Goal: Task Accomplishment & Management: Manage account settings

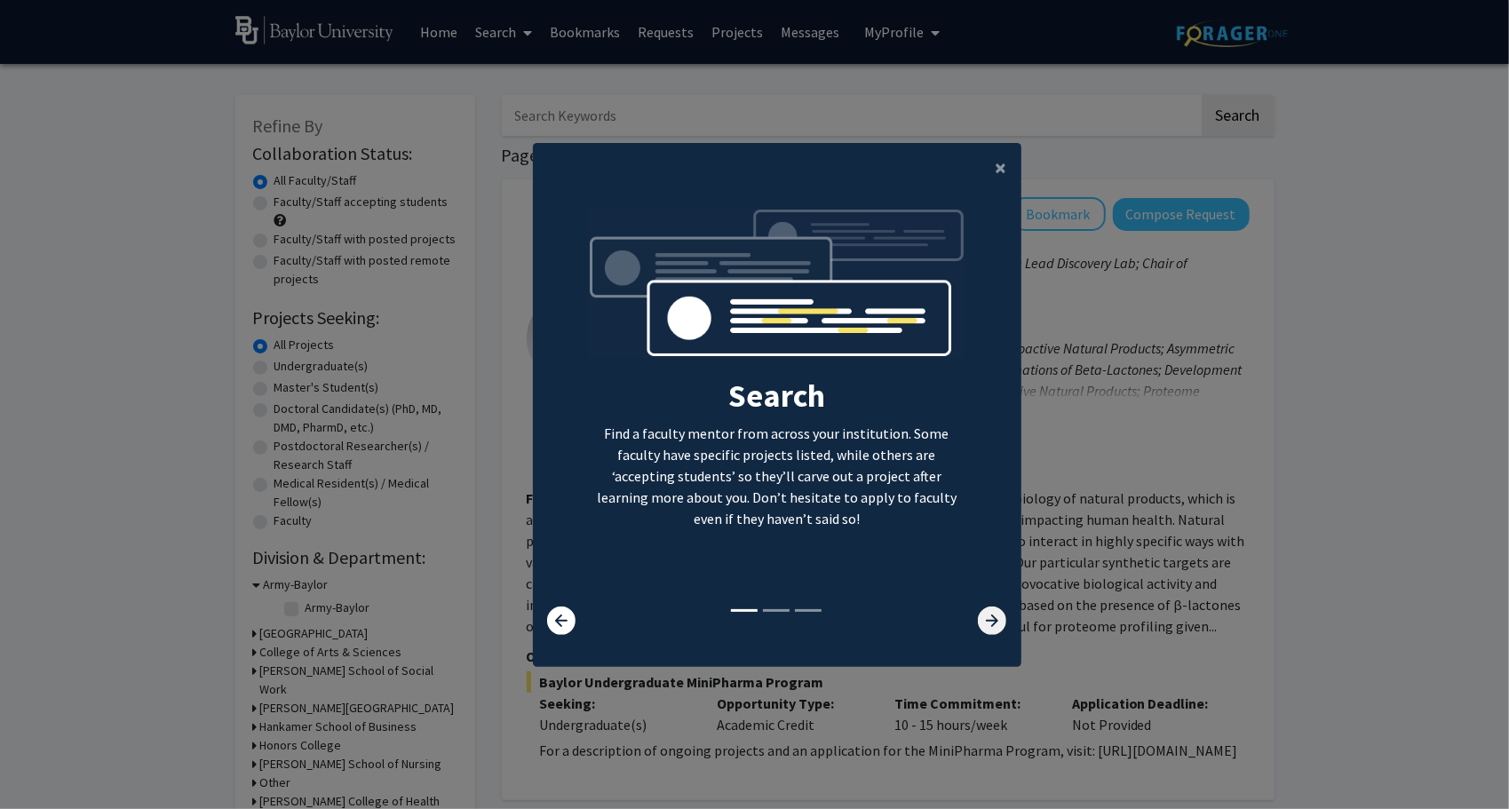
click at [981, 621] on icon at bounding box center [992, 621] width 28 height 28
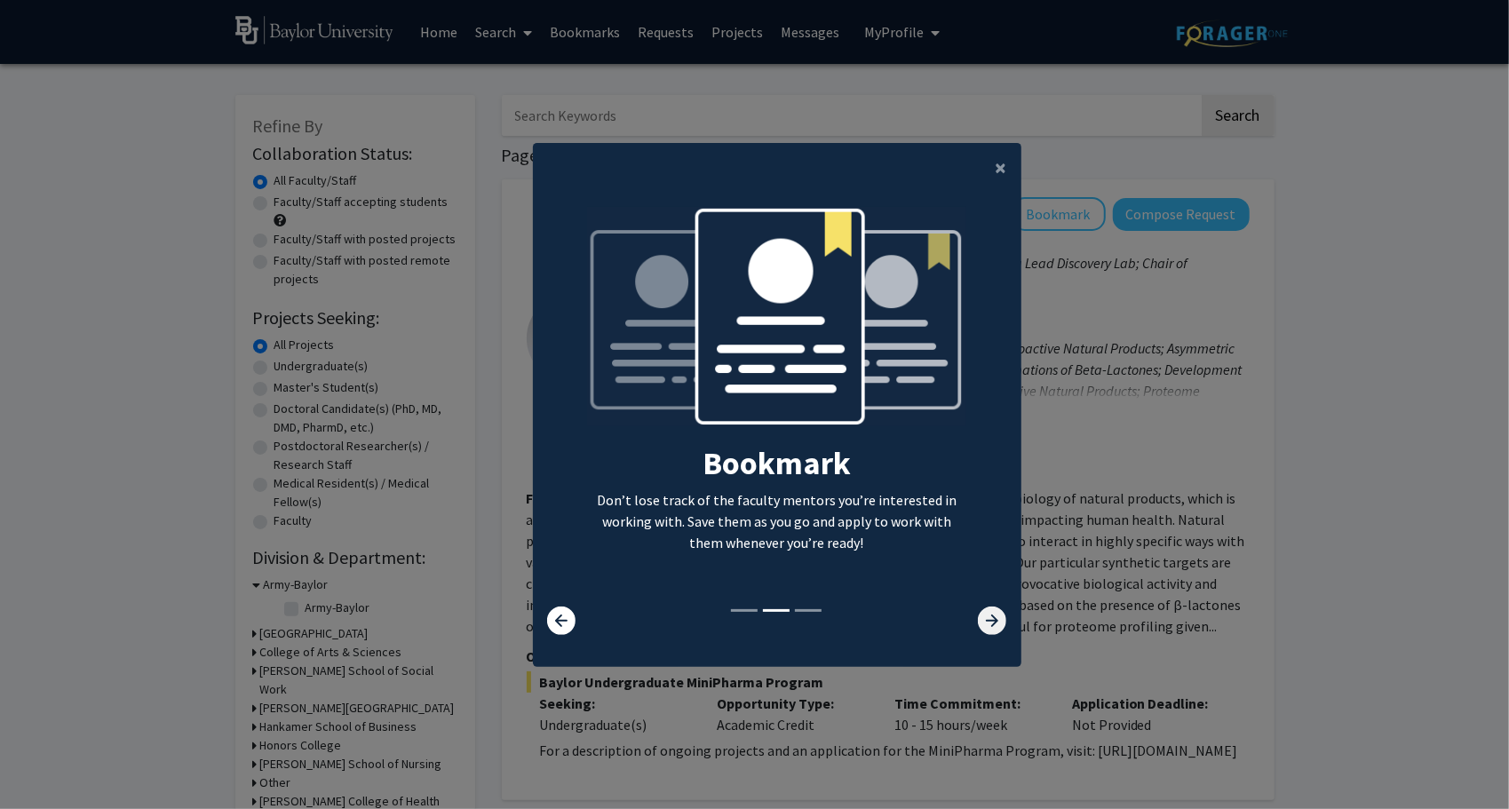
click at [981, 621] on icon at bounding box center [992, 621] width 28 height 28
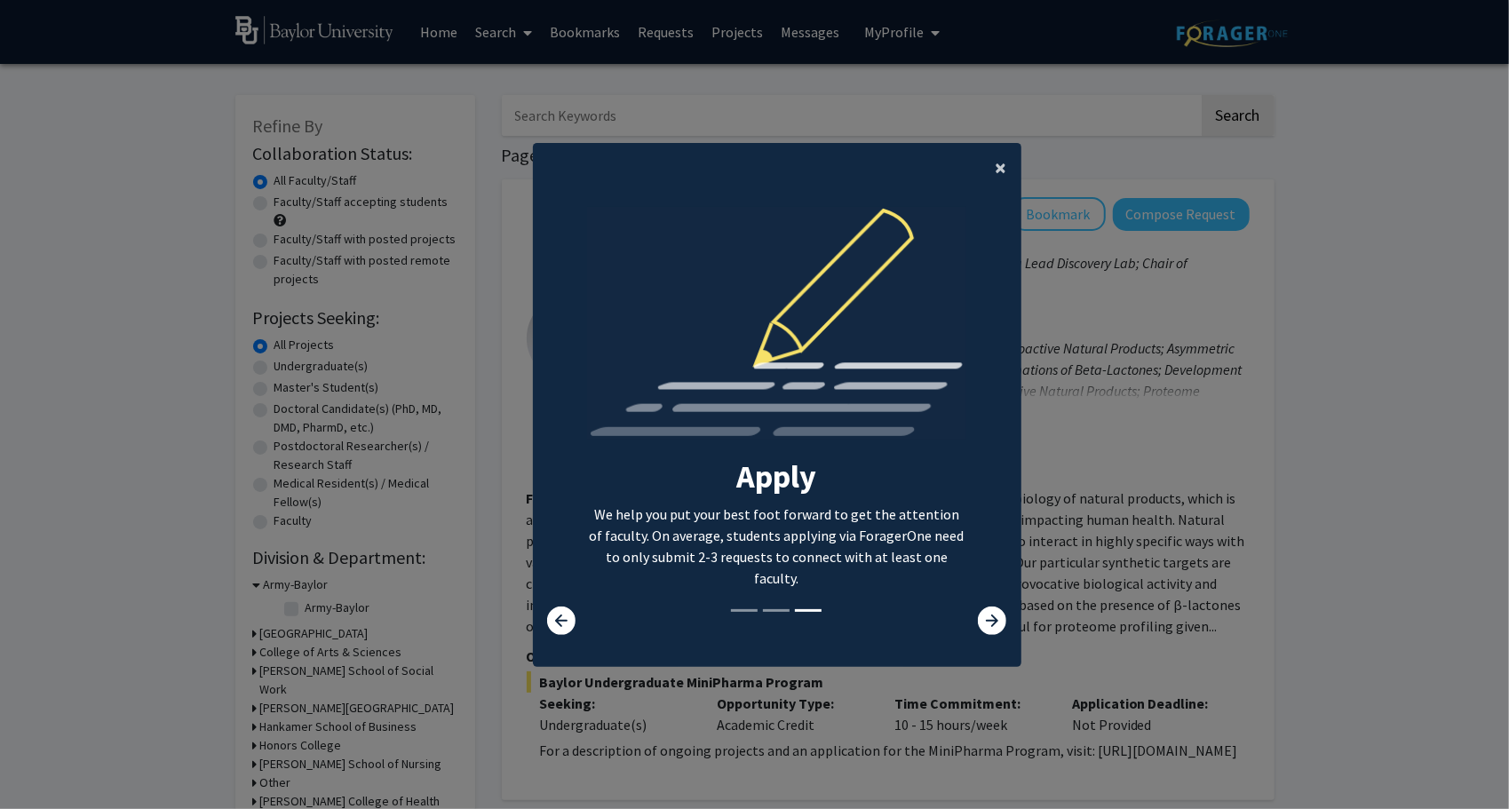
click at [1006, 178] on button "×" at bounding box center [1002, 168] width 40 height 50
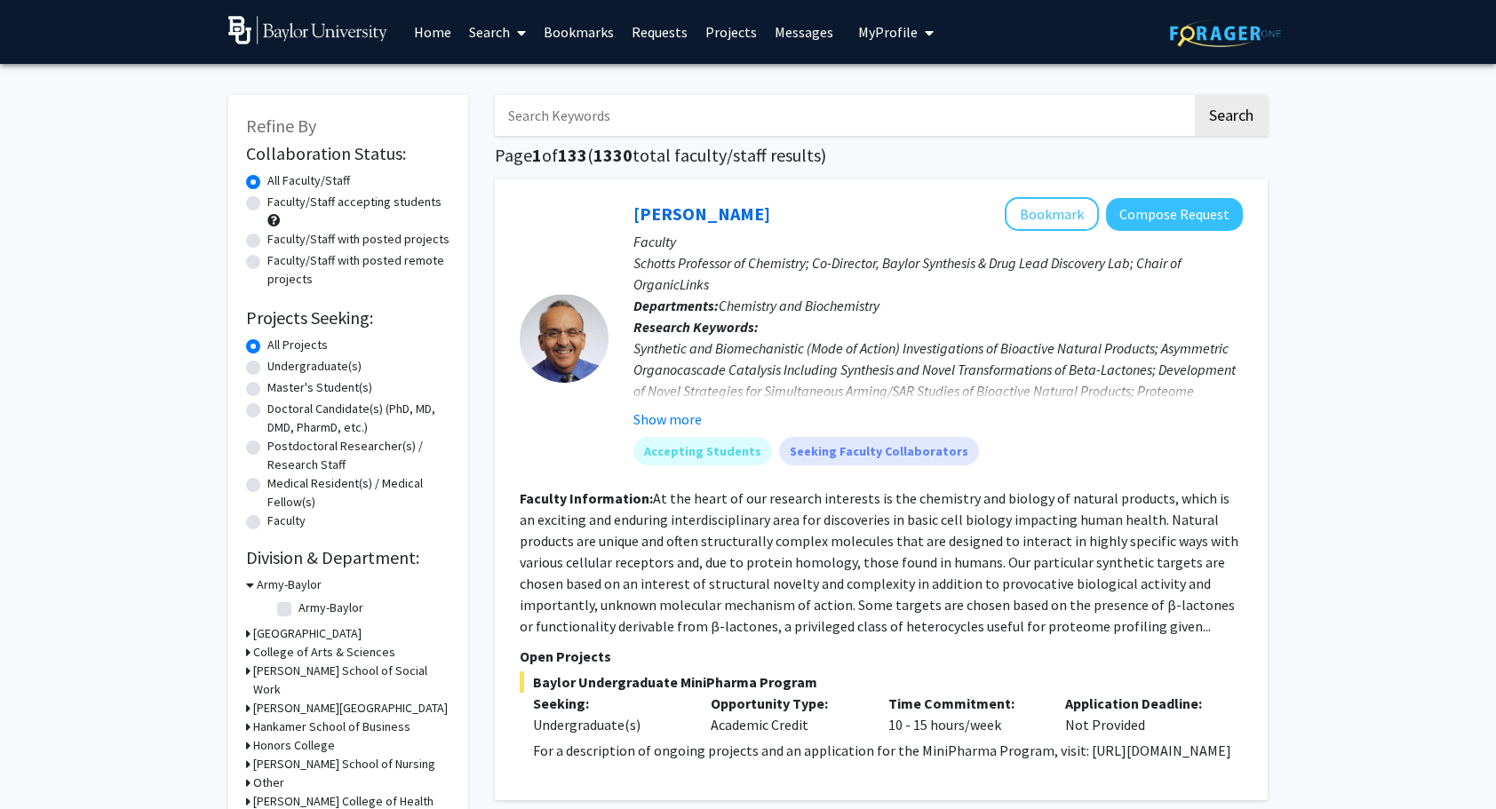
click at [881, 23] on span "My Profile" at bounding box center [888, 32] width 60 height 18
click at [892, 96] on img at bounding box center [889, 91] width 36 height 36
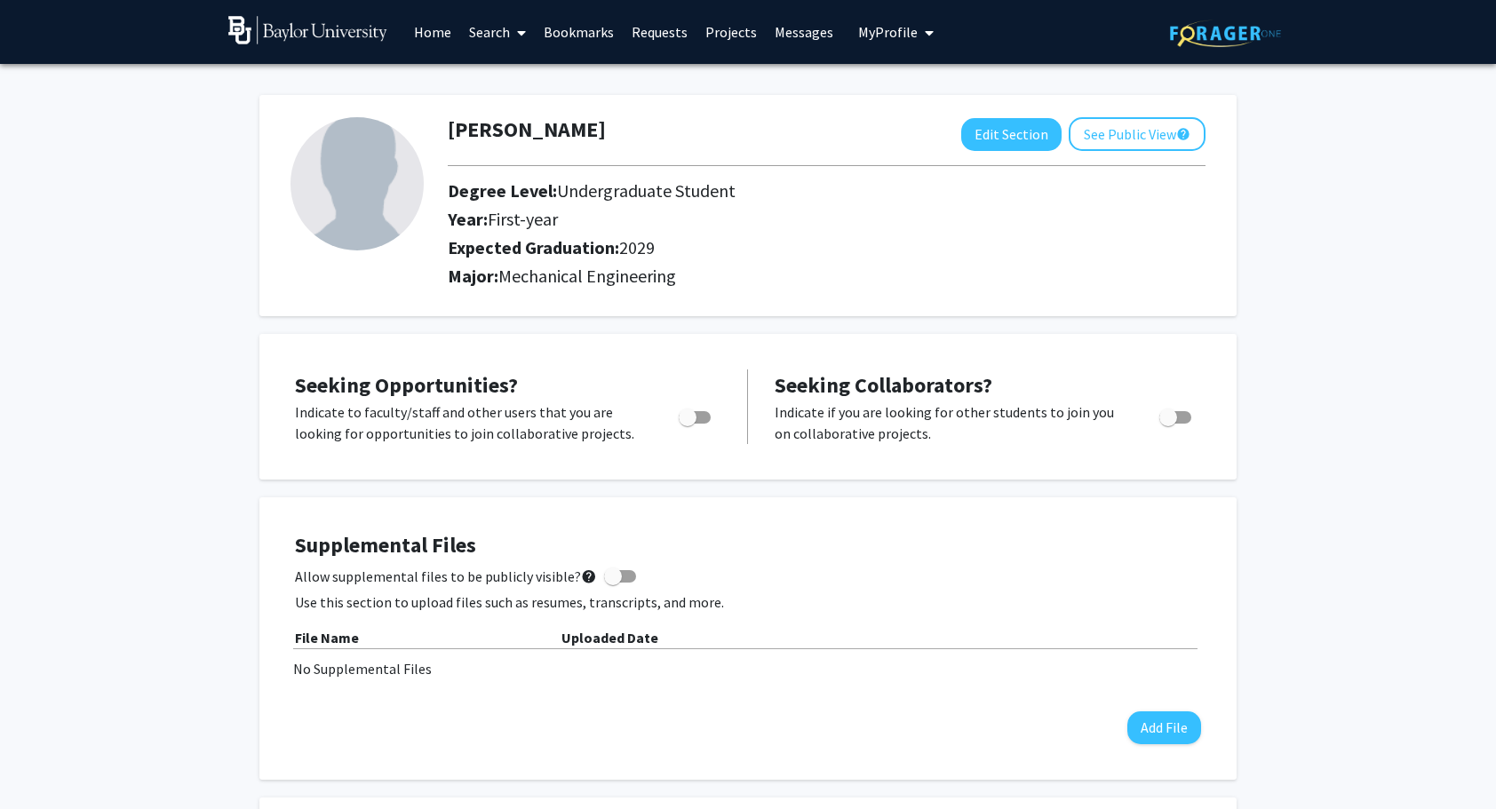
scroll to position [10, 0]
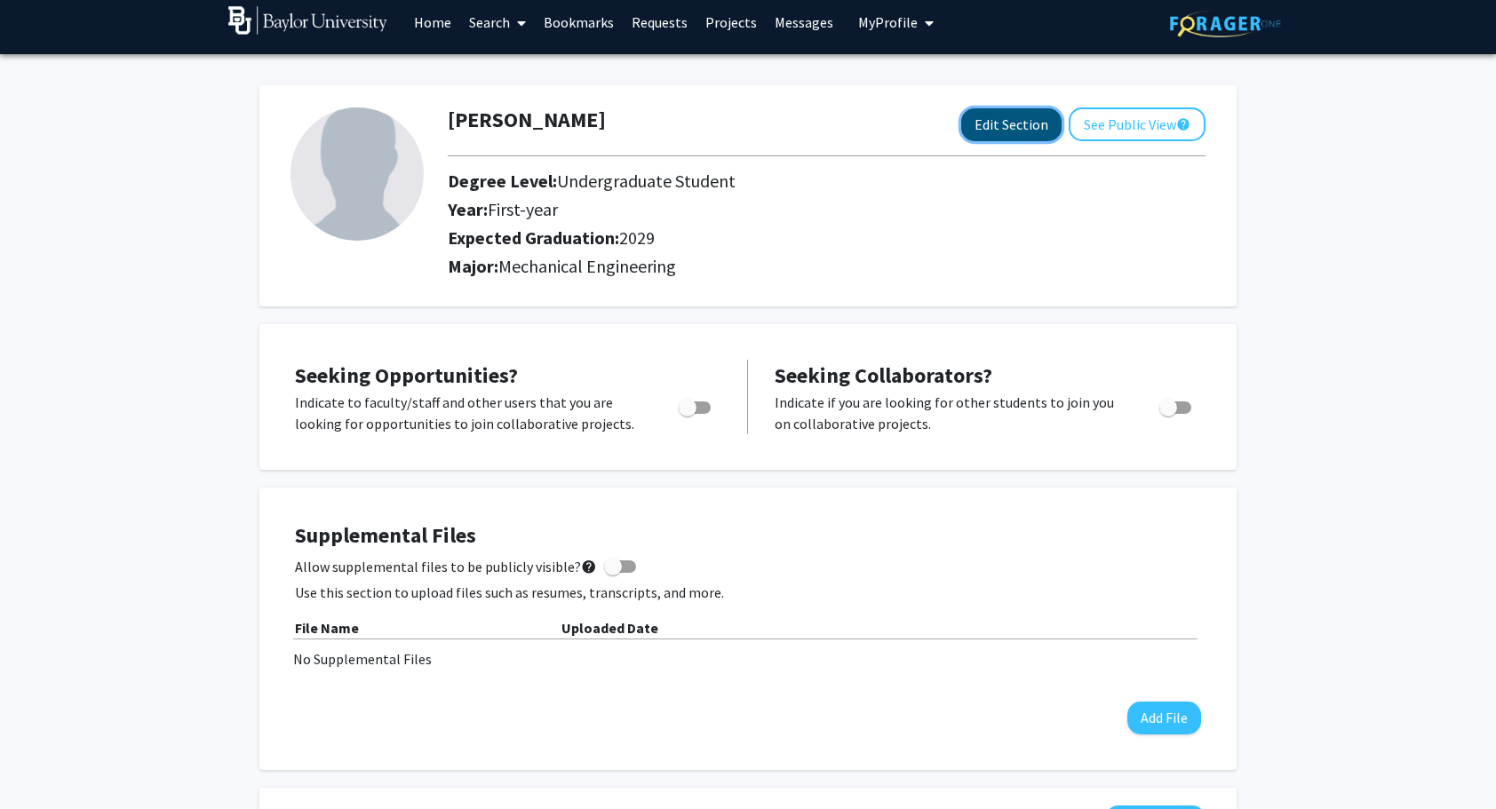
click at [998, 120] on button "Edit Section" at bounding box center [1011, 124] width 100 height 33
select select "first-year"
select select "2029"
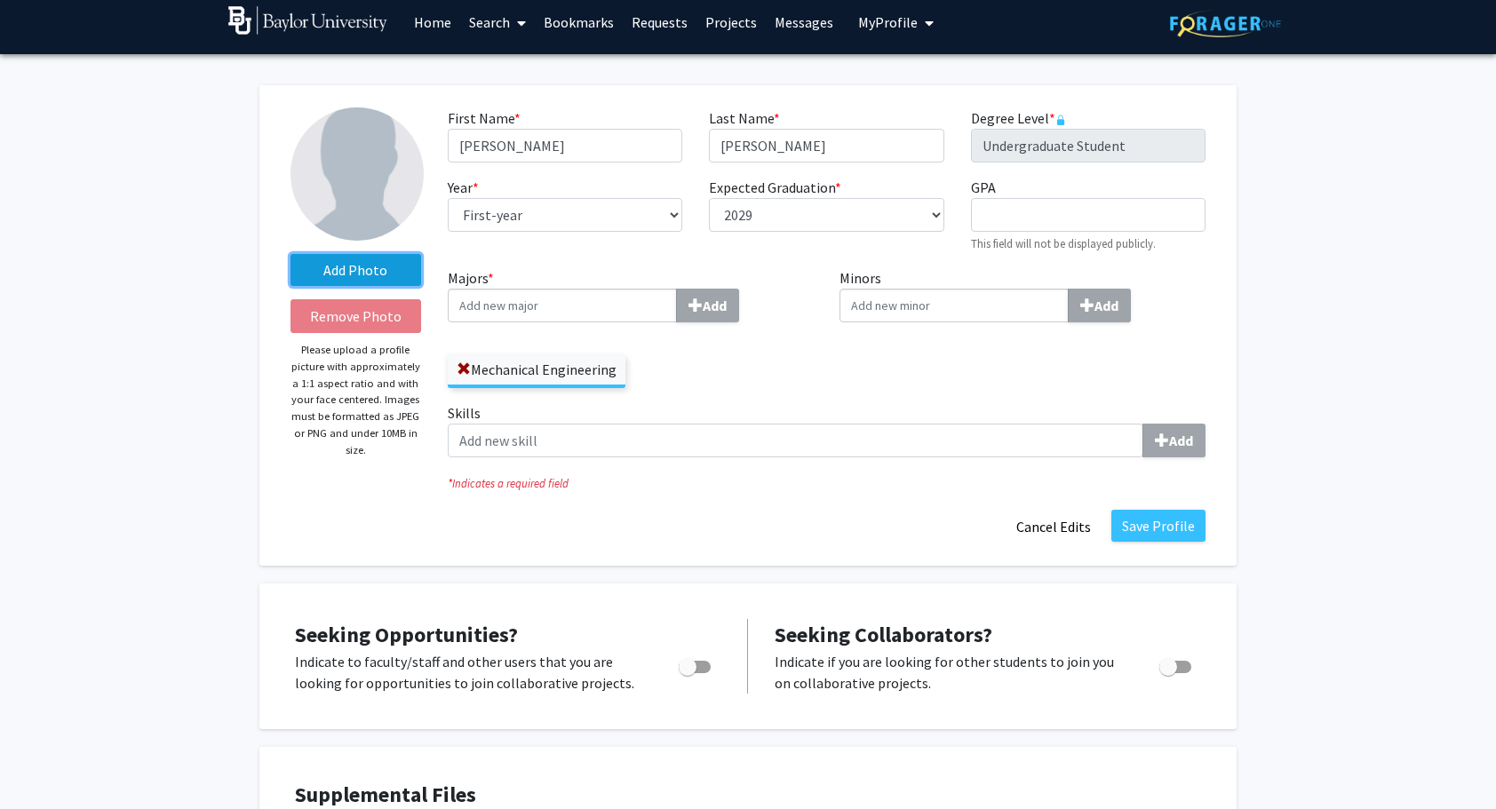
click at [320, 262] on label "Add Photo" at bounding box center [355, 270] width 131 height 32
click at [0, 0] on input "Add Photo" at bounding box center [0, 0] width 0 height 0
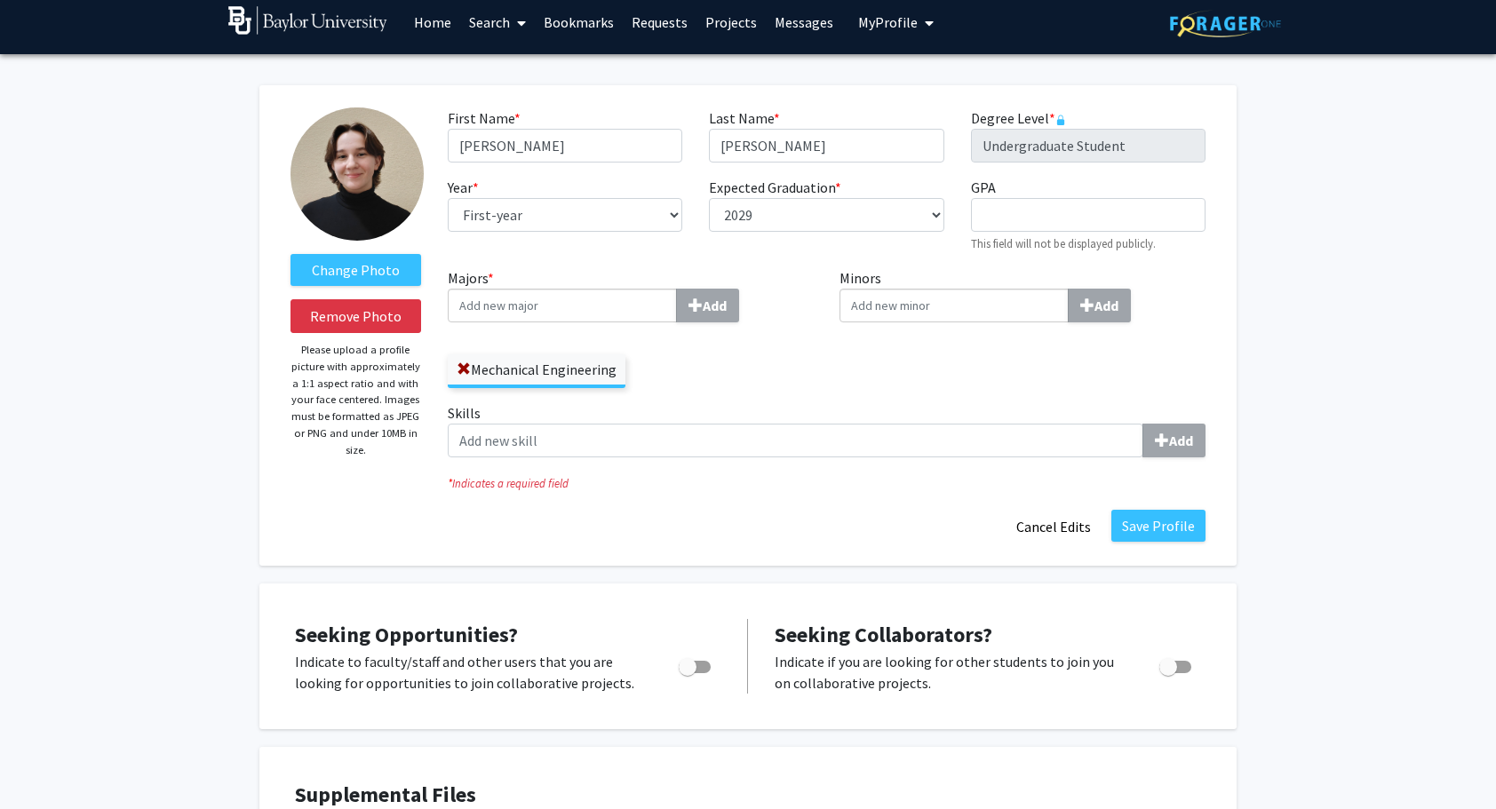
click at [474, 305] on input "Majors * Add" at bounding box center [562, 306] width 229 height 34
type input "a"
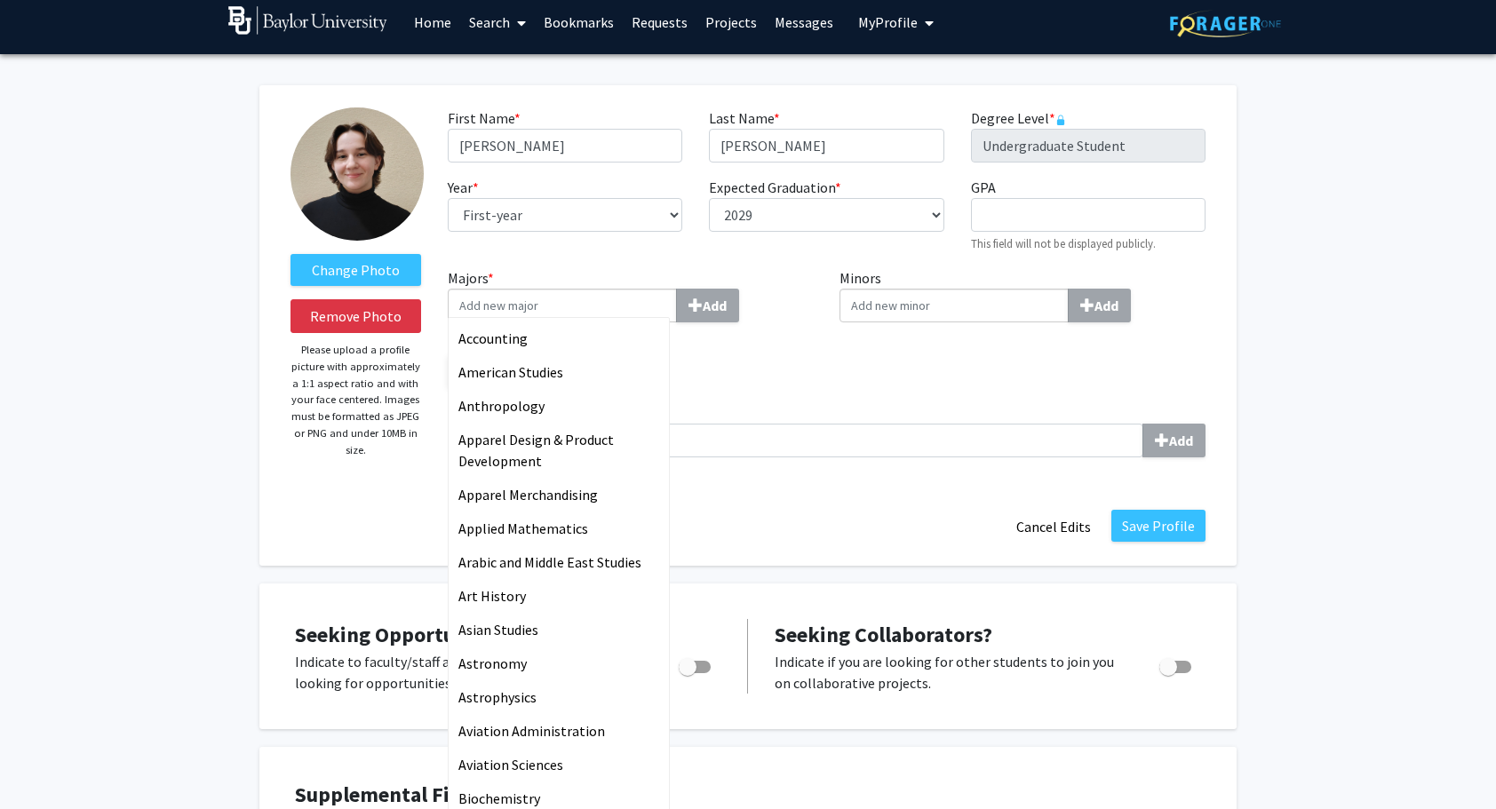
click at [725, 346] on div "Majors * Accounting American Studies Anthropology Apparel Design & Product Deve…" at bounding box center [631, 327] width 366 height 121
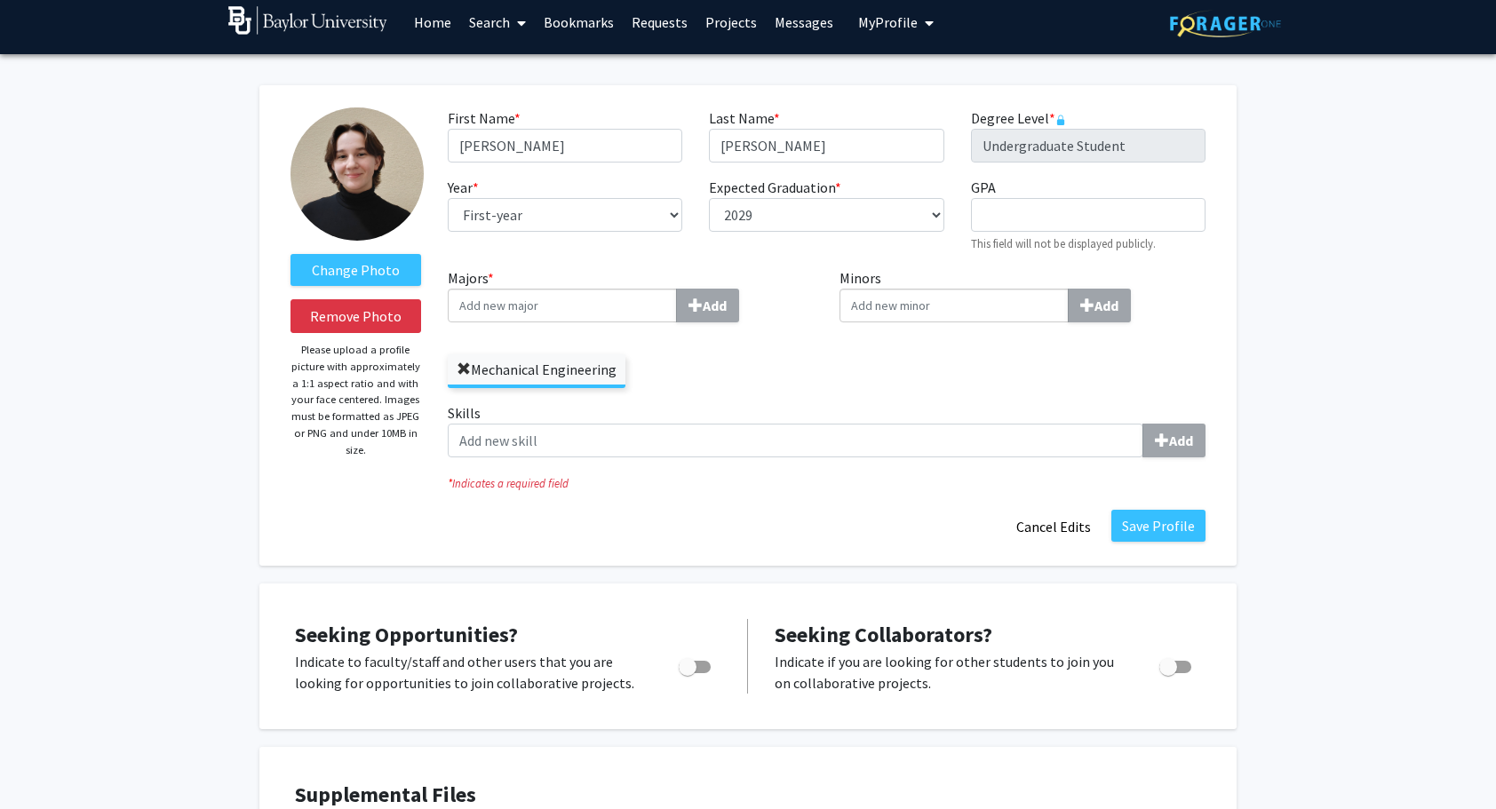
click at [457, 362] on span at bounding box center [464, 369] width 14 height 14
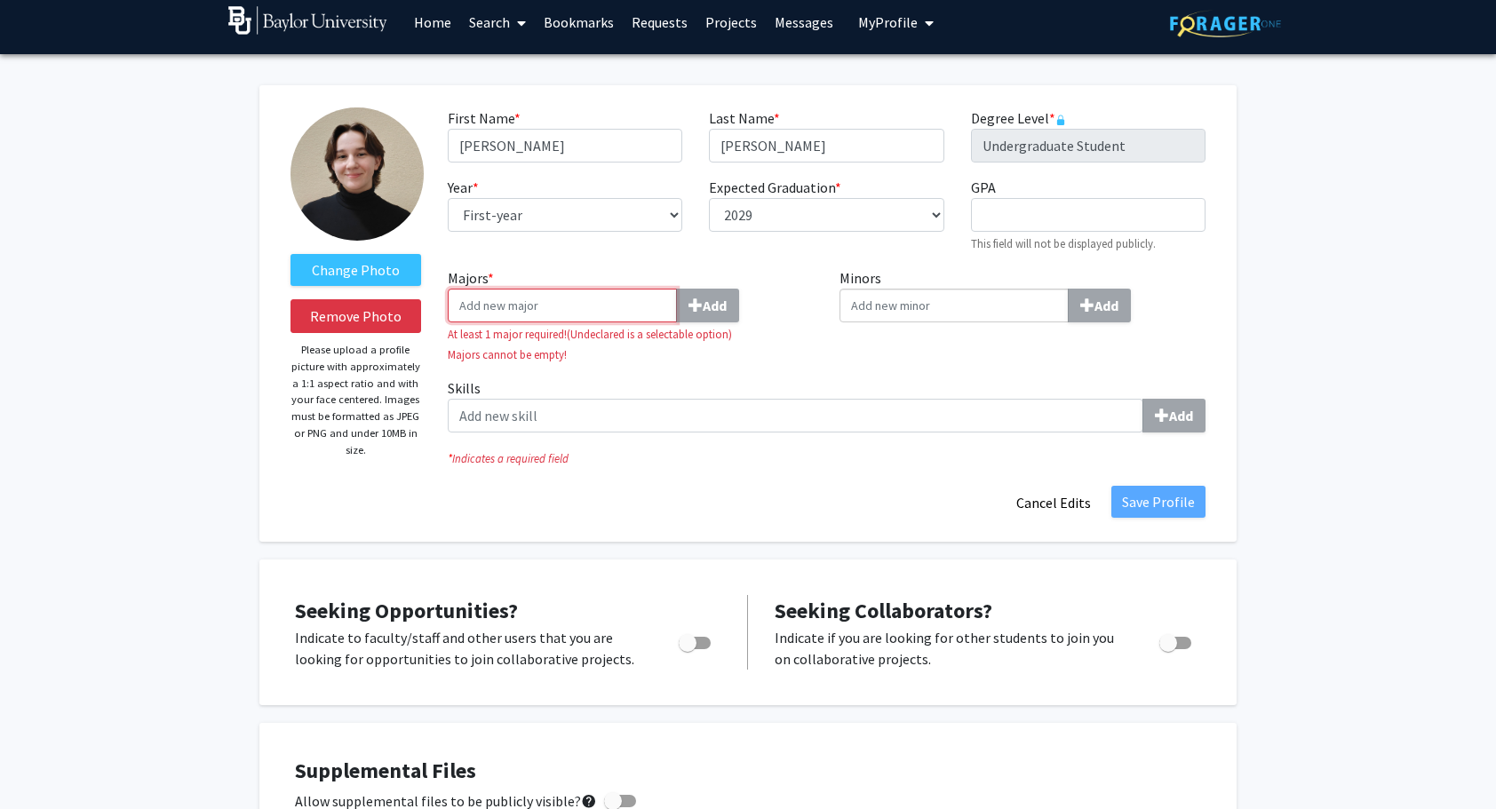
click at [520, 312] on input "Majors * Add" at bounding box center [562, 306] width 229 height 34
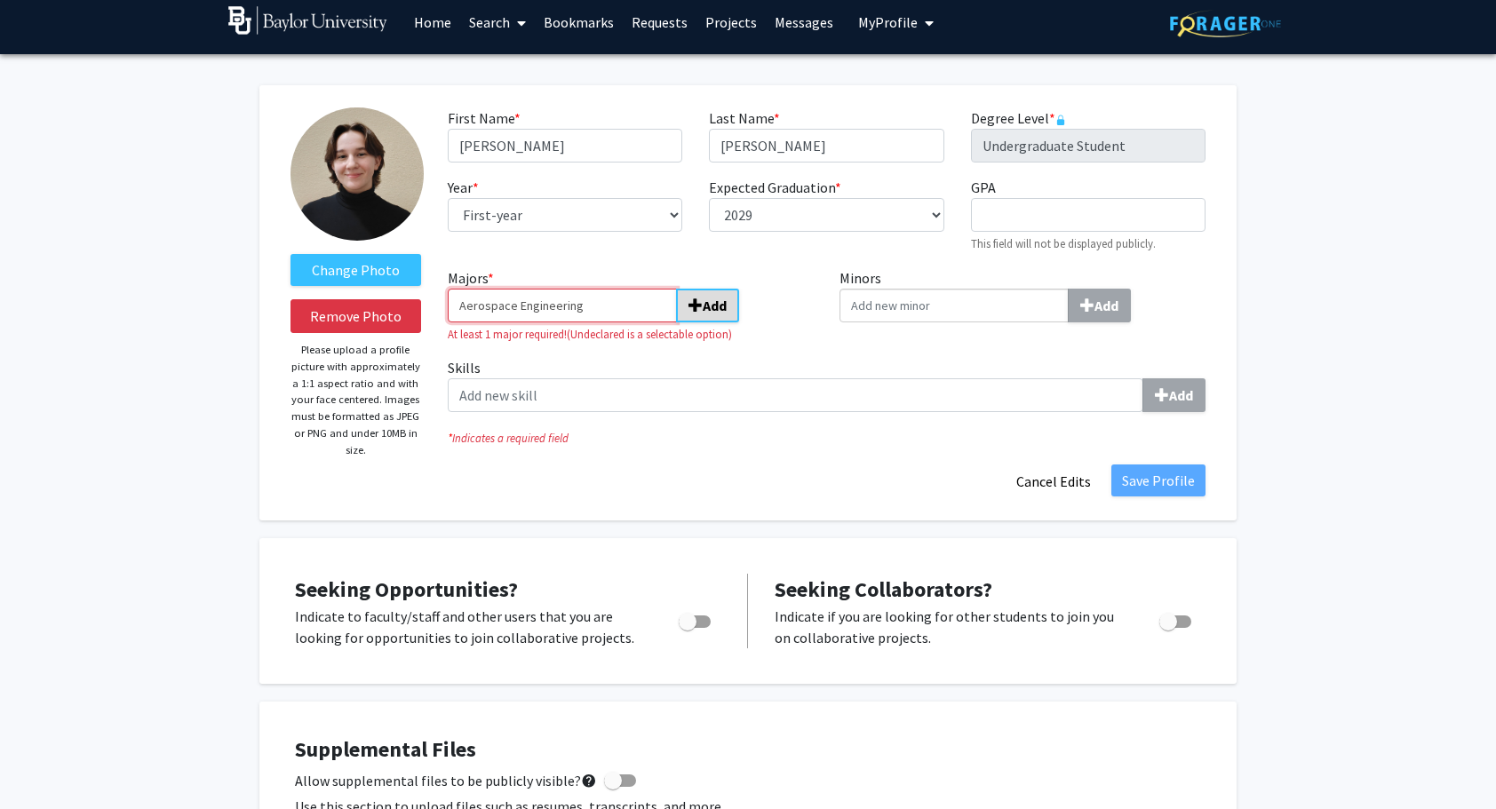
type input "Aerospace Engineering"
click at [708, 314] on b "Add" at bounding box center [715, 306] width 24 height 18
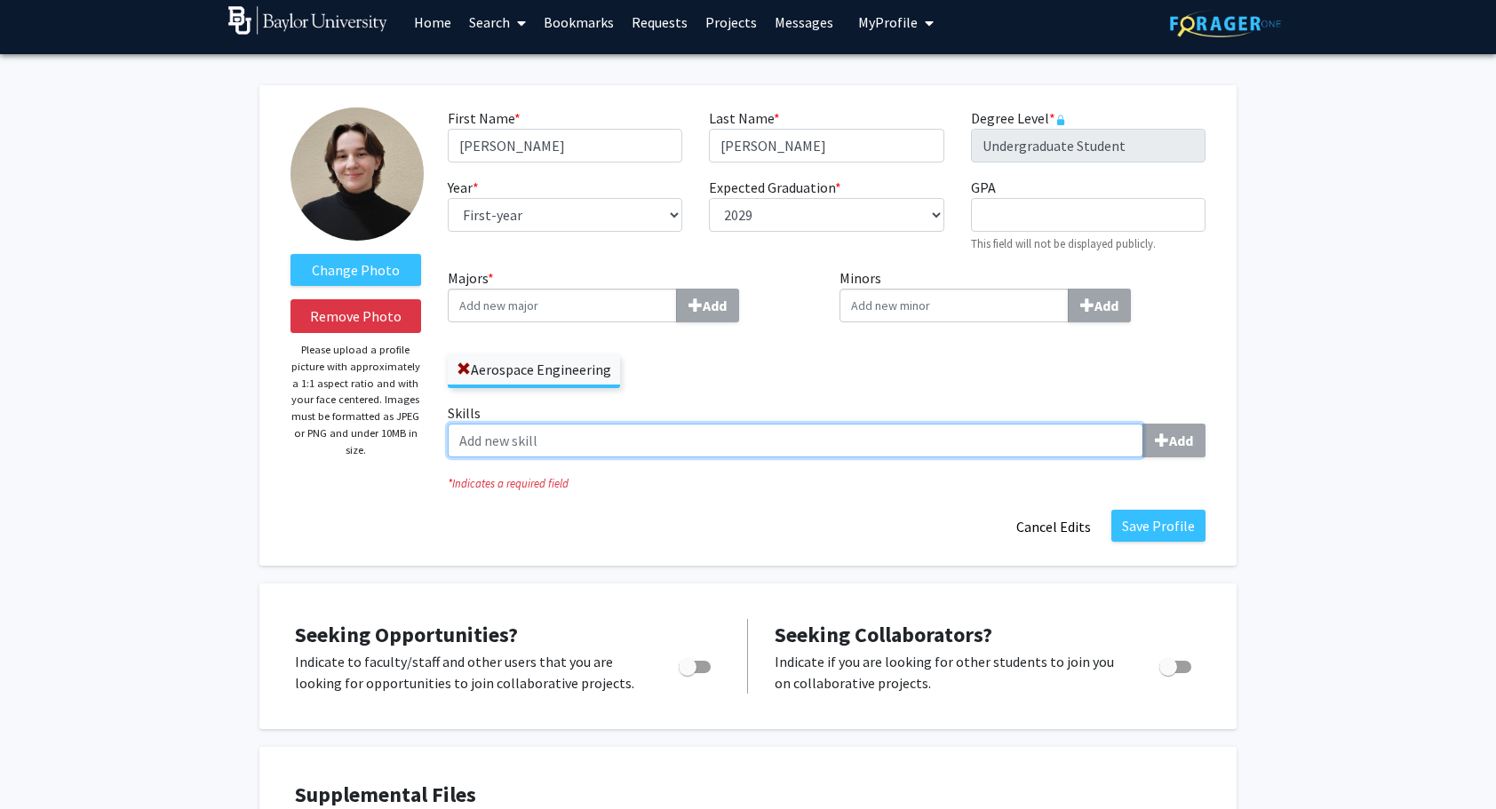
click at [755, 447] on input "Skills Add" at bounding box center [796, 441] width 696 height 34
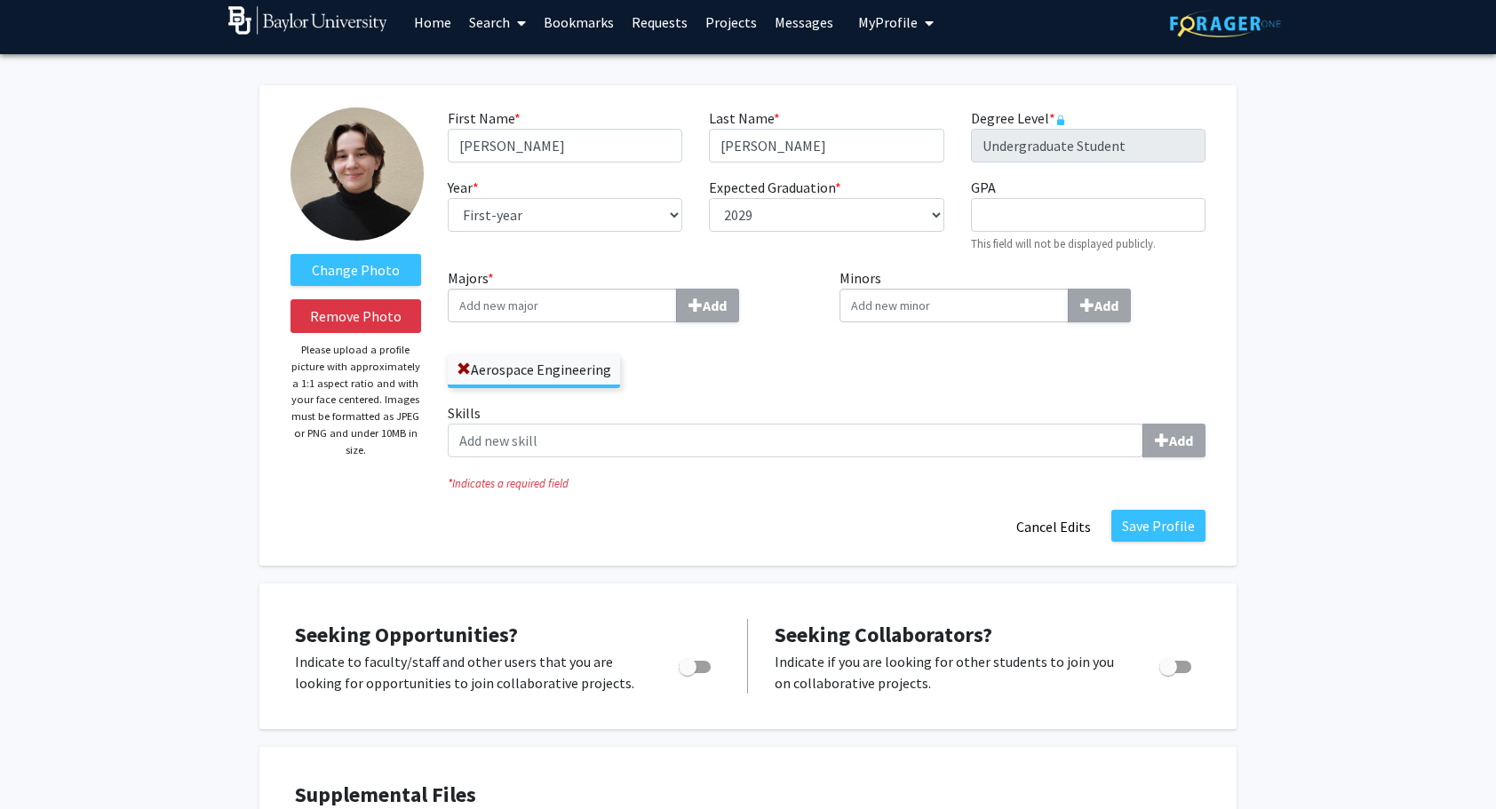
click at [742, 522] on div "Save Profile Cancel Edits" at bounding box center [826, 527] width 784 height 34
click at [1146, 531] on button "Save Profile" at bounding box center [1158, 526] width 94 height 32
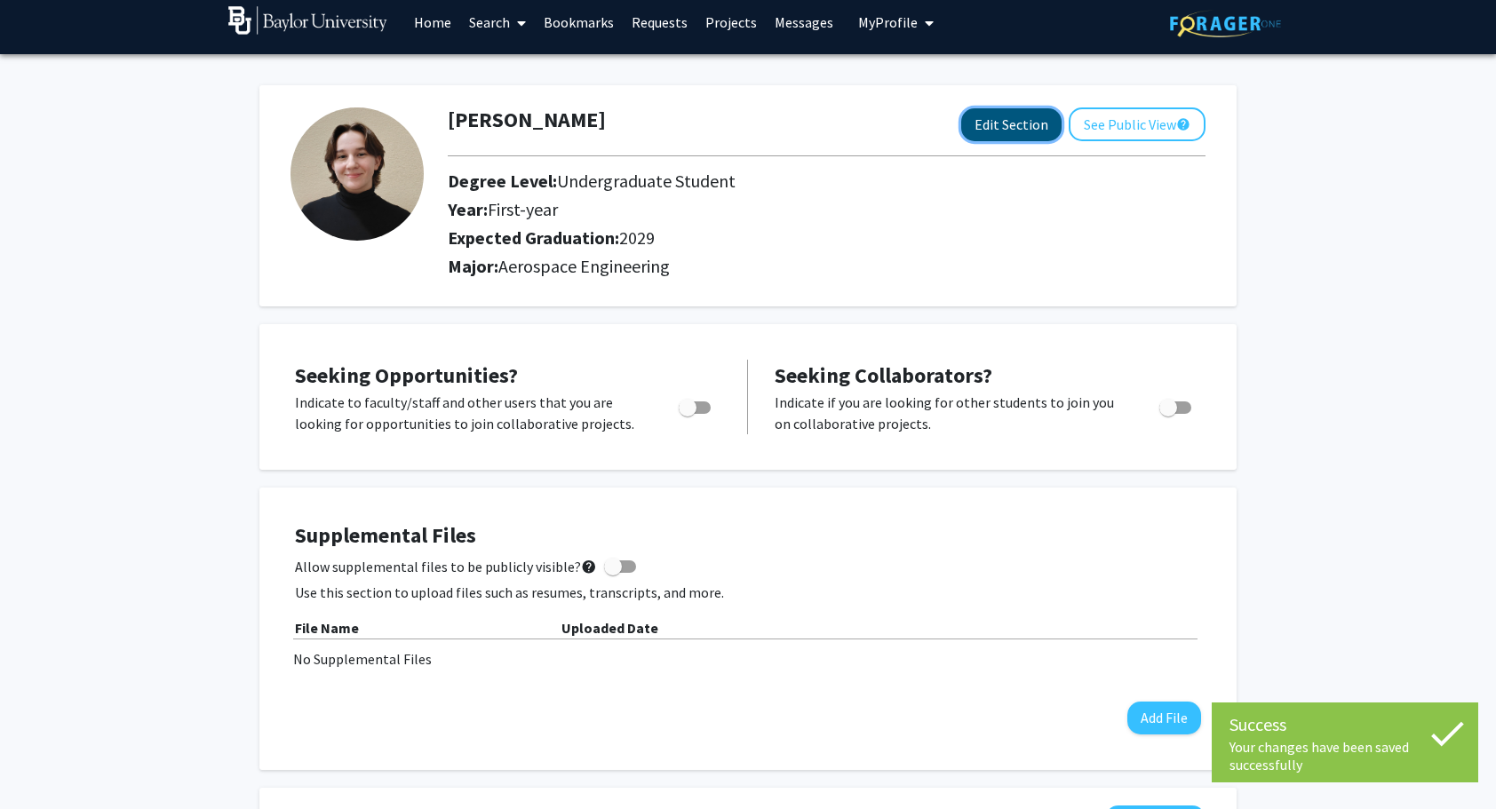
click at [1036, 124] on button "Edit Section" at bounding box center [1011, 124] width 100 height 33
select select "first-year"
select select "2029"
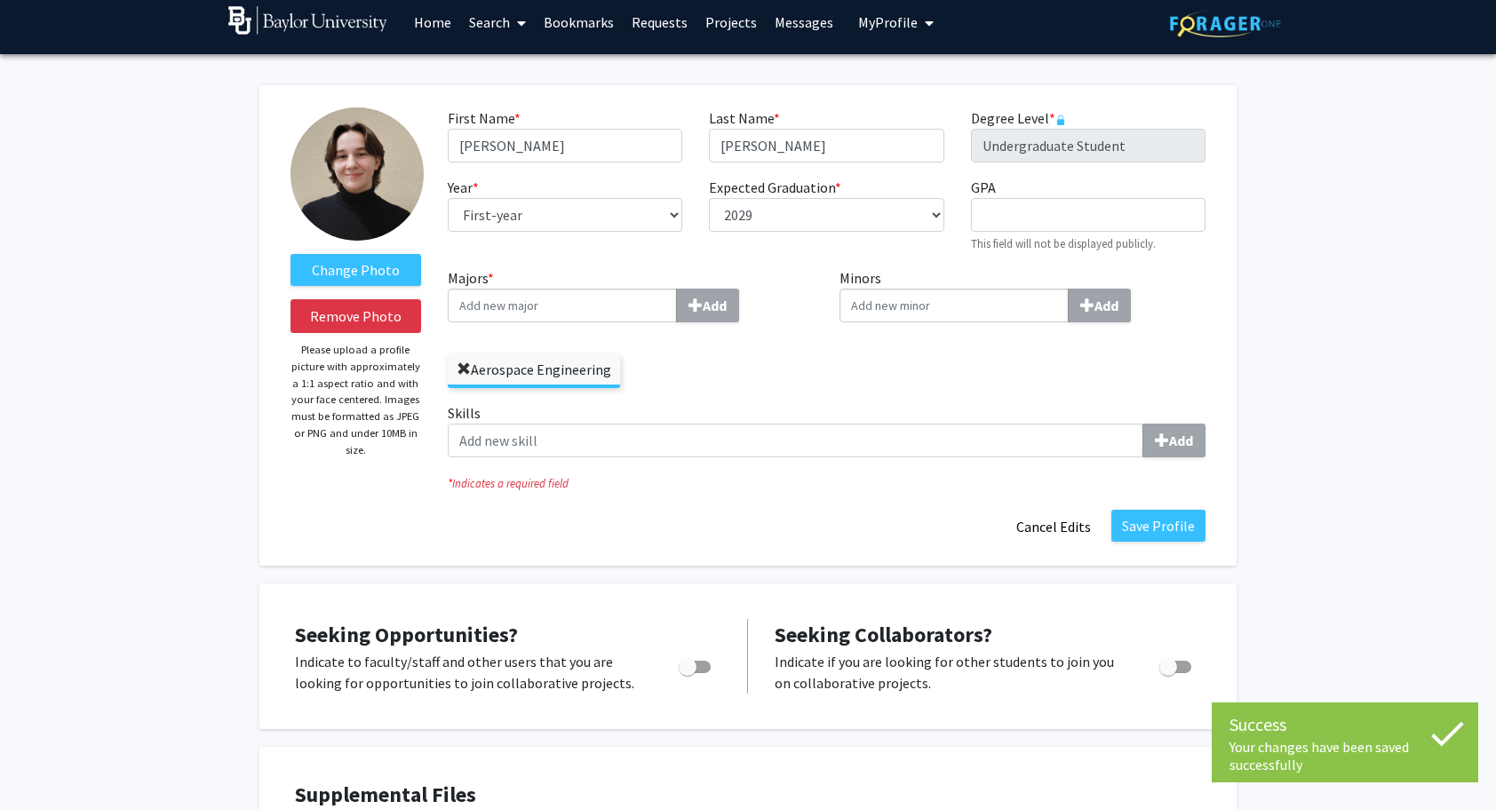
click at [467, 364] on span at bounding box center [464, 369] width 14 height 14
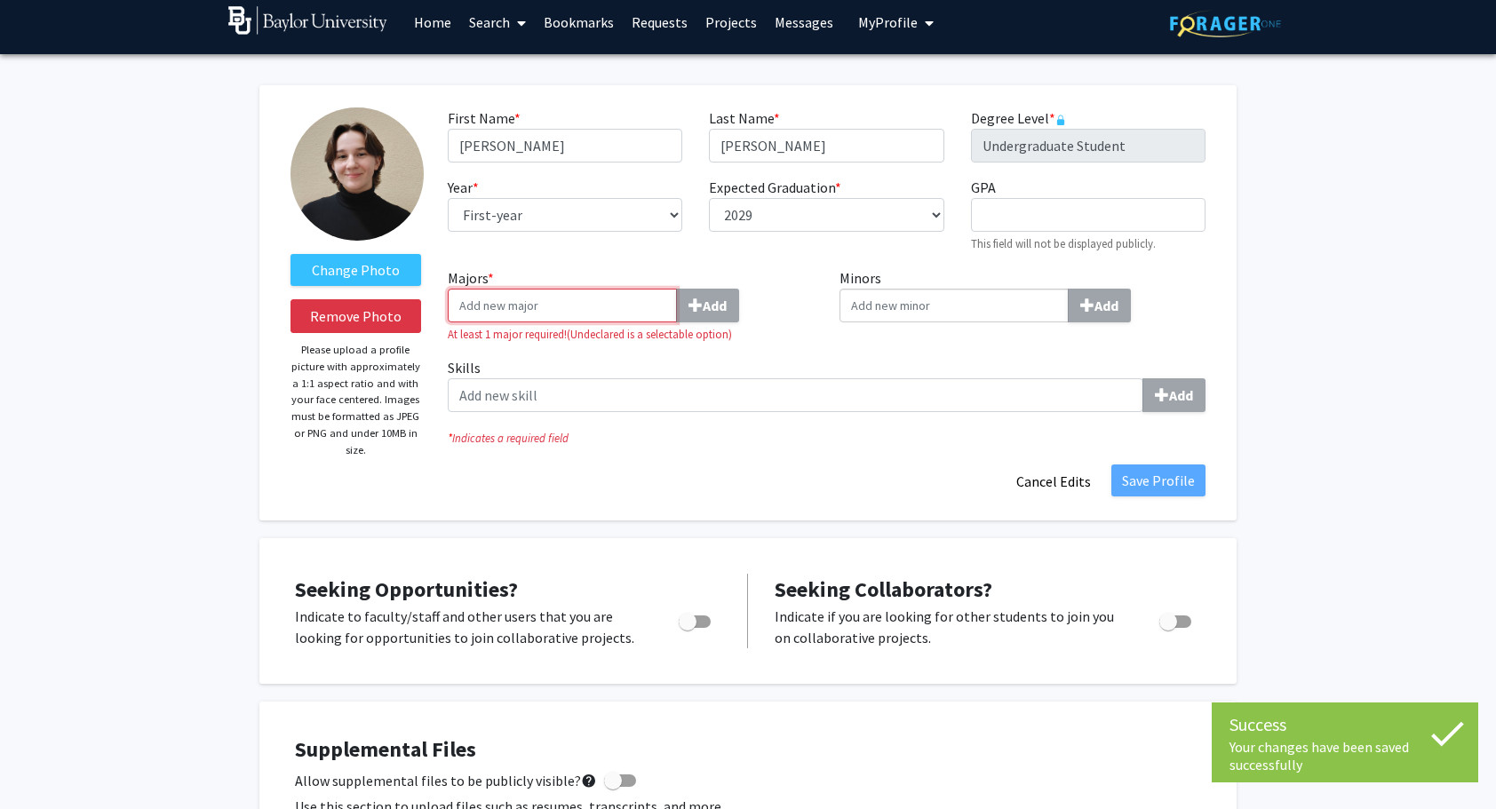
click at [516, 301] on input "Majors * Add" at bounding box center [562, 306] width 229 height 34
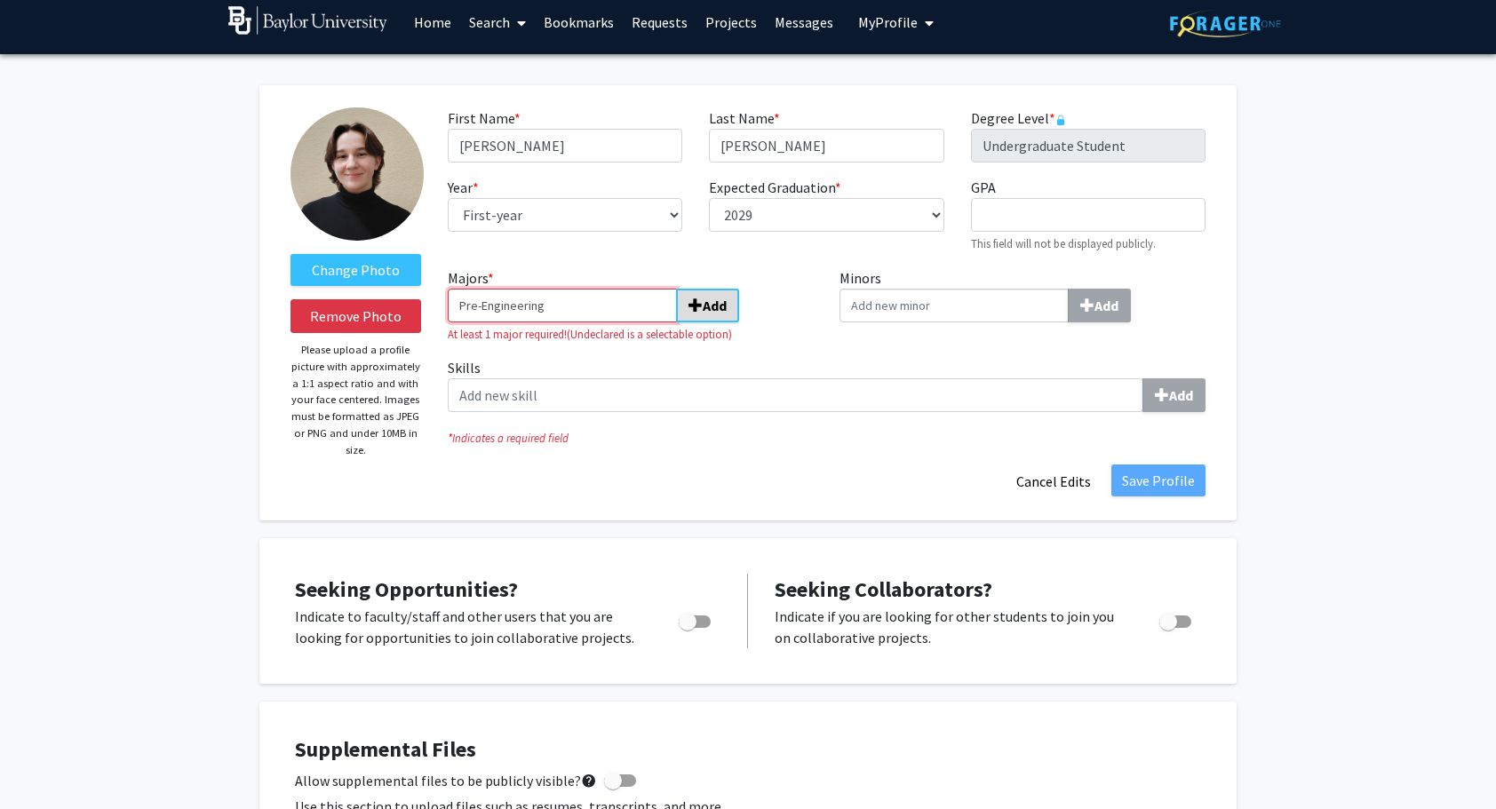
type input "Pre-Engineering"
click at [727, 320] on button "Add" at bounding box center [707, 306] width 63 height 34
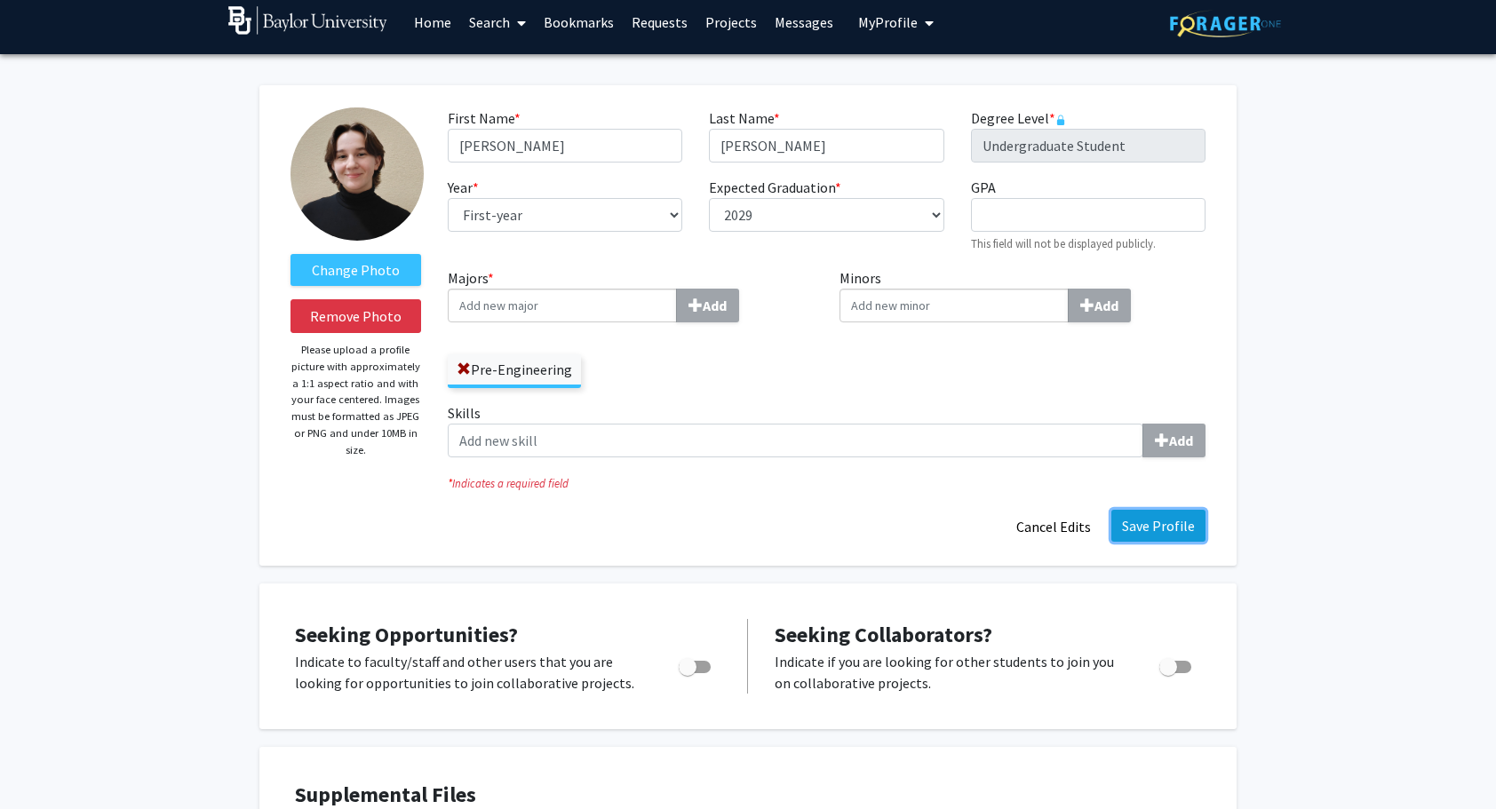
click at [1166, 520] on button "Save Profile" at bounding box center [1158, 526] width 94 height 32
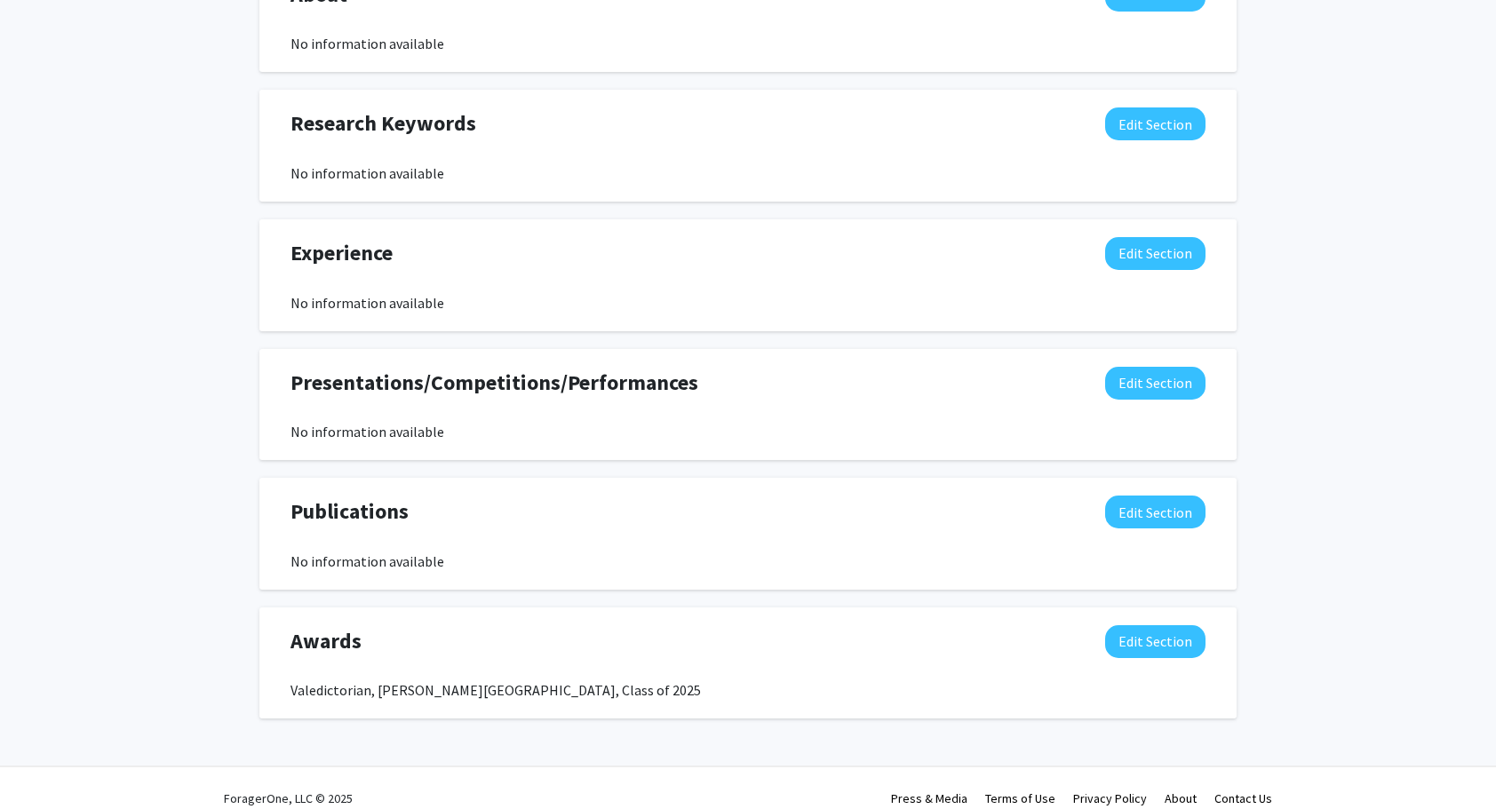
scroll to position [856, 0]
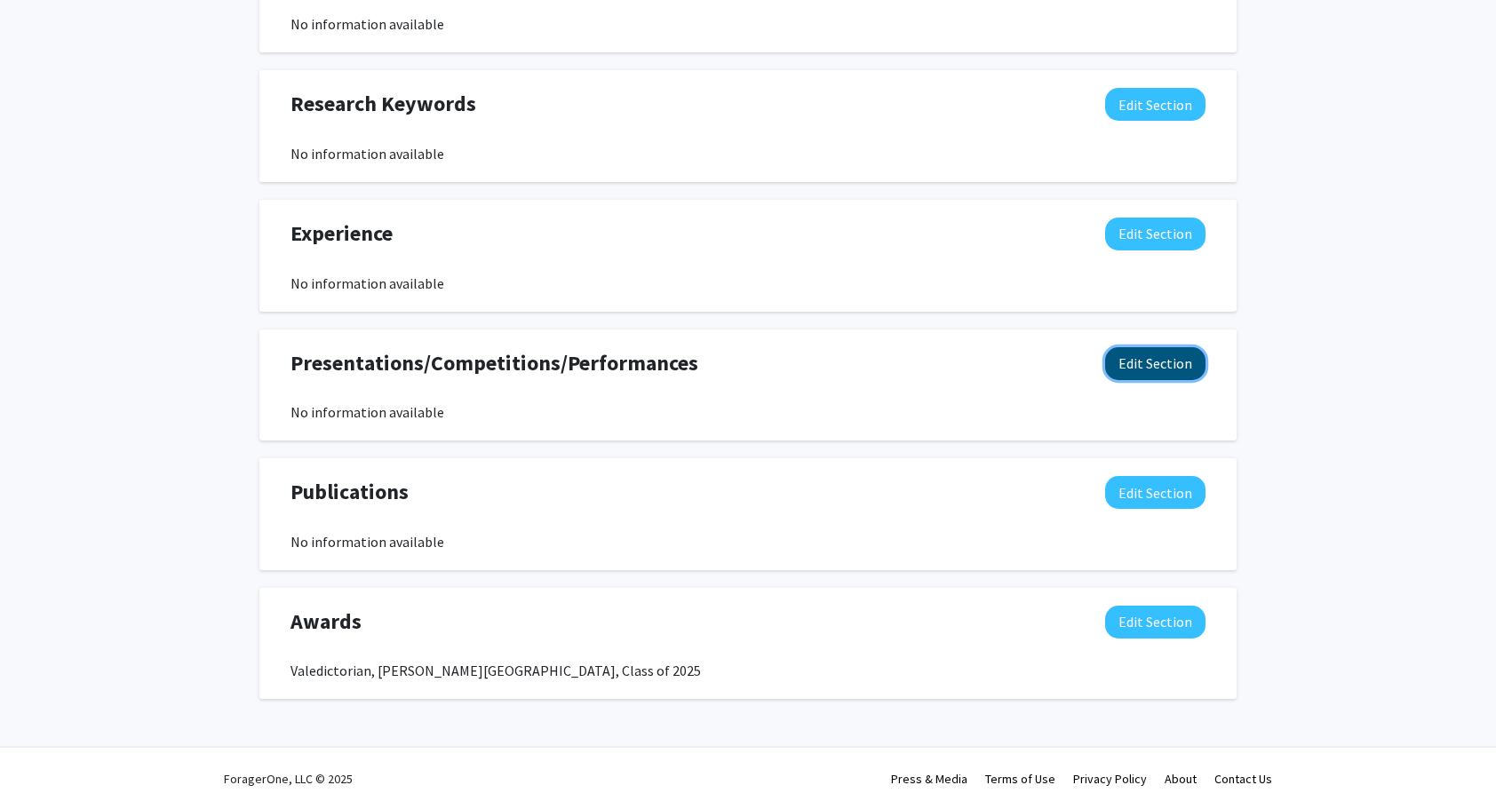
click at [1123, 370] on button "Edit Section" at bounding box center [1155, 363] width 100 height 33
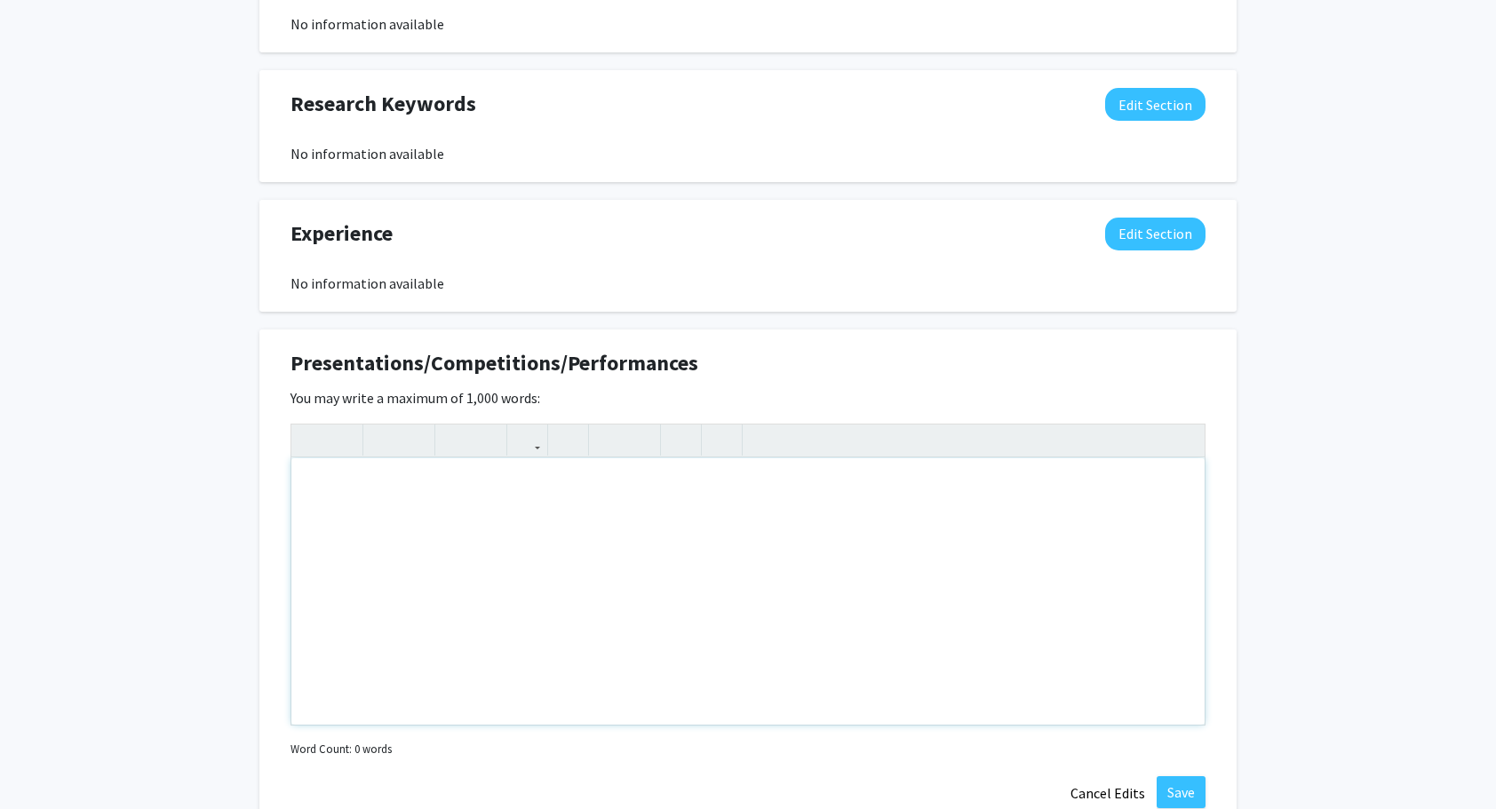
click at [593, 589] on div "Note to users with screen readers: Please deactivate our accessibility plugin f…" at bounding box center [747, 591] width 913 height 266
click at [307, 484] on div "International Thespian Festival competitor - Superior Ranking" at bounding box center [747, 591] width 913 height 266
click at [728, 494] on div "2025 International Thespian Festival competitor - Superior Ranking" at bounding box center [747, 591] width 913 height 266
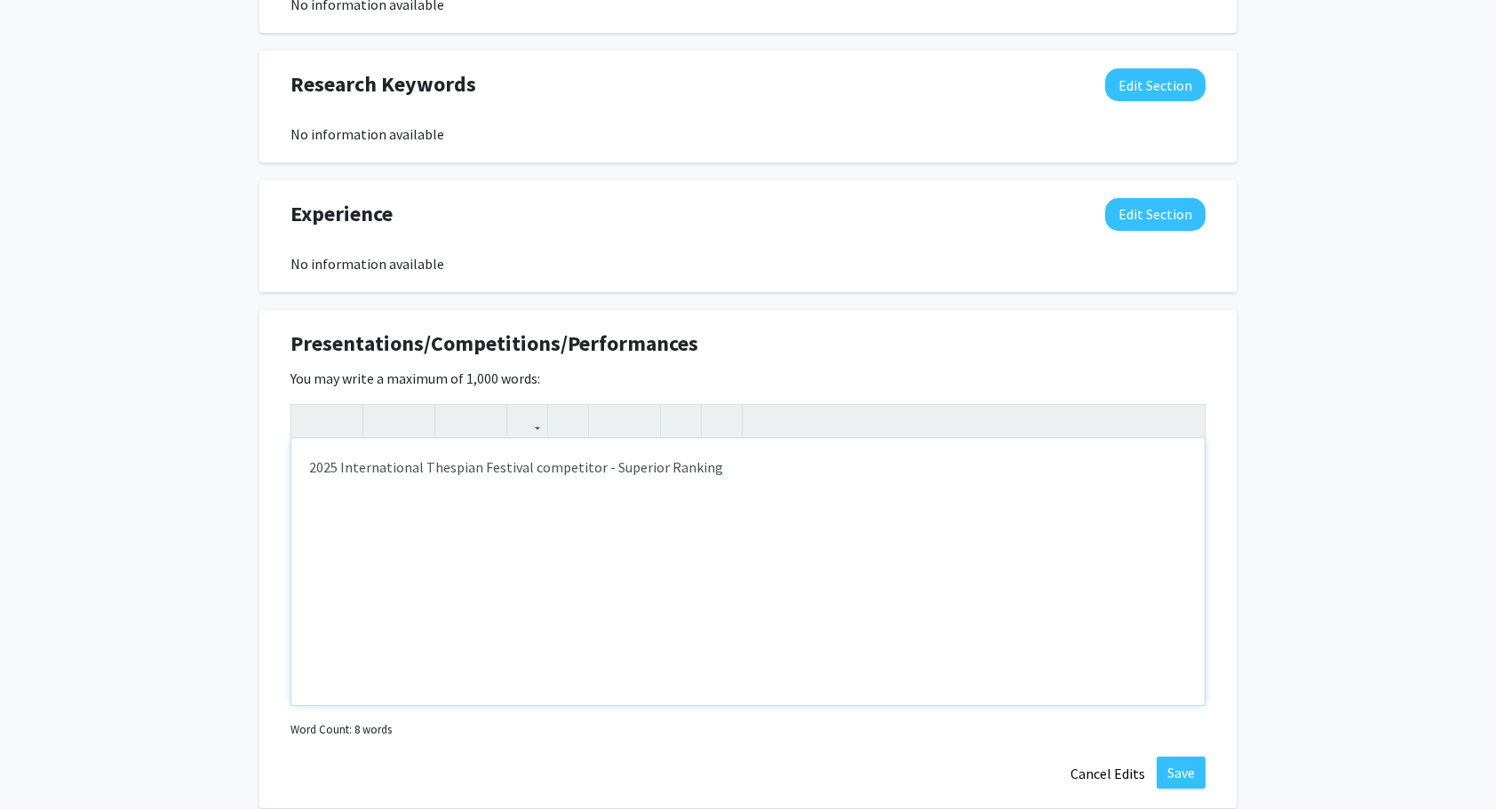
scroll to position [876, 0]
click at [665, 488] on div "2025 International Thespian Festival competitor - Superior Ranking" at bounding box center [747, 572] width 913 height 266
click at [735, 474] on p "2025 International Thespian Festival competitor - Superior Ranking" at bounding box center [748, 467] width 878 height 21
type textarea "<p>2025 International Thespian Festival competitor - Superior Ranking</p>"
click at [1180, 759] on button "Save" at bounding box center [1181, 773] width 49 height 32
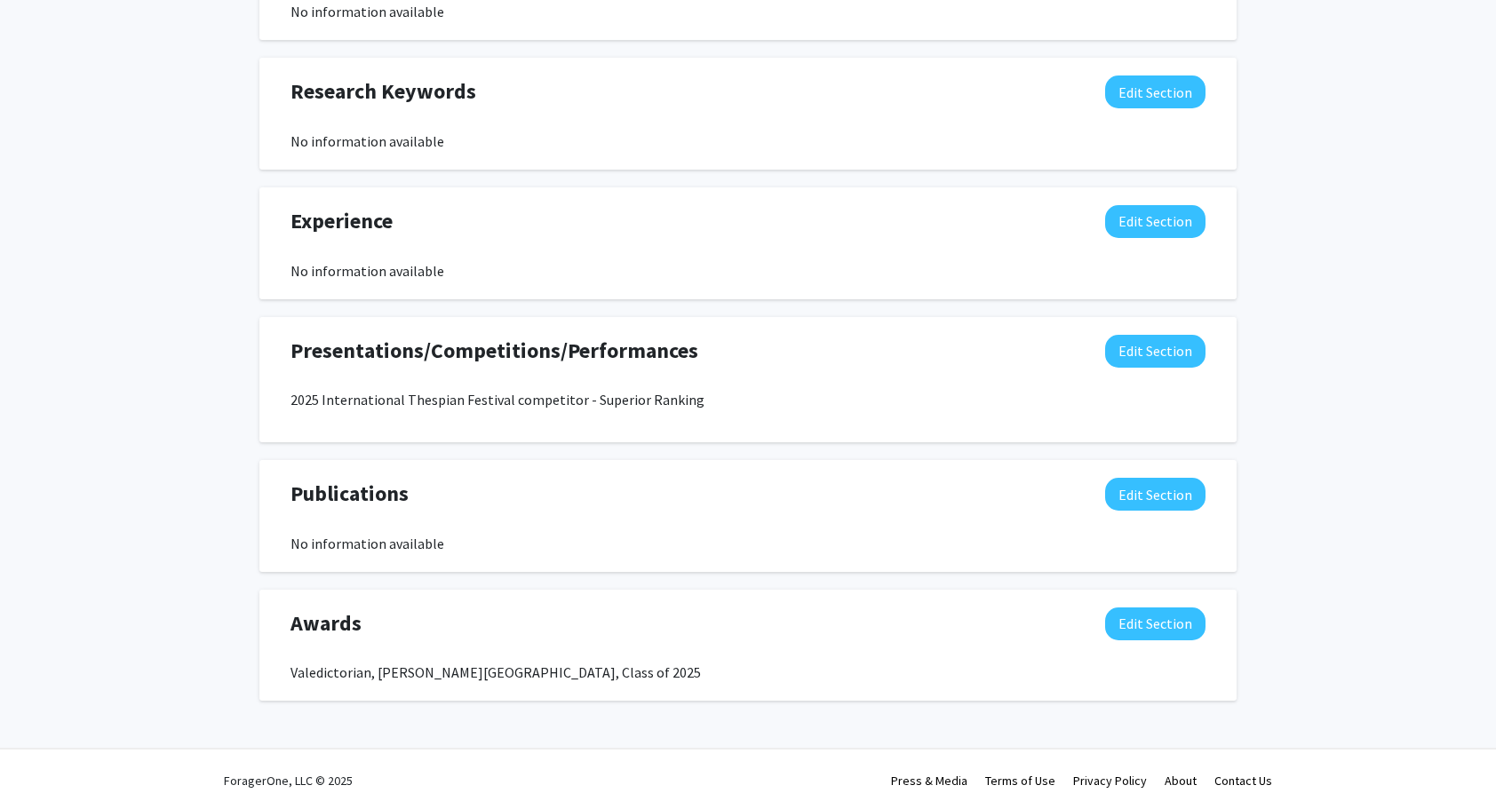
scroll to position [871, 0]
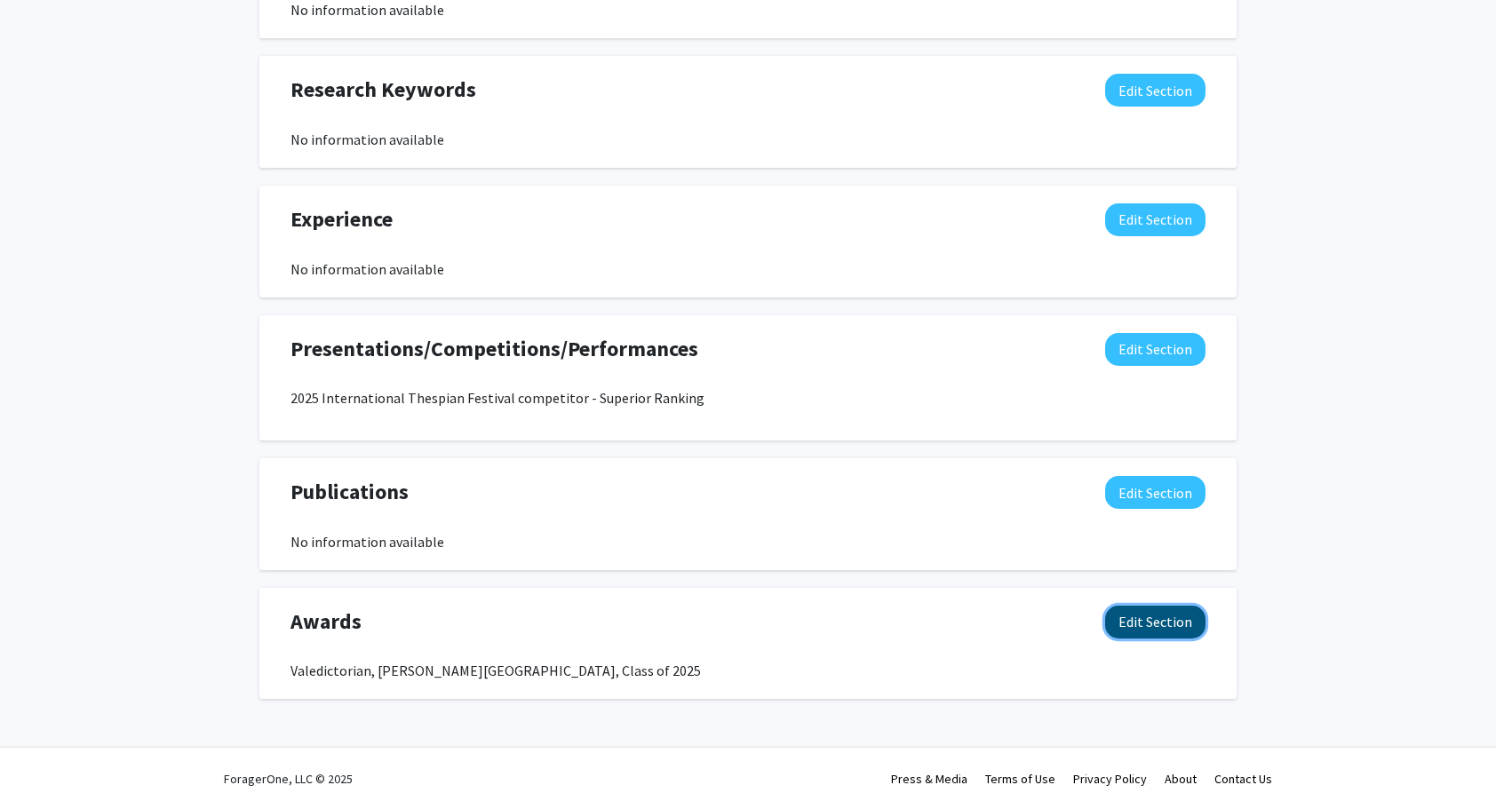
click at [1190, 629] on button "Edit Section" at bounding box center [1155, 622] width 100 height 33
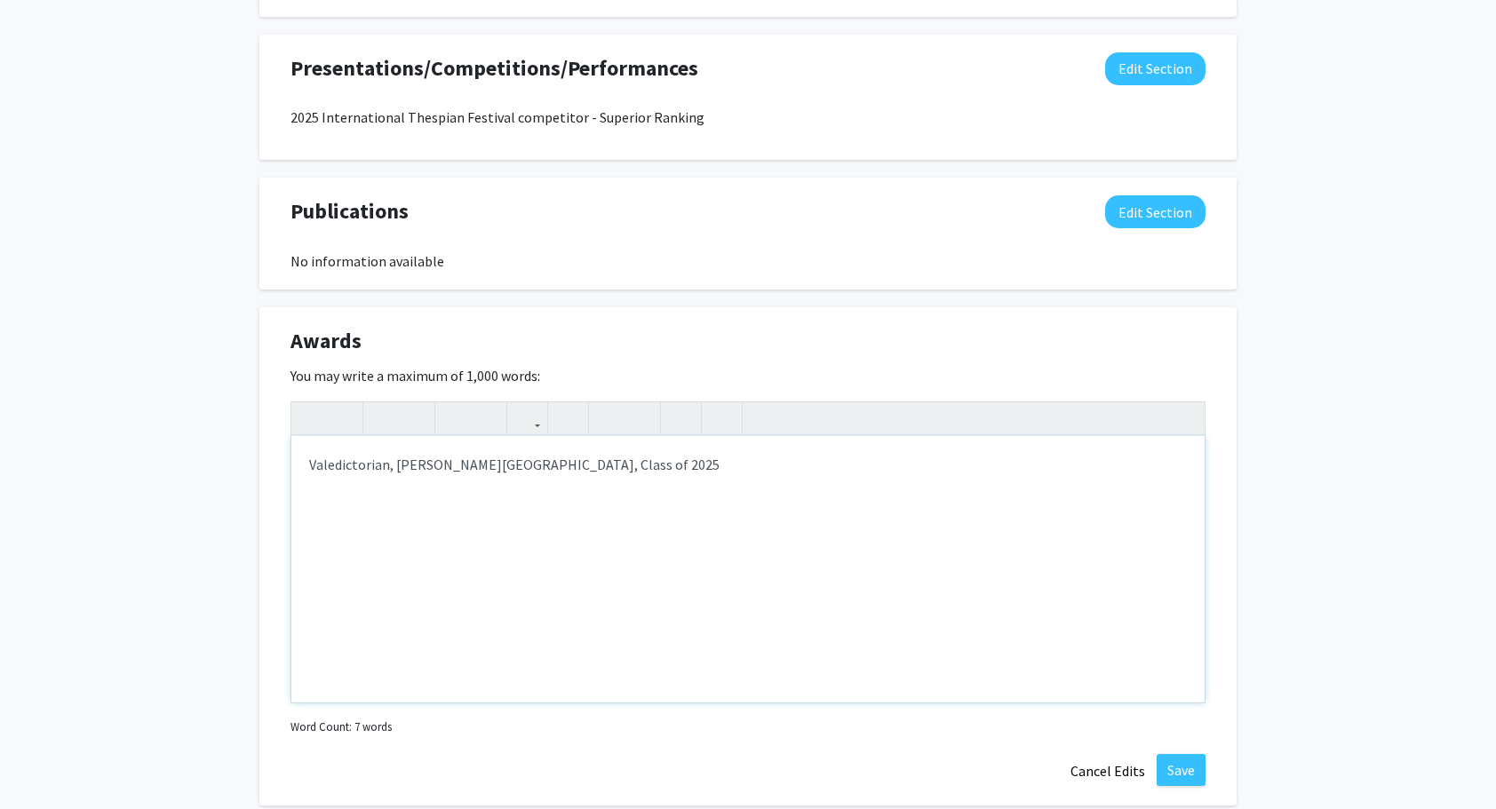
scroll to position [1153, 0]
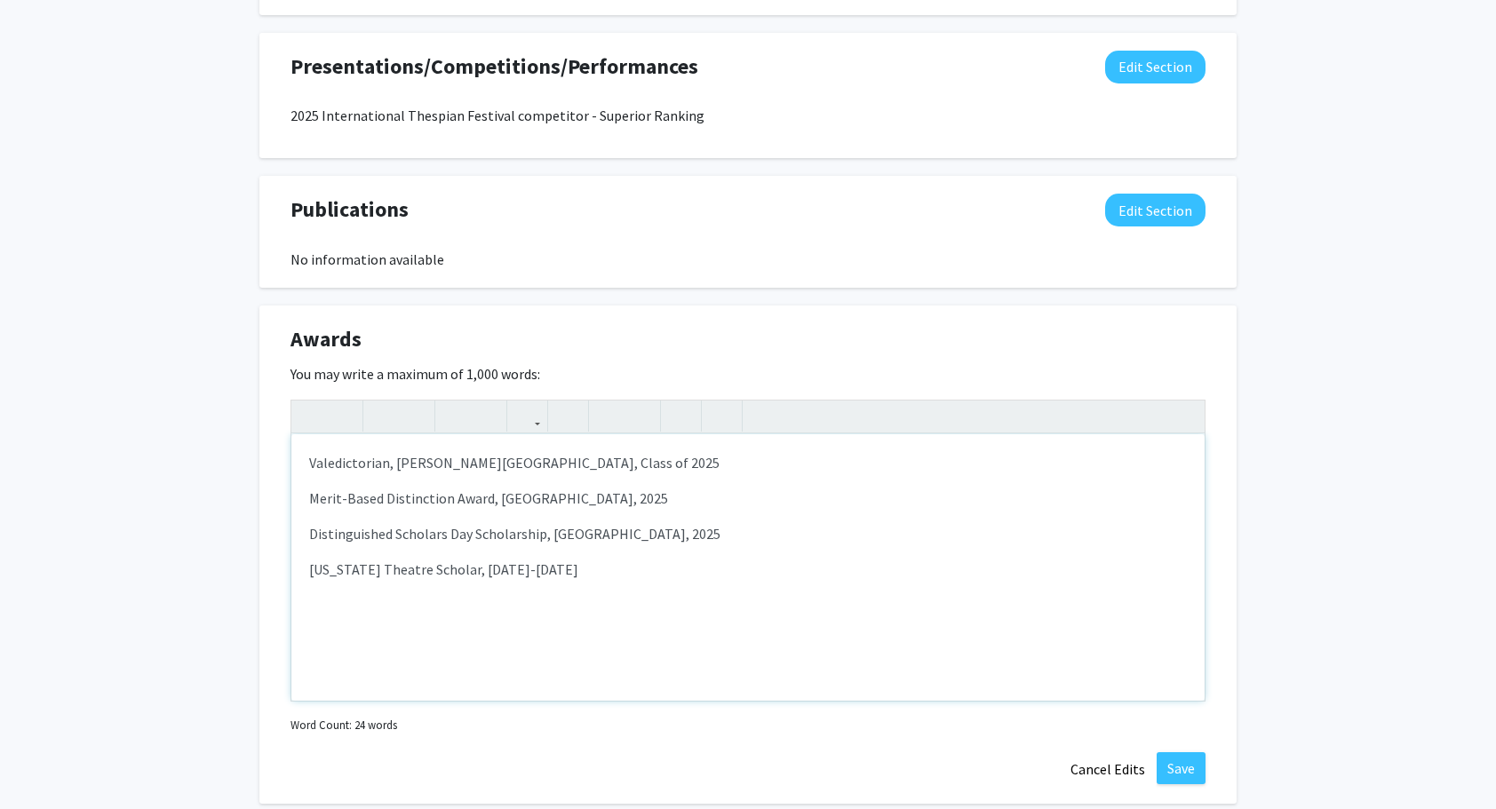
click at [704, 532] on p "Distinguished Scholars Day Scholarship, [GEOGRAPHIC_DATA], 2025" at bounding box center [748, 533] width 878 height 21
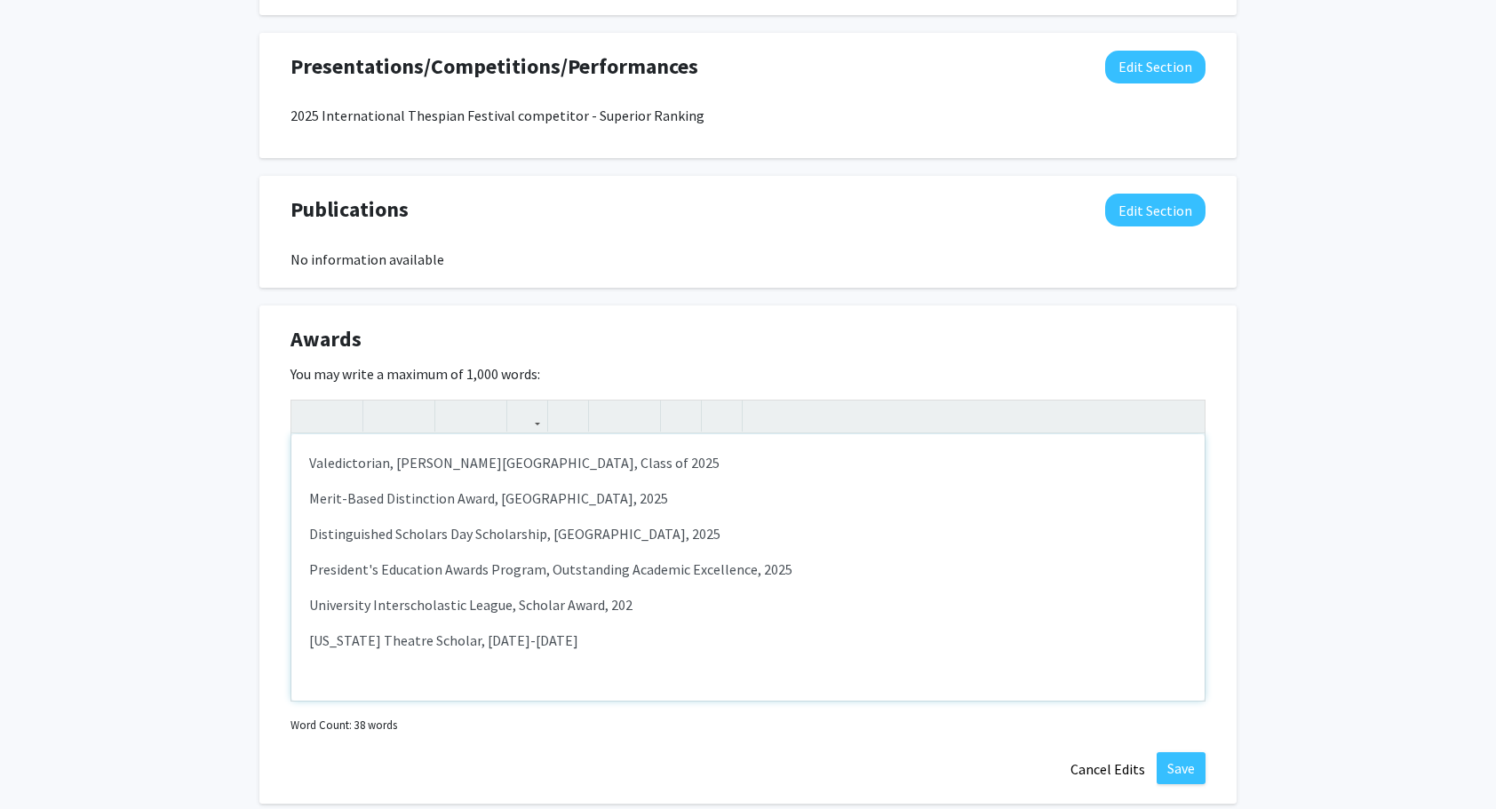
type textarea "<p>Valedictorian, [PERSON_NAME][GEOGRAPHIC_DATA], Class of 2025</p><p>Merit-Bas…"
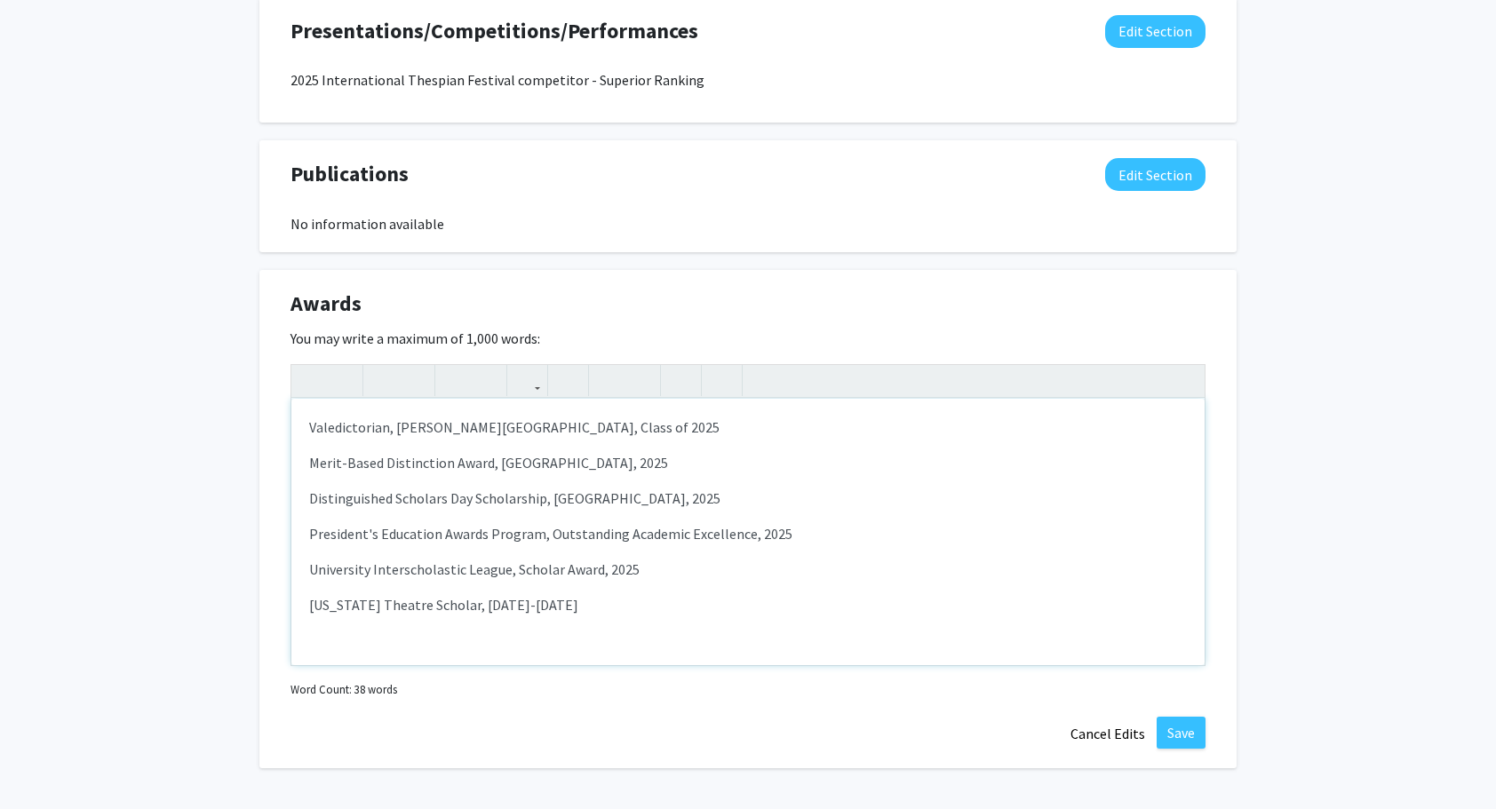
scroll to position [1190, 0]
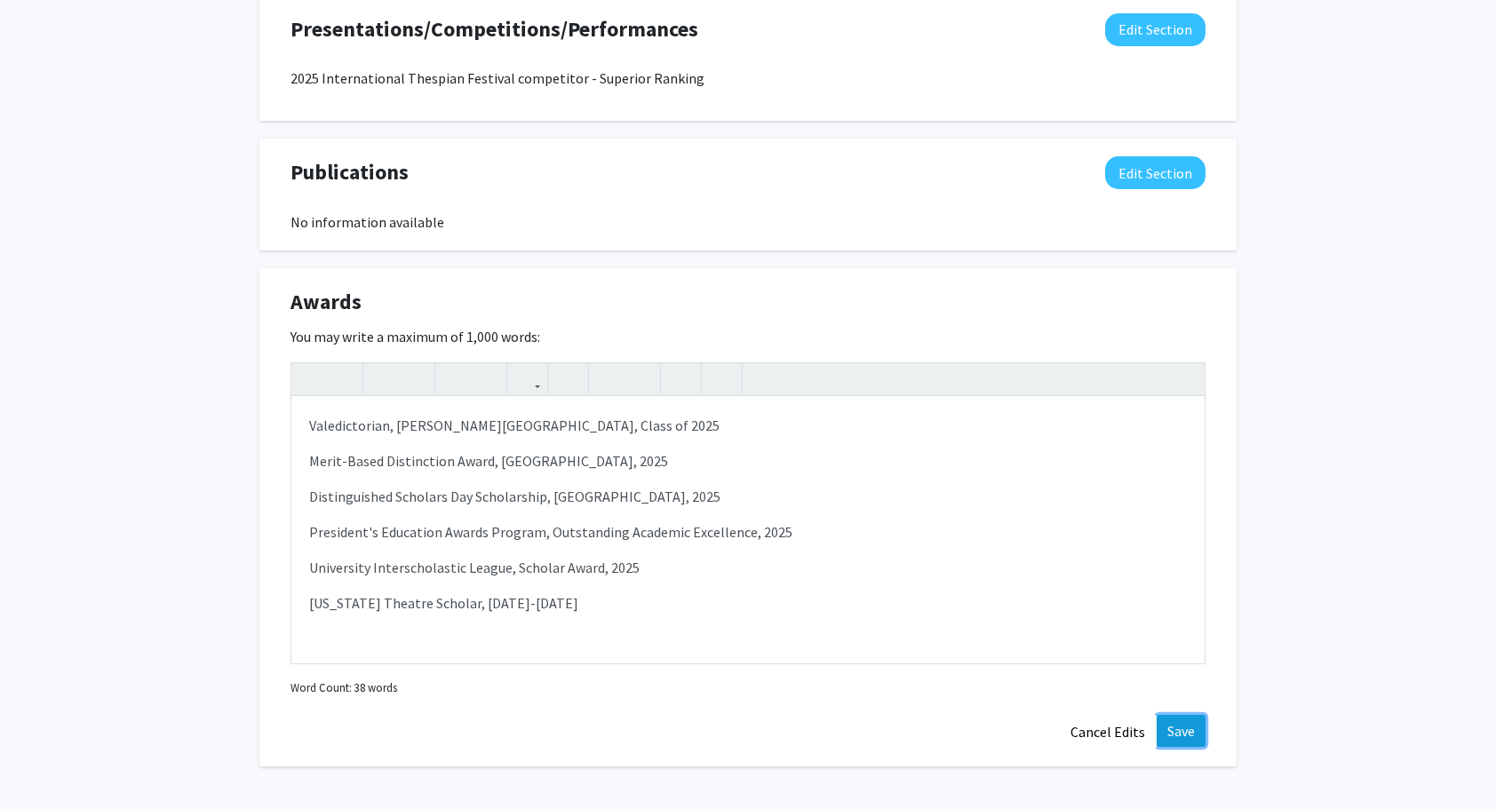
click at [1170, 721] on button "Save" at bounding box center [1181, 731] width 49 height 32
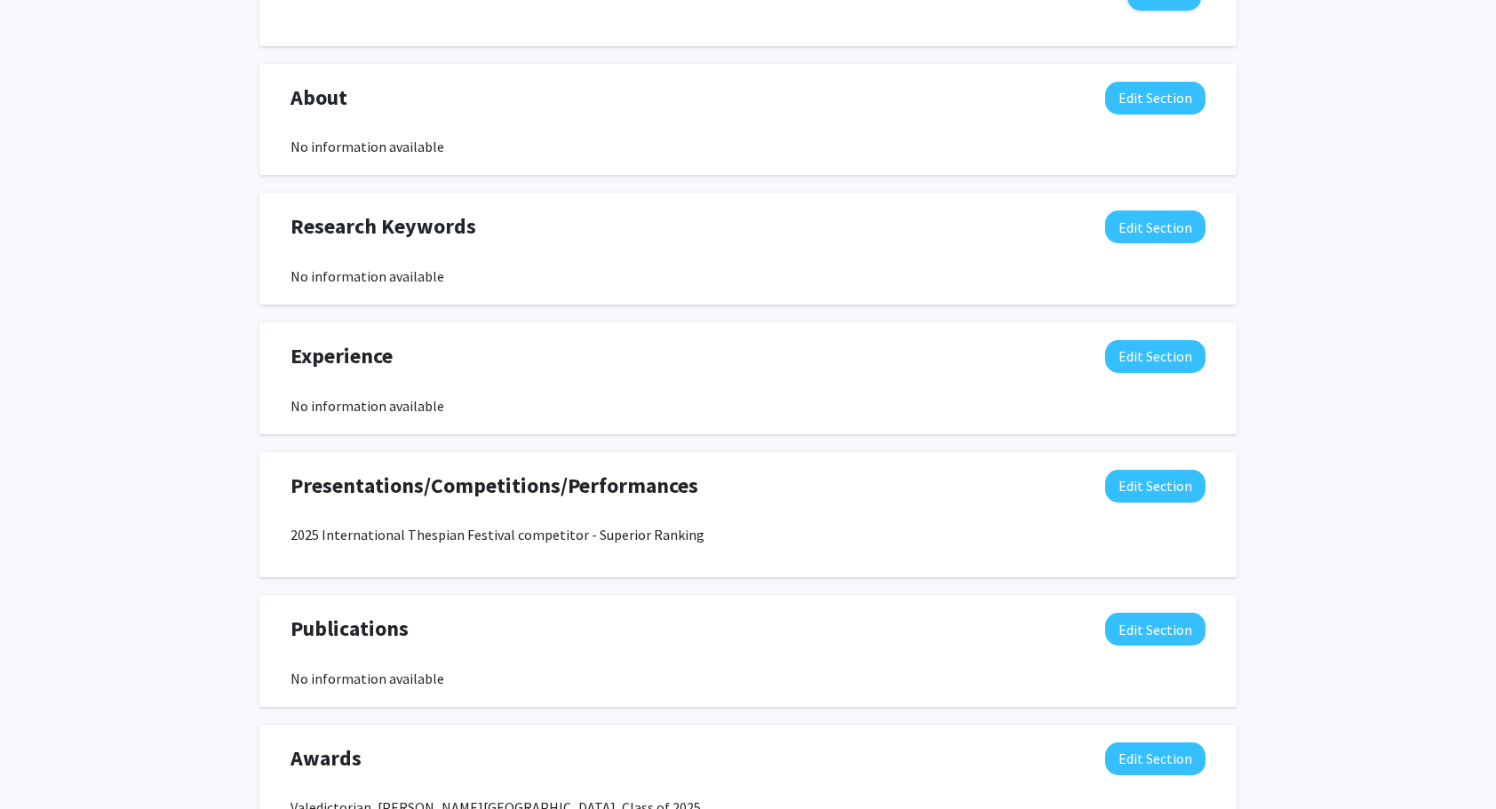
scroll to position [733, 0]
click at [1190, 350] on button "Edit Section" at bounding box center [1155, 357] width 100 height 33
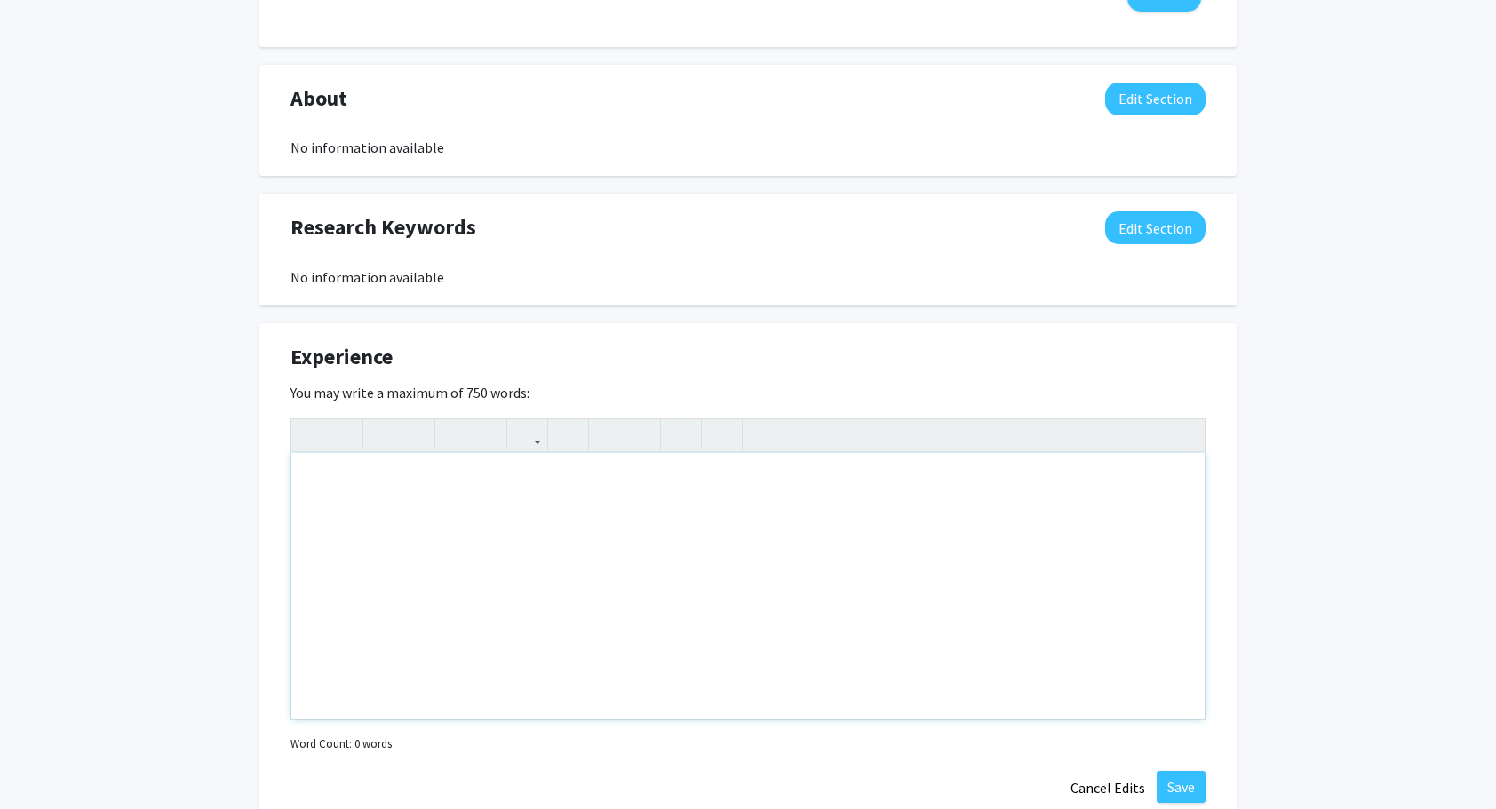
click at [905, 489] on div "Note to users with screen readers: Please deactivate our accessibility plugin f…" at bounding box center [747, 586] width 913 height 266
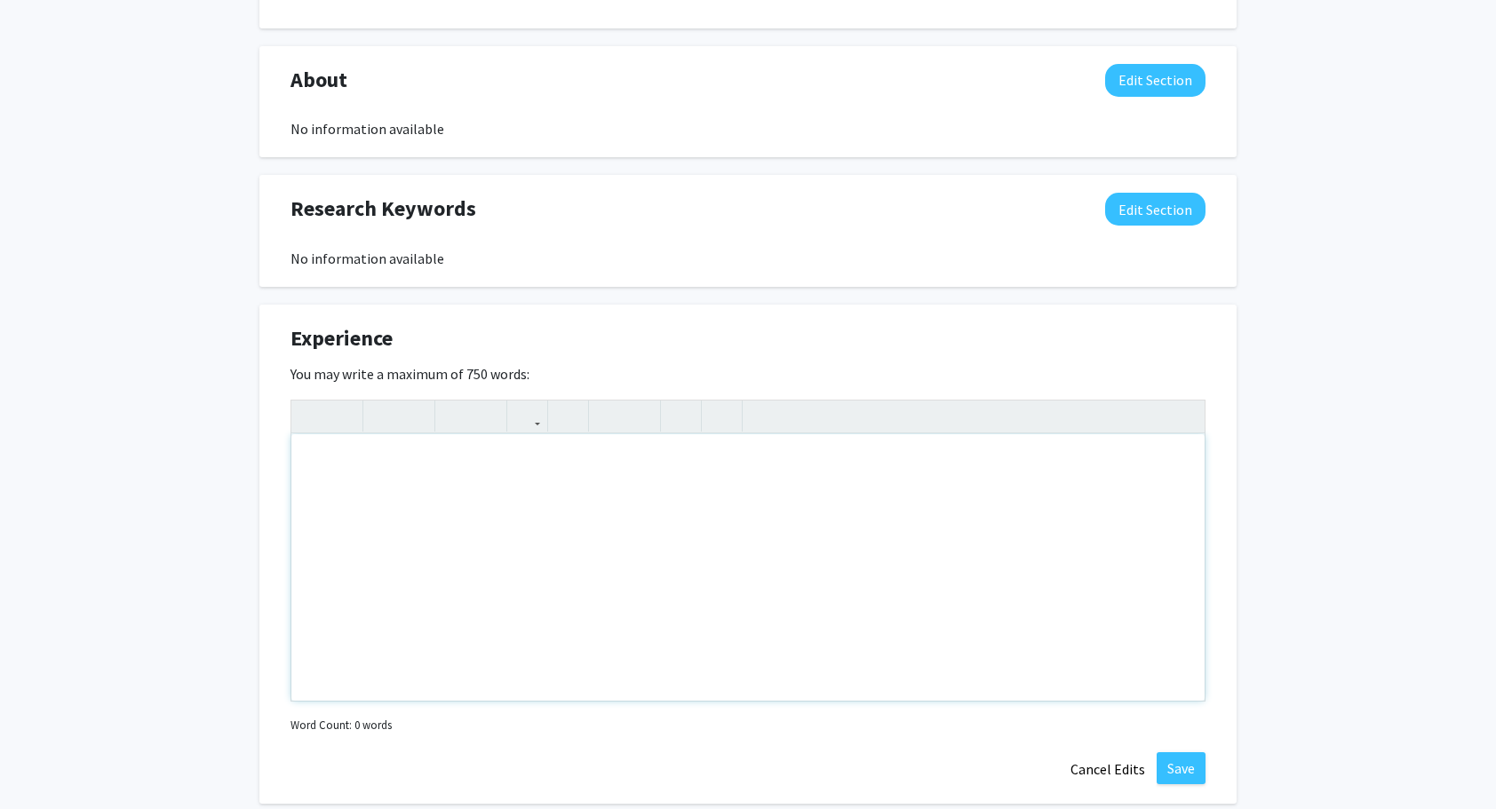
scroll to position [752, 0]
click at [604, 418] on icon "button" at bounding box center [608, 415] width 15 height 29
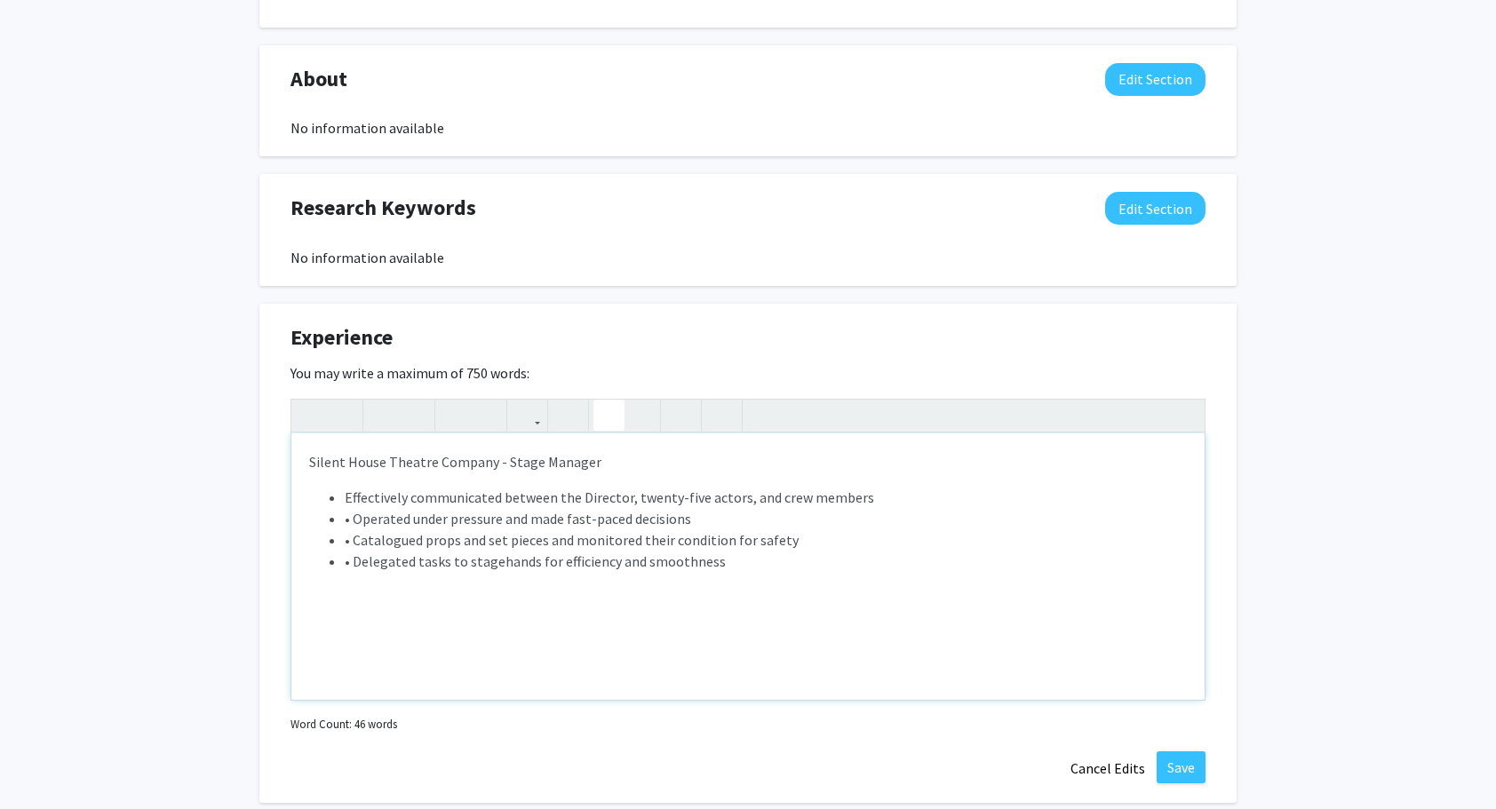
click at [355, 521] on li "• Operated under pressure and made fast-paced decisions" at bounding box center [766, 518] width 842 height 21
click at [358, 536] on li "• Catalogued props and set pieces and monitored their condition for safety" at bounding box center [766, 539] width 842 height 21
click at [354, 554] on li "• Delegated tasks to stagehands for efficiency and smoothness" at bounding box center [766, 561] width 842 height 21
click at [362, 468] on p "Silent House Theatre Company - Stage Manager" at bounding box center [748, 461] width 878 height 21
click at [368, 478] on div "Silent House Theatre Company - Stage Manager Effectively communicated between t…" at bounding box center [747, 566] width 913 height 266
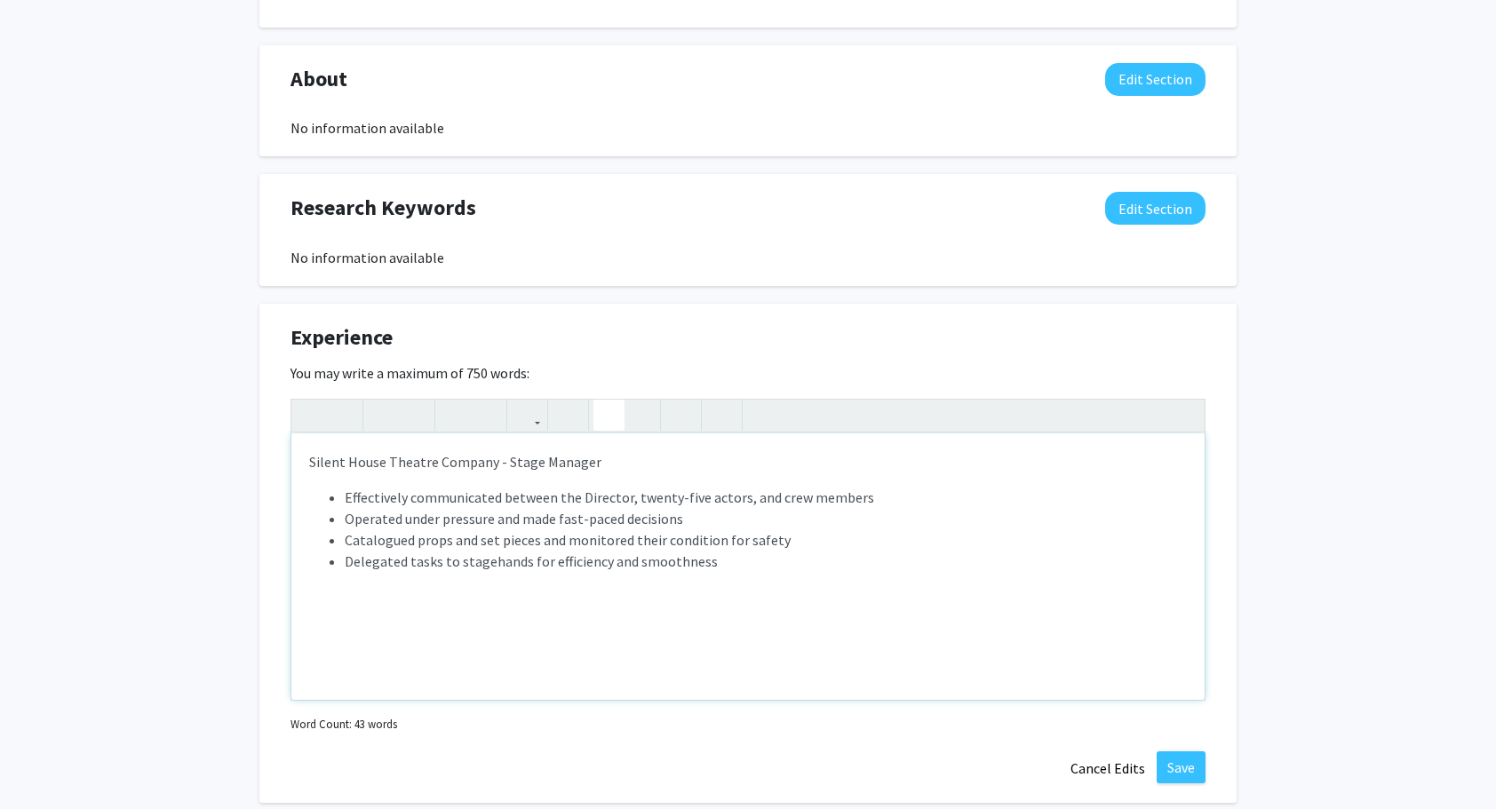
click at [302, 455] on div "Silent House Theatre Company - Stage Manager Effectively communicated between t…" at bounding box center [747, 566] width 913 height 266
click at [322, 494] on ul "Effectively communicated between the Director, twenty-five actors, and crew mem…" at bounding box center [748, 529] width 878 height 85
click at [618, 417] on button "button" at bounding box center [608, 415] width 31 height 31
click at [563, 476] on div "Silent House Theatre Company - Stage Manager Effectively communicated between t…" at bounding box center [747, 566] width 913 height 266
click at [540, 452] on p "Silent House Theatre Company - Stage Manager" at bounding box center [748, 461] width 878 height 21
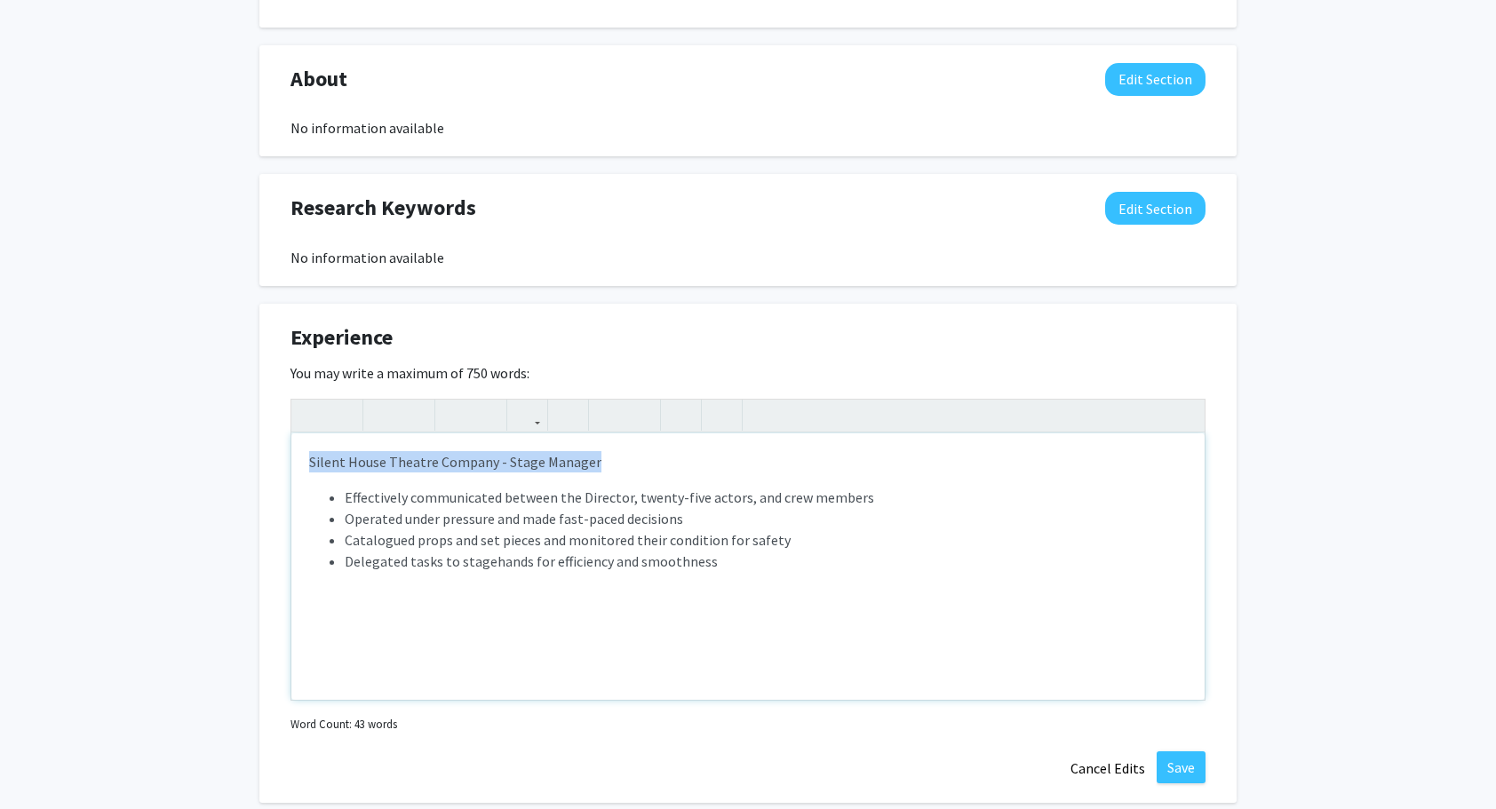
drag, startPoint x: 597, startPoint y: 456, endPoint x: 307, endPoint y: 448, distance: 289.7
click at [307, 448] on div "Silent House Theatre Company - Stage Manager Effectively communicated between t…" at bounding box center [747, 566] width 913 height 266
click at [376, 401] on use "button" at bounding box center [376, 401] width 0 height 0
click at [651, 464] on p "Silent House Theatre Company - Stage Manager" at bounding box center [748, 461] width 878 height 21
click at [514, 462] on strong "Silent House Theatre Company - Stage Manager" at bounding box center [464, 462] width 311 height 18
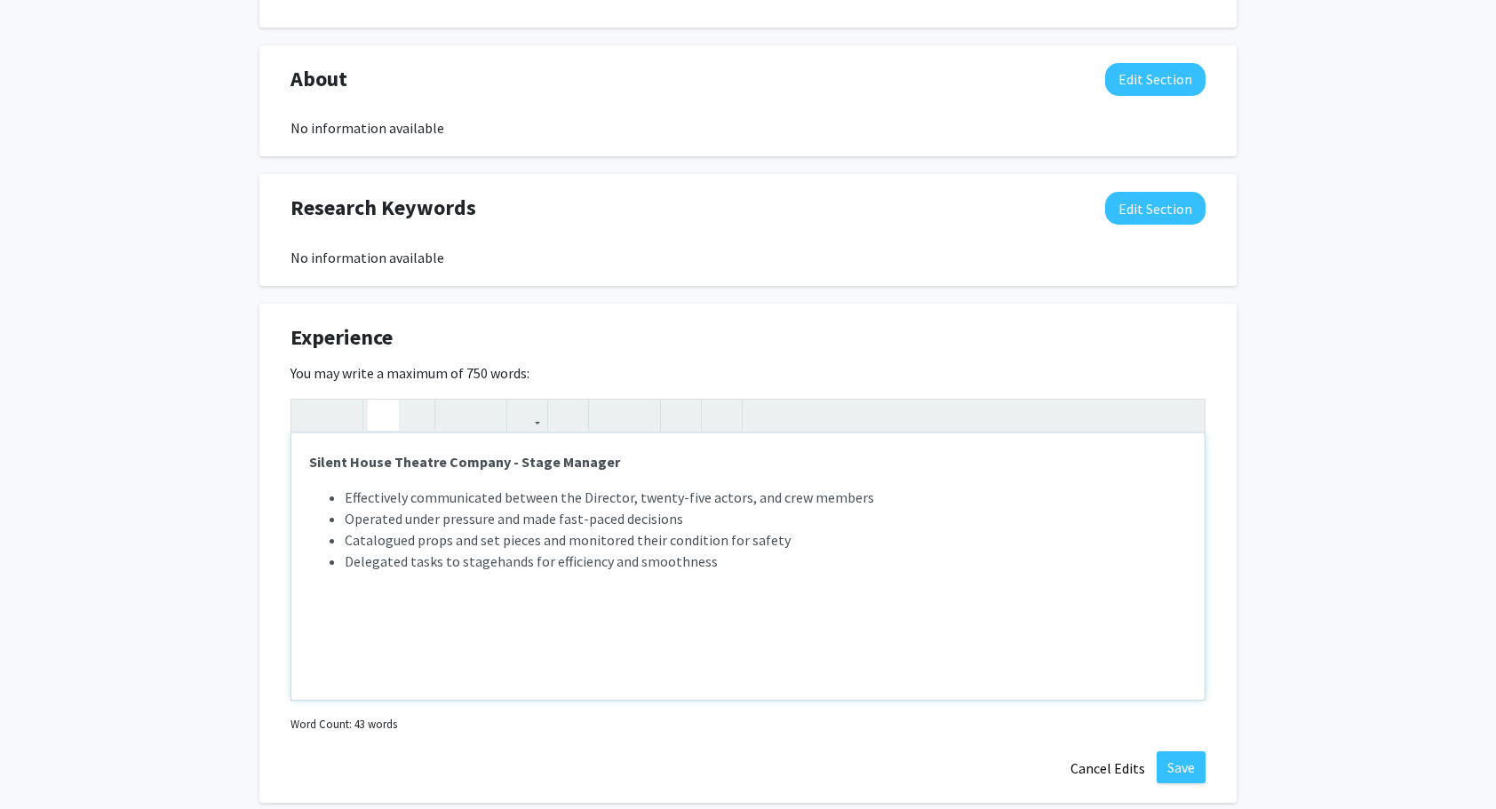
click at [616, 464] on p "Silent House Theatre Company - Stage Manager" at bounding box center [748, 461] width 878 height 21
click at [508, 464] on strong "Silent House Theatre Company - Stage Manager" at bounding box center [464, 462] width 311 height 18
click at [517, 462] on strong "Silent House Theatre Company - Stage Manager" at bounding box center [464, 462] width 311 height 18
drag, startPoint x: 512, startPoint y: 460, endPoint x: 602, endPoint y: 458, distance: 90.6
click at [602, 458] on strong "Silent House Theatre Company - Stage Manager" at bounding box center [464, 462] width 311 height 18
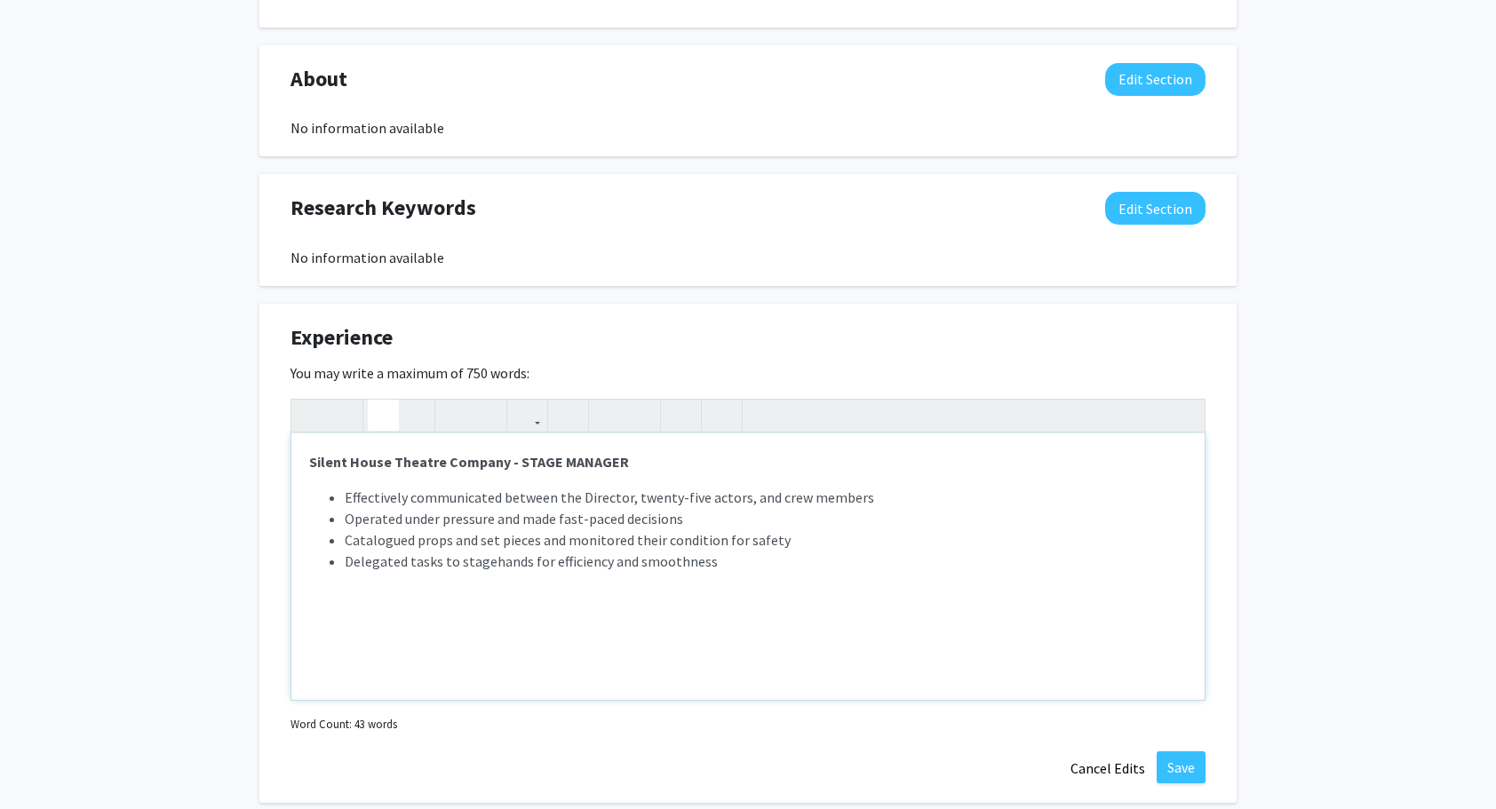
type textarea "<p><strong>Silent House Theatre Company - STAGE MANAGER</strong></p><p><ul><li>…"
click at [759, 552] on li "Delegated tasks to stagehands for efficiency and smoothness" at bounding box center [766, 561] width 842 height 21
click at [1196, 767] on button "Save" at bounding box center [1181, 767] width 49 height 32
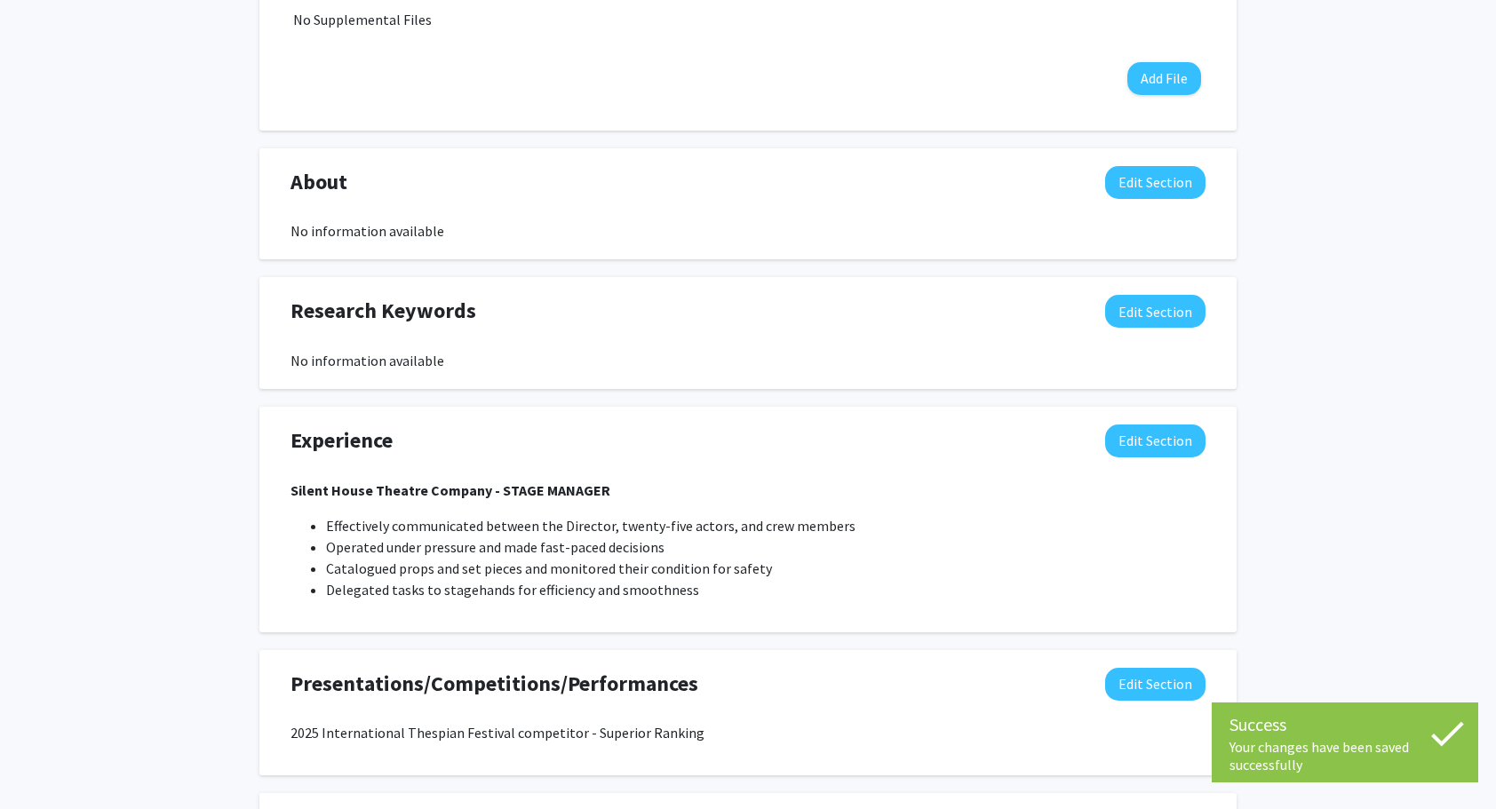
scroll to position [647, 0]
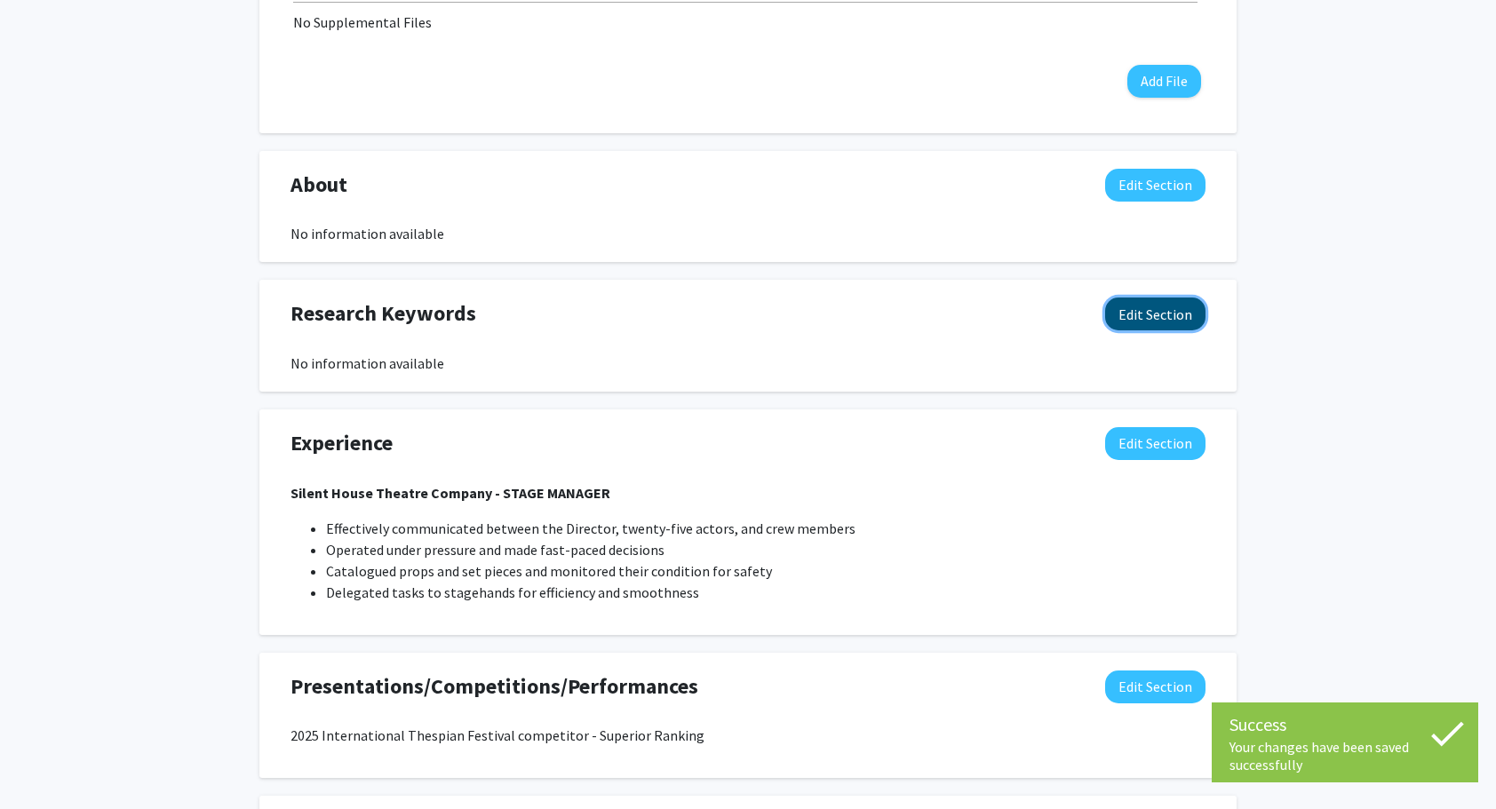
click at [1126, 318] on button "Edit Section" at bounding box center [1155, 314] width 100 height 33
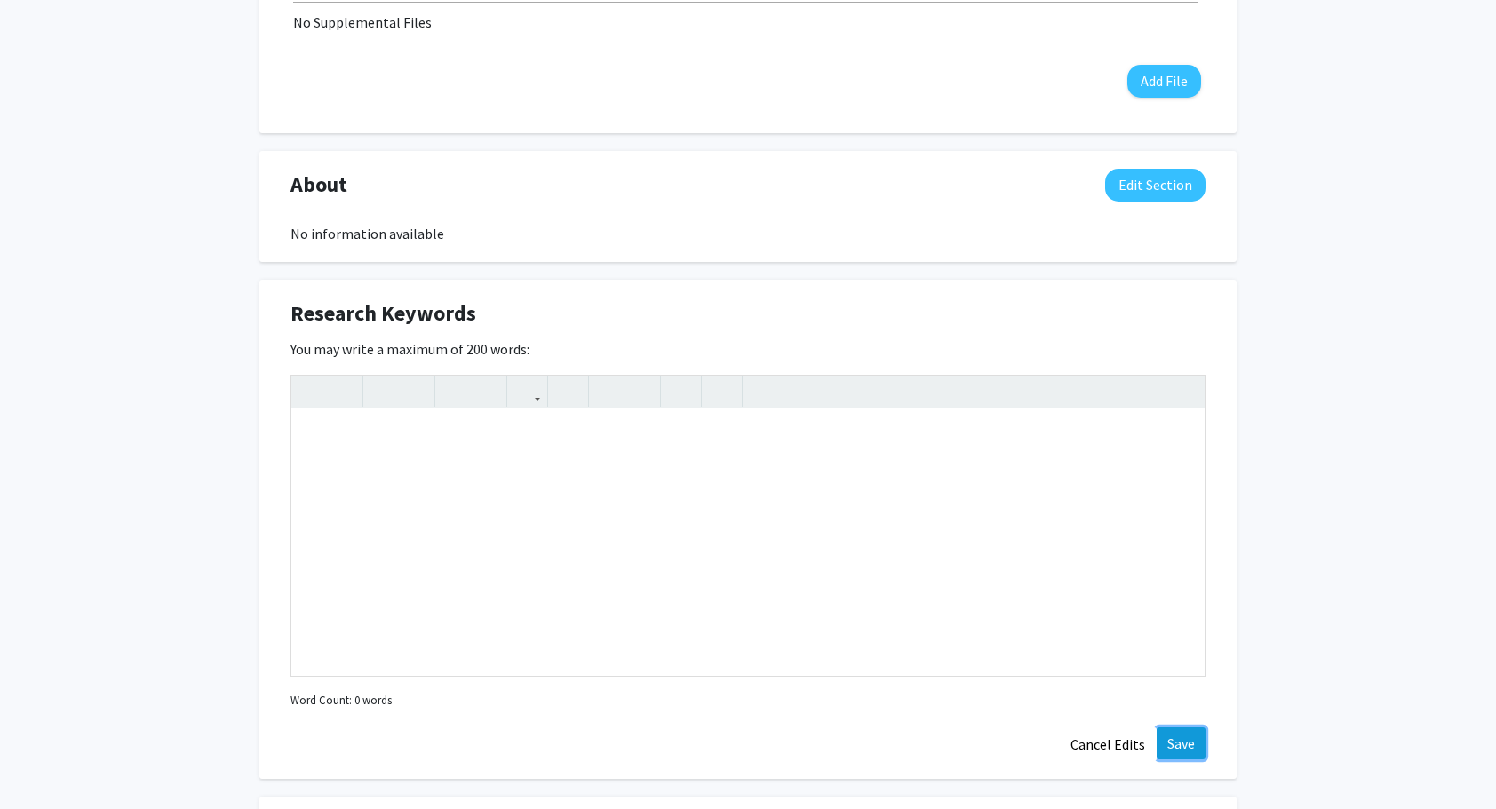
click at [1171, 744] on button "Save" at bounding box center [1181, 743] width 49 height 32
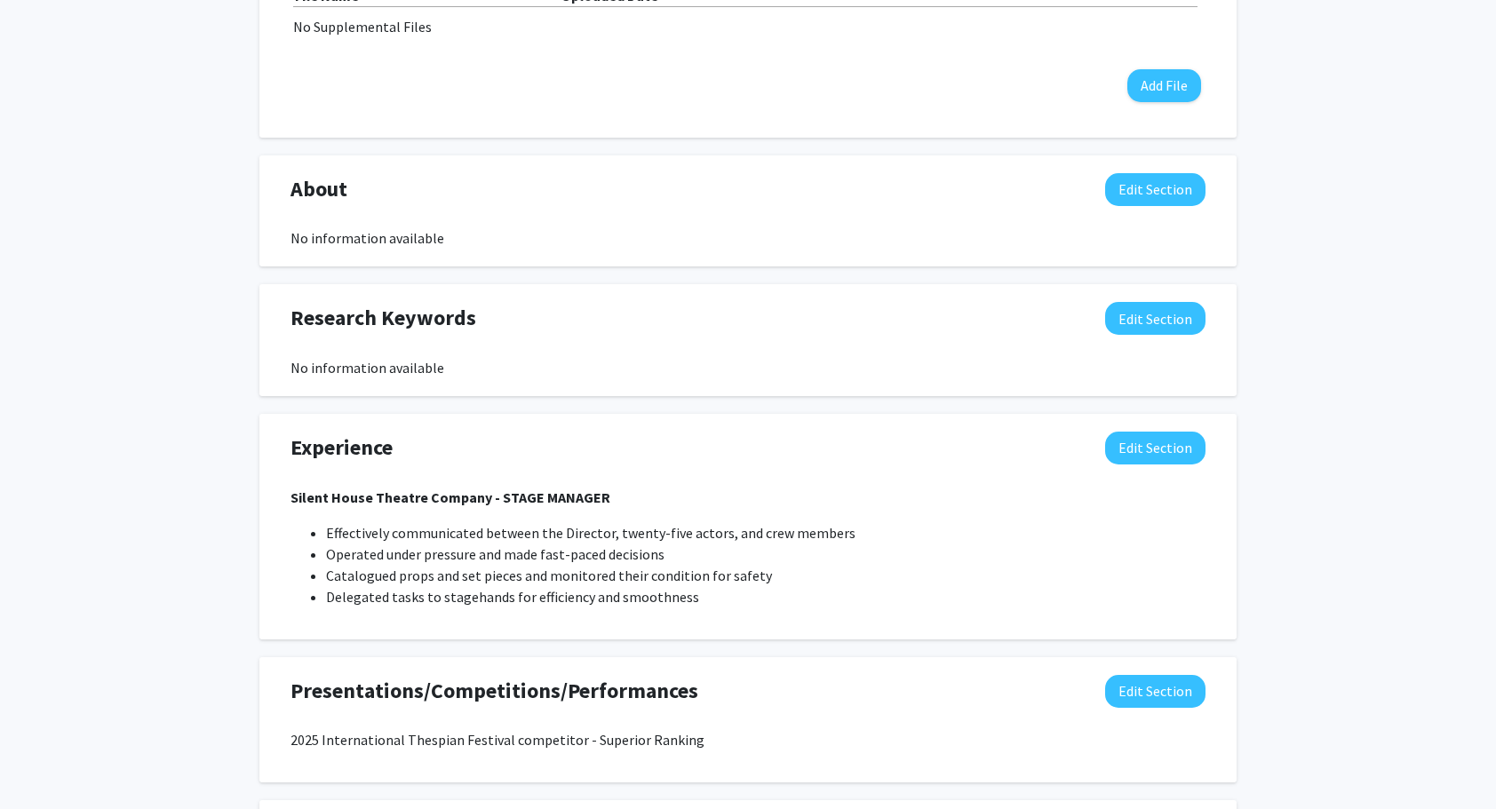
scroll to position [641, 0]
click at [1142, 194] on button "Edit Section" at bounding box center [1155, 190] width 100 height 33
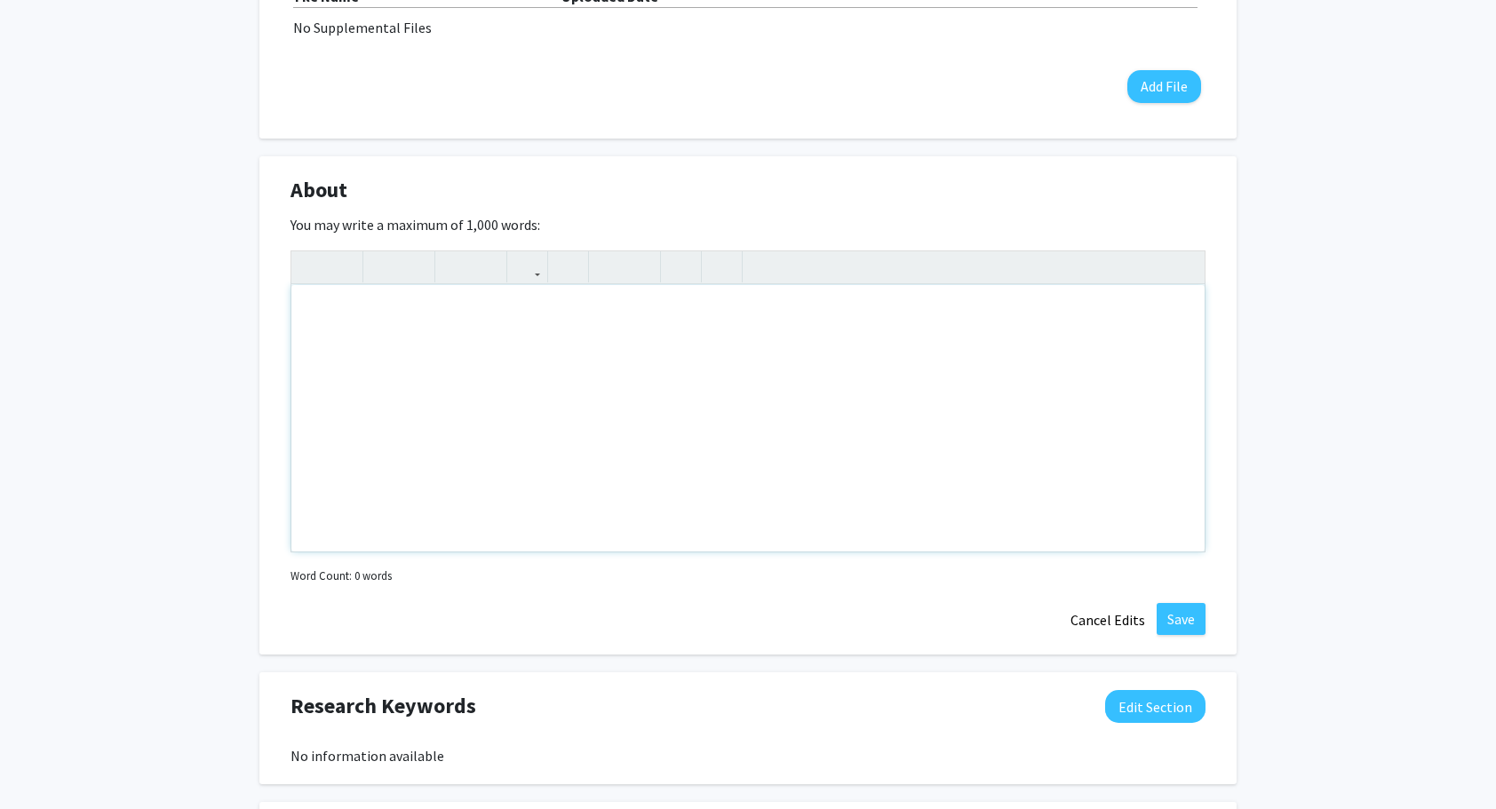
click at [756, 334] on div "Note to users with screen readers: Please deactivate our accessibility plugin f…" at bounding box center [747, 418] width 913 height 266
paste div "Note to users with screen readers: Please deactivate our accessibility plugin f…"
type textarea "<p>Aerospace engineering candidate with a history of leadership positions and r…"
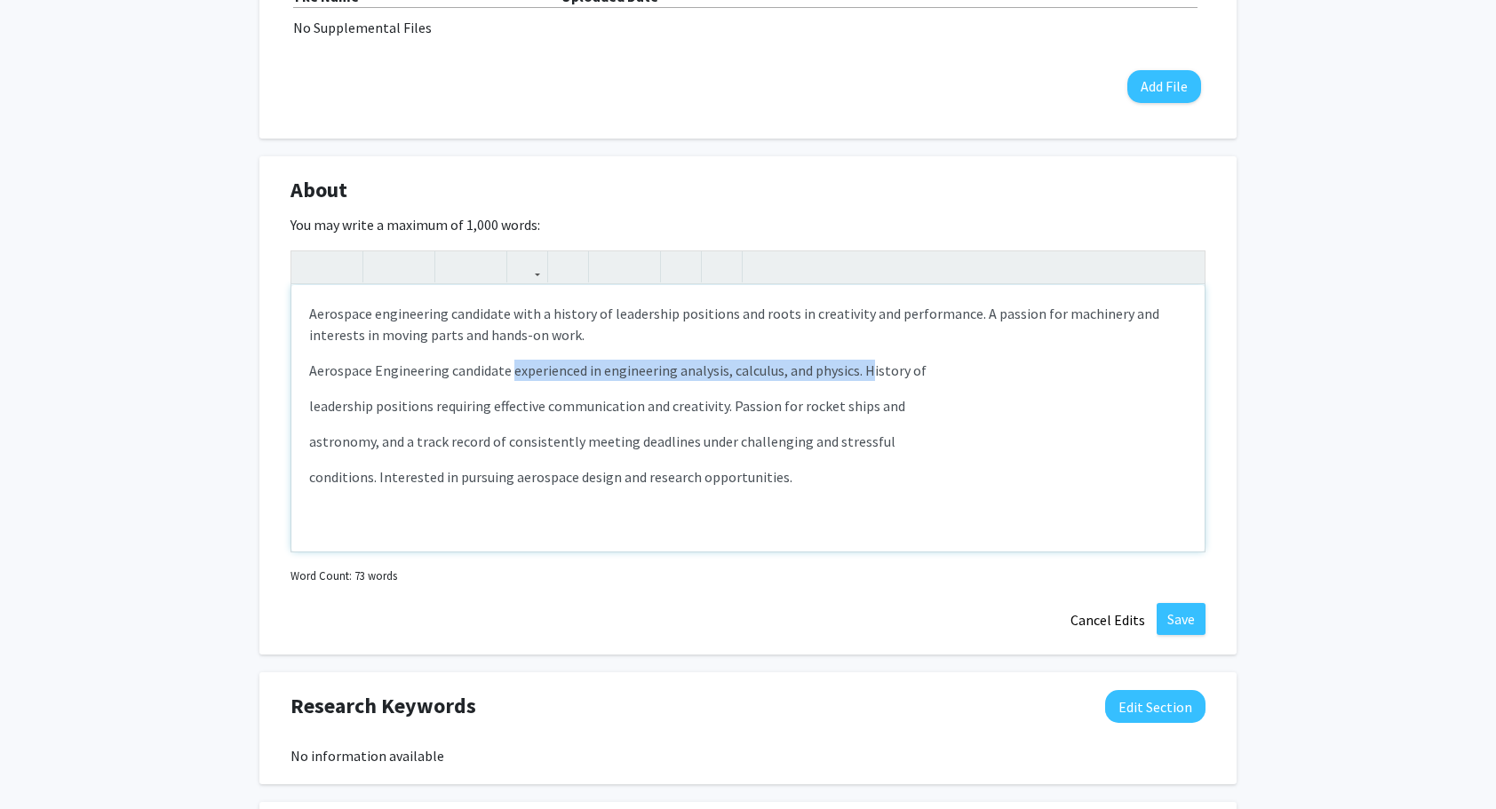
drag, startPoint x: 510, startPoint y: 370, endPoint x: 863, endPoint y: 367, distance: 353.5
click at [863, 367] on p "Aerospace Engineering candidate experienced in engineering analysis, calculus, …" at bounding box center [748, 370] width 878 height 21
click at [306, 408] on div "Aerospace engineering candidate with a history of leadership positions and root…" at bounding box center [747, 418] width 913 height 266
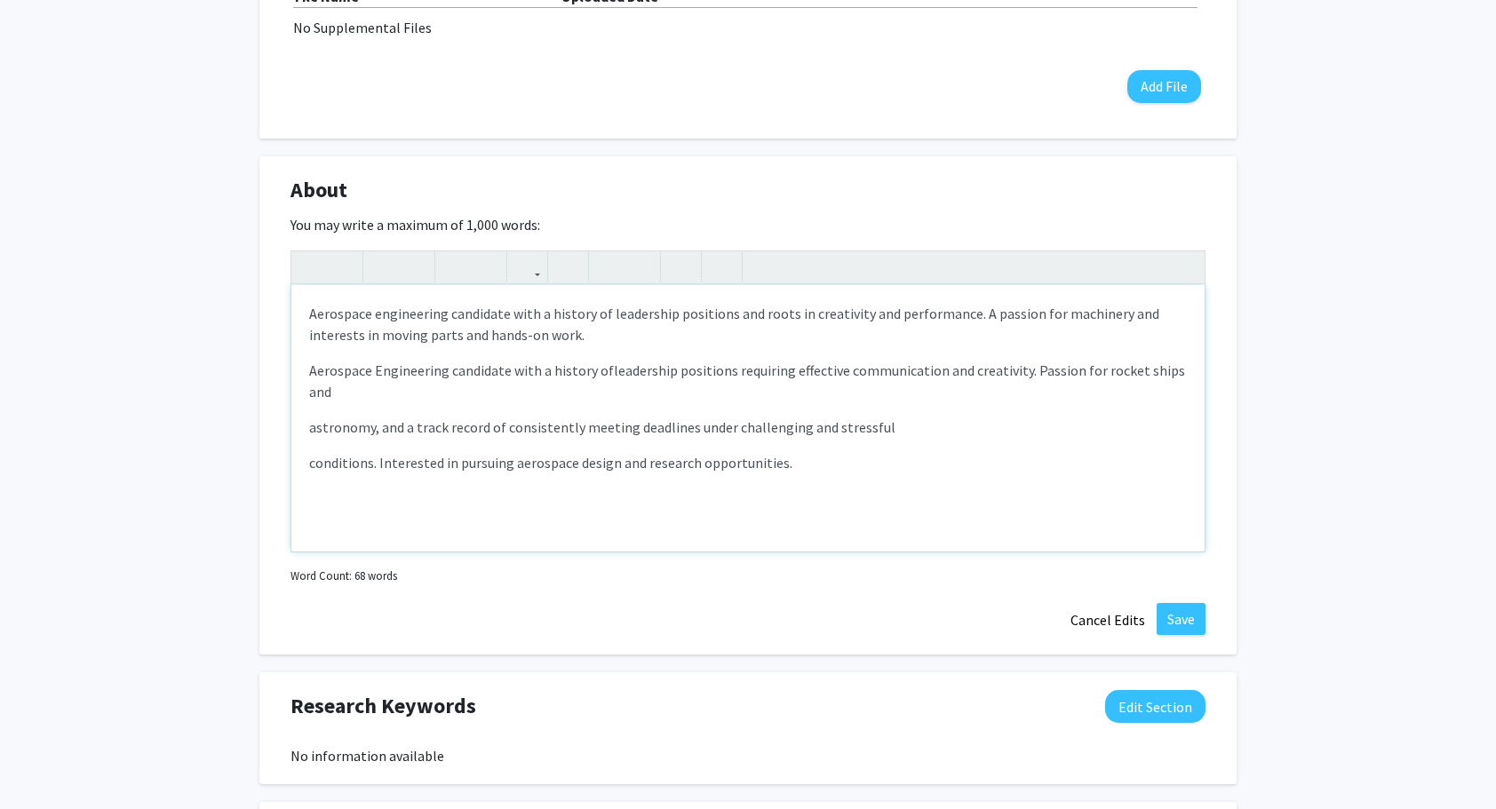
click at [1024, 373] on span "leadership positions requiring effective communication and creativity. Passion …" at bounding box center [747, 381] width 876 height 39
click at [307, 428] on div "Aerospace engineering candidate with a history of leadership positions and root…" at bounding box center [747, 418] width 913 height 266
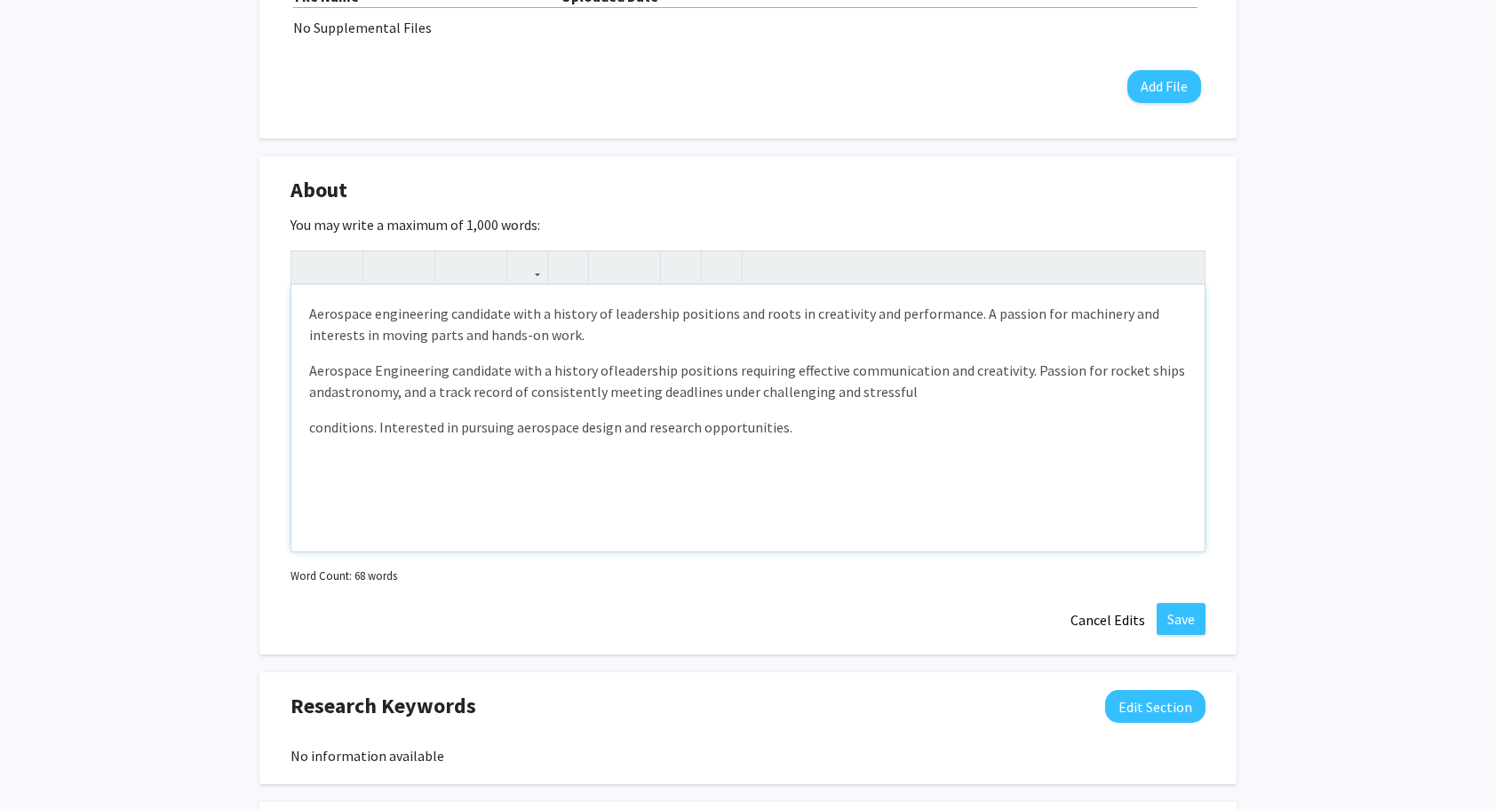
click at [1030, 374] on span "leadership positions requiring effective communication and creativity. Passion …" at bounding box center [747, 381] width 876 height 39
drag, startPoint x: 1101, startPoint y: 370, endPoint x: 398, endPoint y: 384, distance: 702.7
click at [398, 384] on p "Aerospace Engineering candidate with a history of leadership positions requirin…" at bounding box center [748, 381] width 878 height 43
click at [309, 433] on p "conditions. Interested in pursuing aerospace design and research opportunities." at bounding box center [748, 427] width 878 height 21
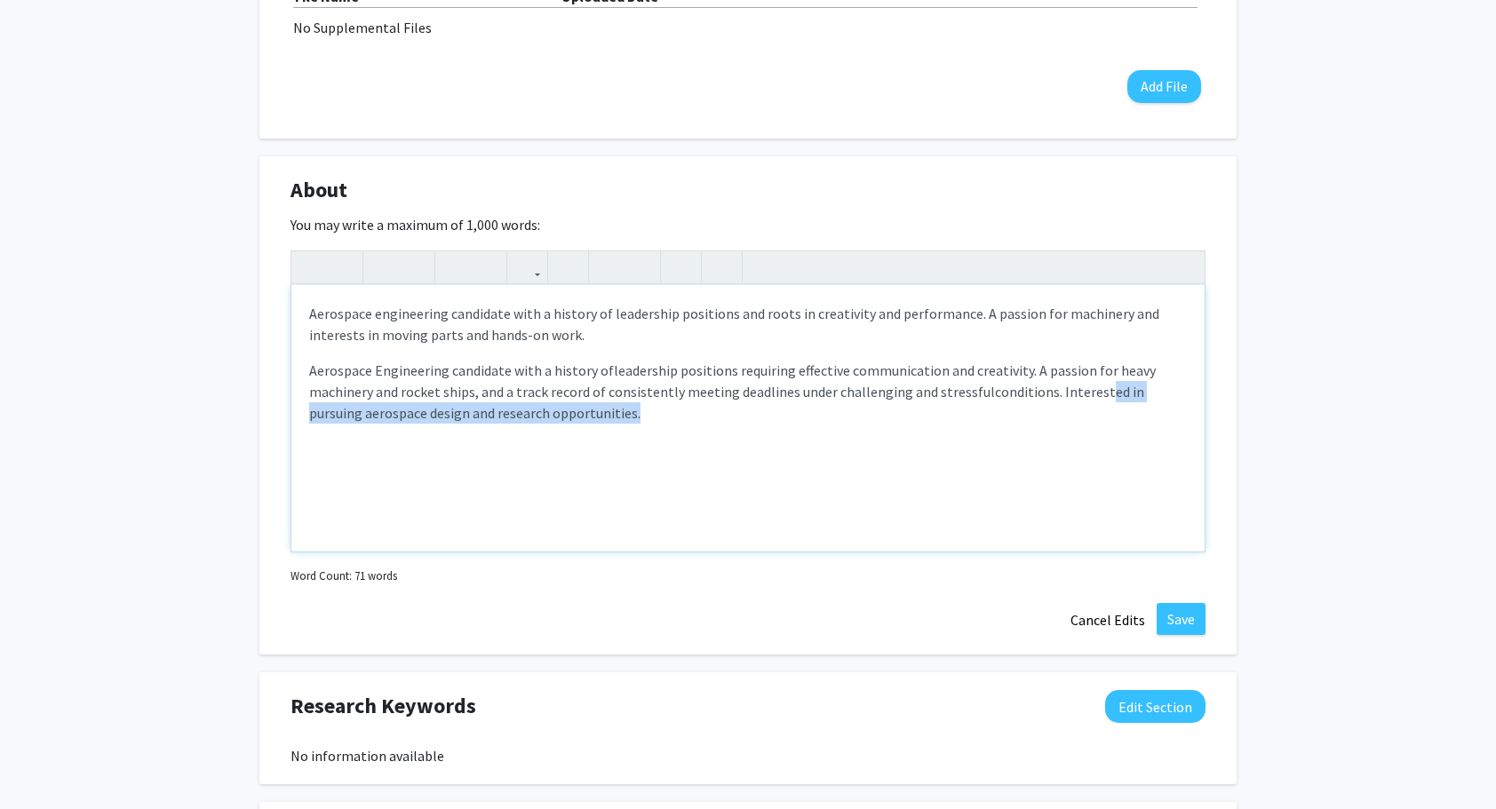
drag, startPoint x: 1094, startPoint y: 397, endPoint x: 680, endPoint y: 426, distance: 415.9
click at [680, 426] on div "Aerospace engineering candidate with a history of leadership positions and root…" at bounding box center [747, 418] width 913 height 266
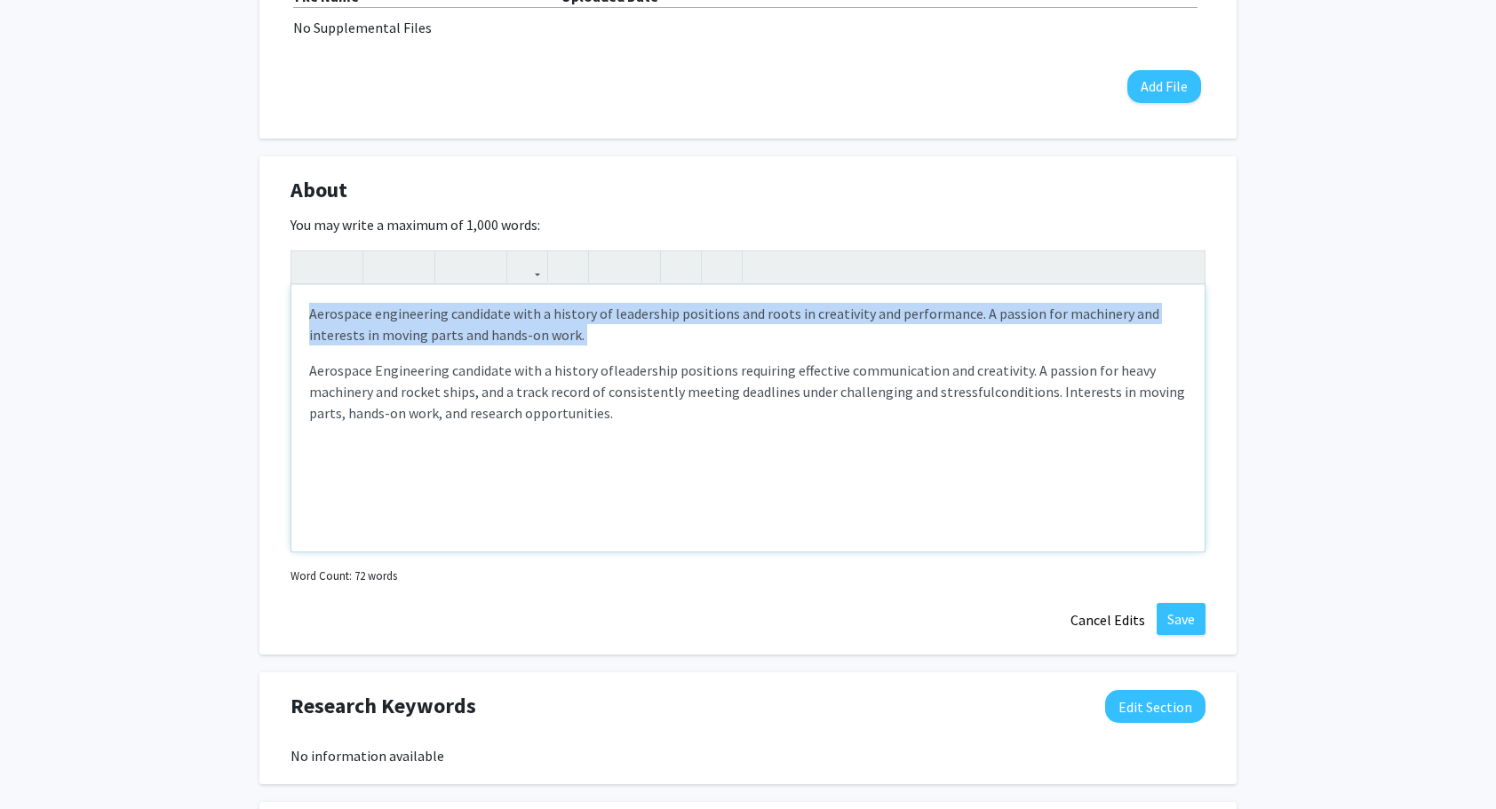
drag, startPoint x: 307, startPoint y: 377, endPoint x: 304, endPoint y: 308, distance: 68.5
click at [304, 308] on div "Aerospace engineering candidate with a history of leadership positions and root…" at bounding box center [747, 418] width 913 height 266
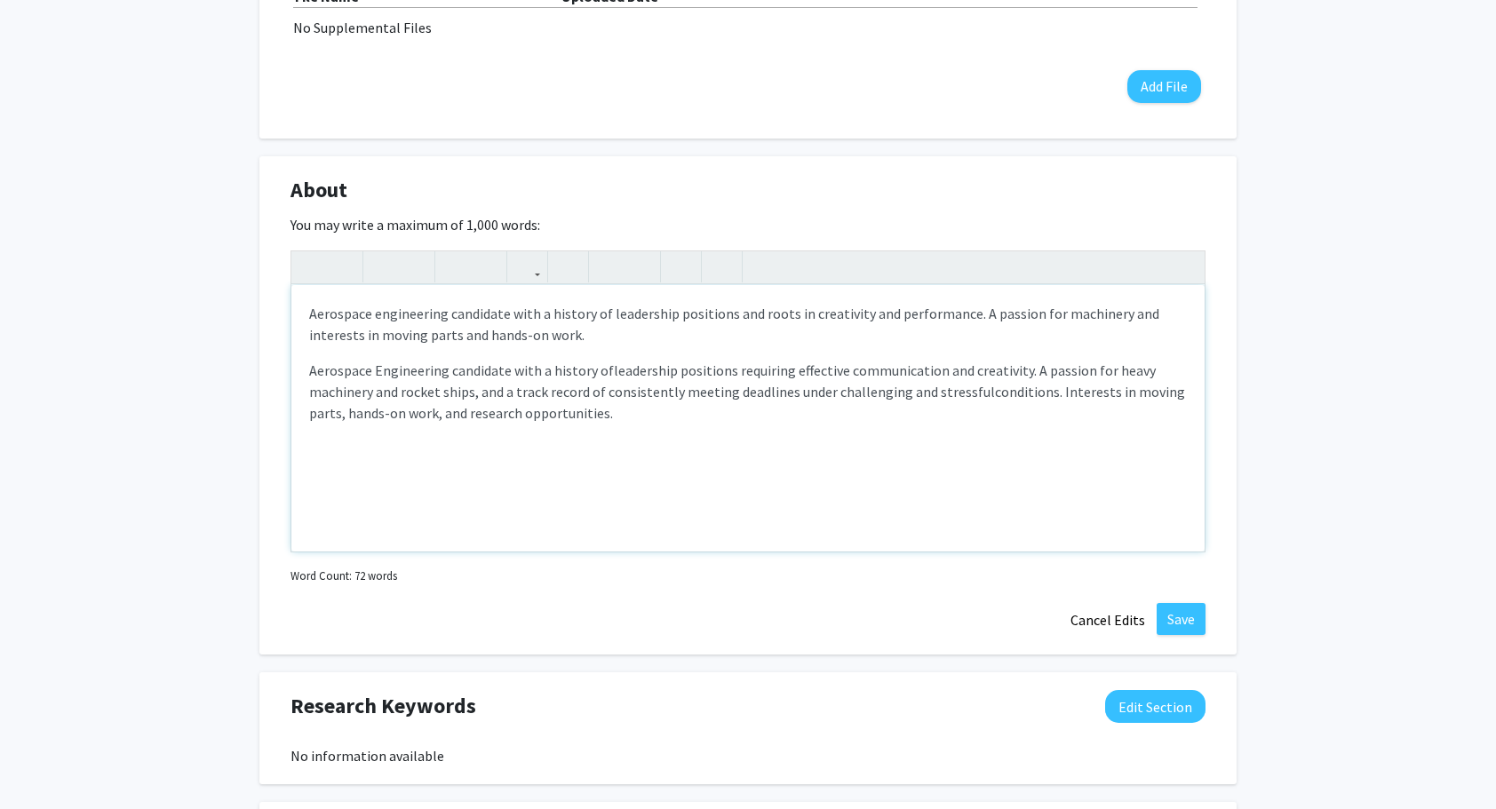
type textarea "<p><span style="font-size: 1rem;">Aerospace Engineering candidate with a histor…"
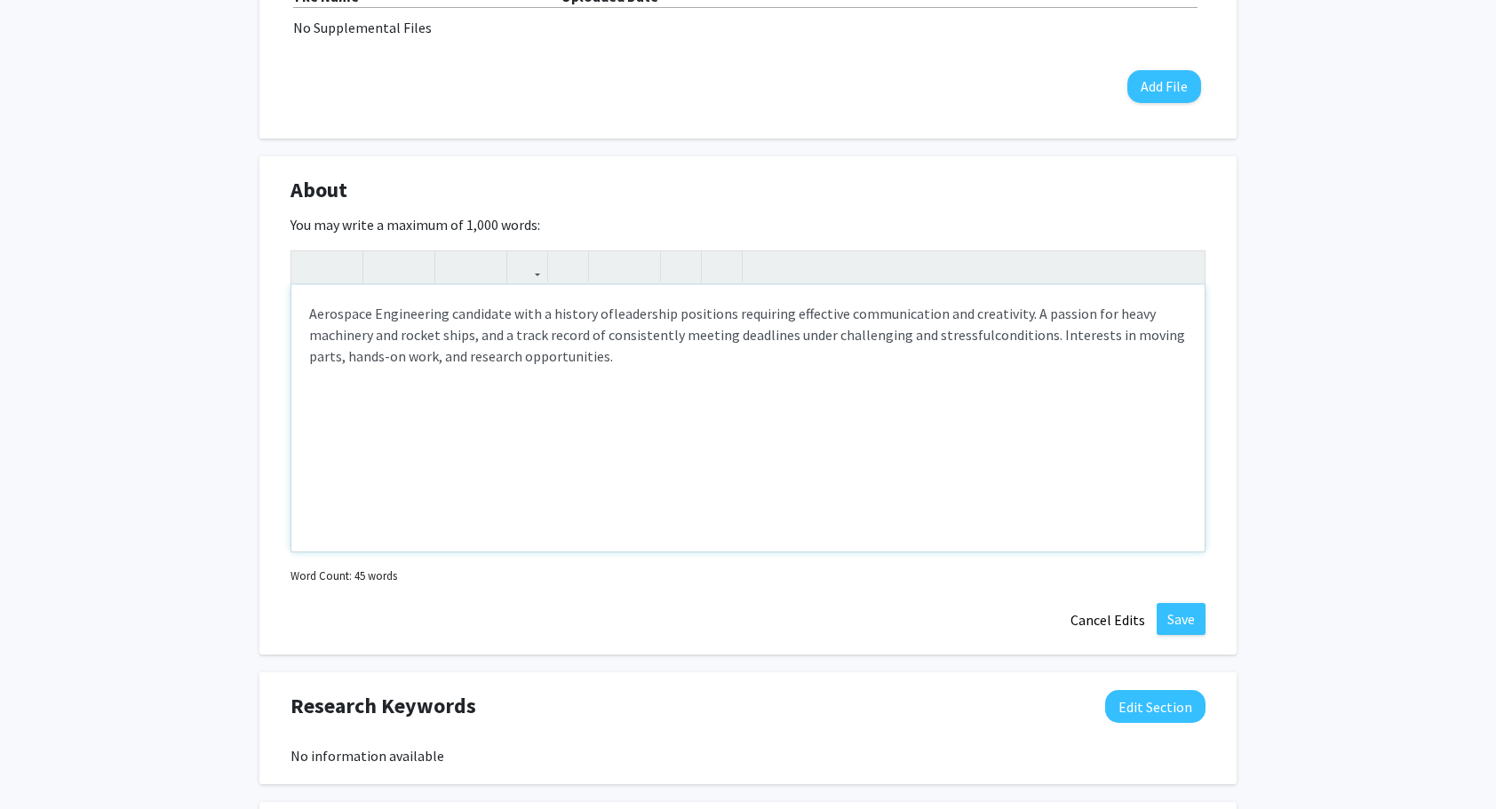
click at [374, 316] on span "Aerospace Engineering candidate with a history of" at bounding box center [461, 314] width 305 height 18
click at [763, 361] on p "Aerospace Engineering candidate with a history of leadership positions requirin…" at bounding box center [748, 335] width 878 height 64
drag, startPoint x: 830, startPoint y: 339, endPoint x: 883, endPoint y: 334, distance: 53.6
click at [883, 334] on span ", and a track record of consistently meeting deadlines under challenging and st…" at bounding box center [735, 335] width 520 height 18
click at [869, 361] on p "Aerospace Engineering candidate with a history of leadership positions requirin…" at bounding box center [748, 335] width 878 height 64
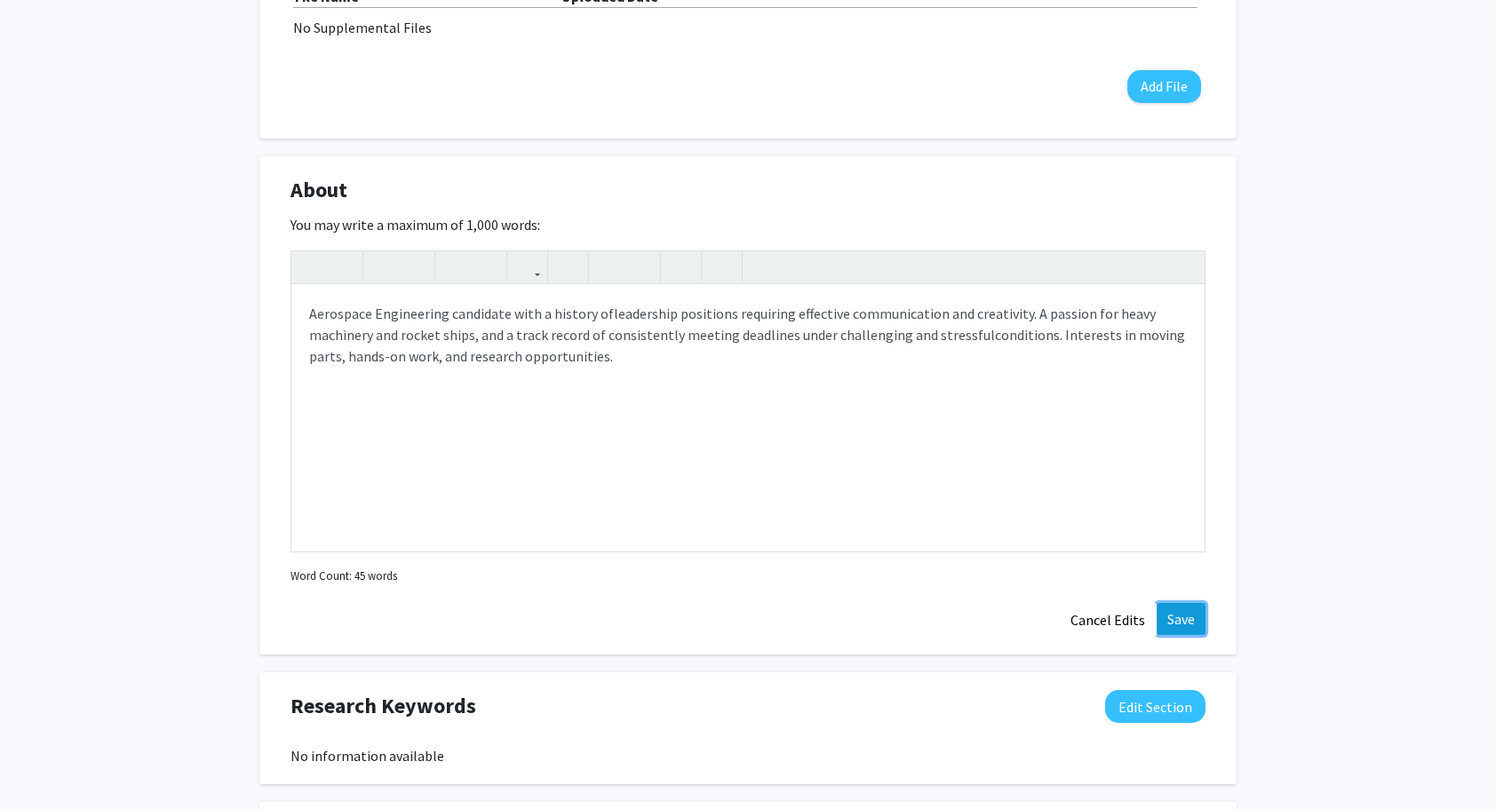
click at [1192, 627] on button "Save" at bounding box center [1181, 619] width 49 height 32
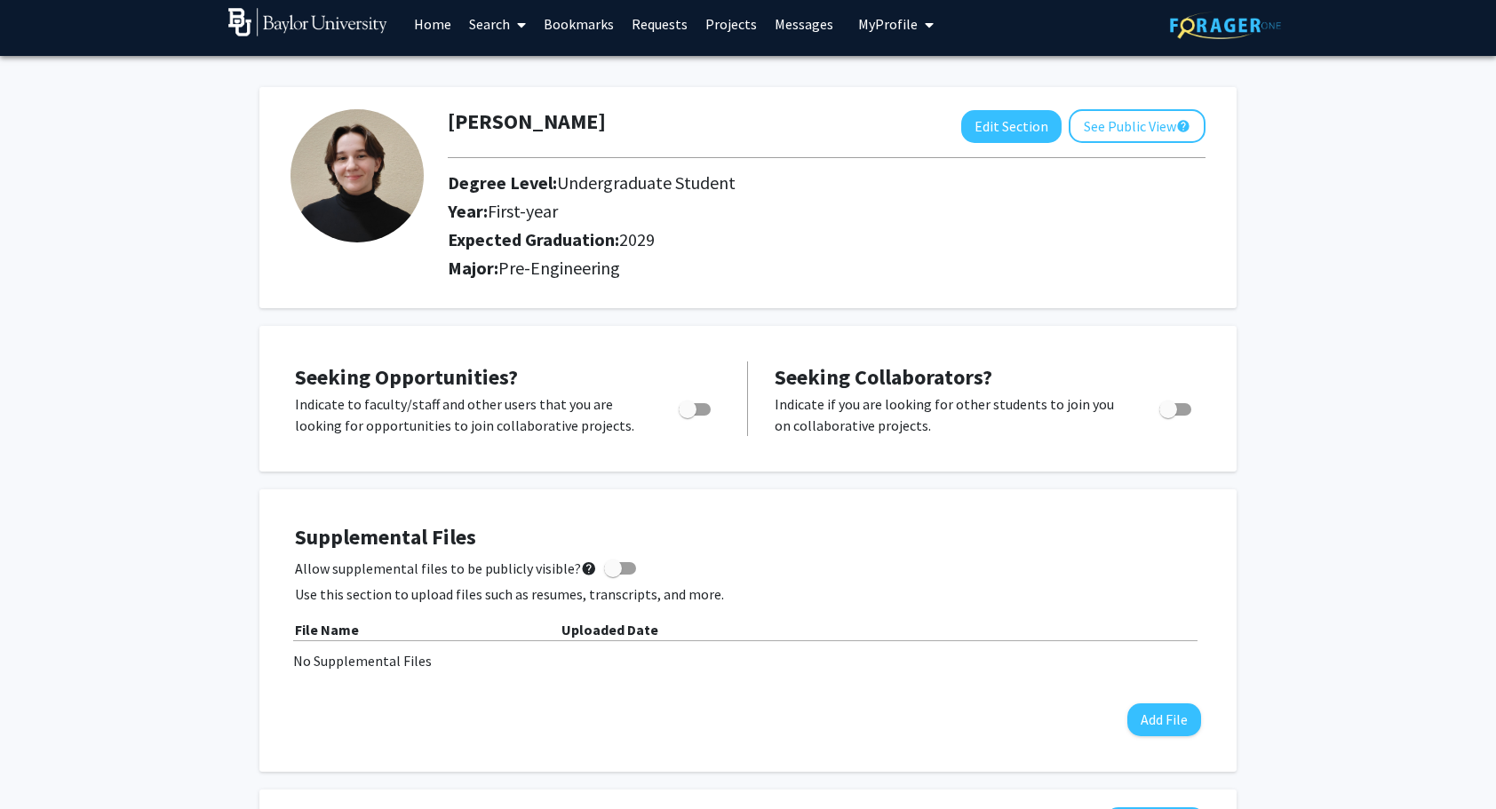
scroll to position [0, 0]
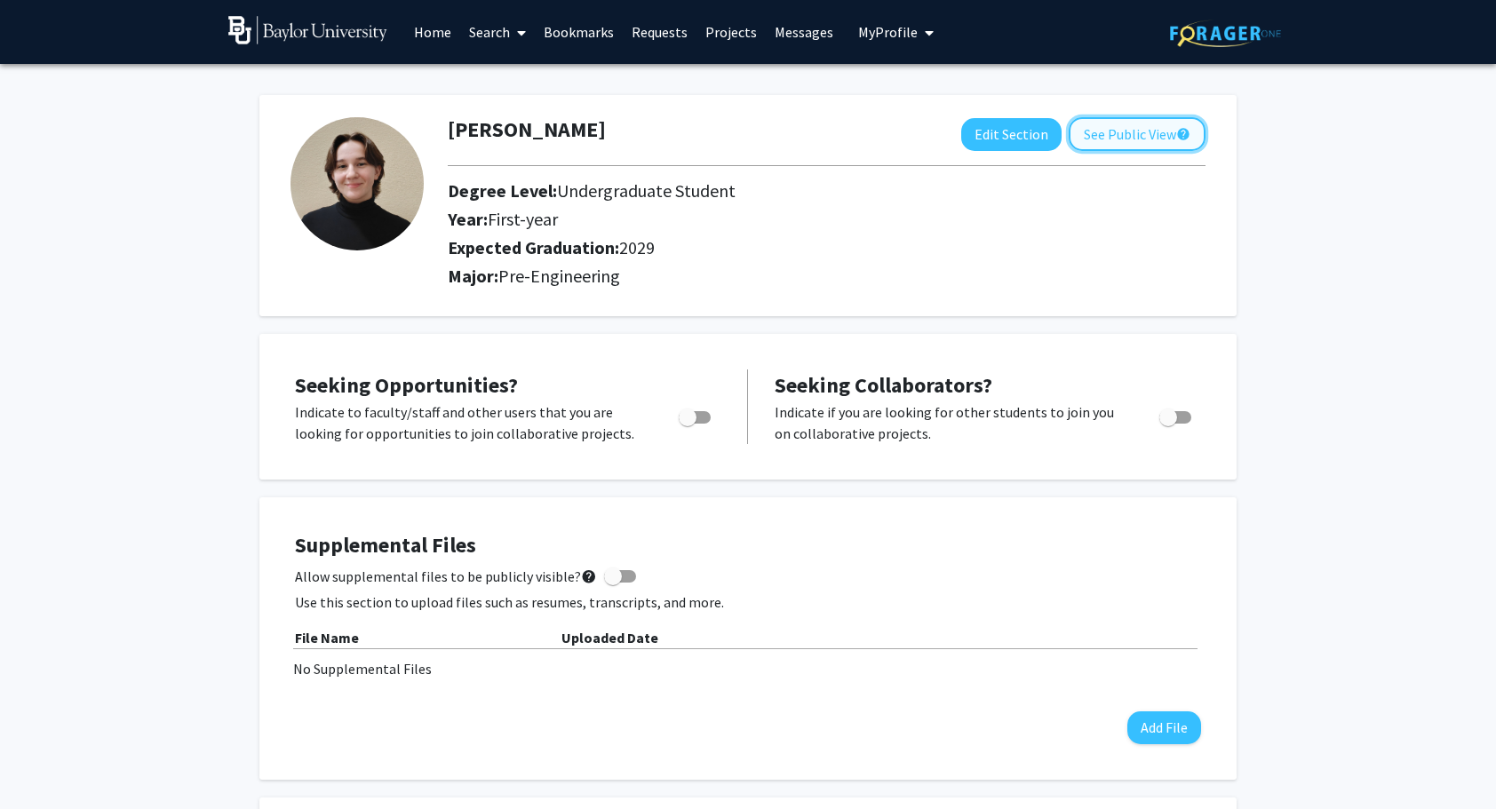
click at [1093, 142] on button "See Public View help" at bounding box center [1137, 134] width 137 height 34
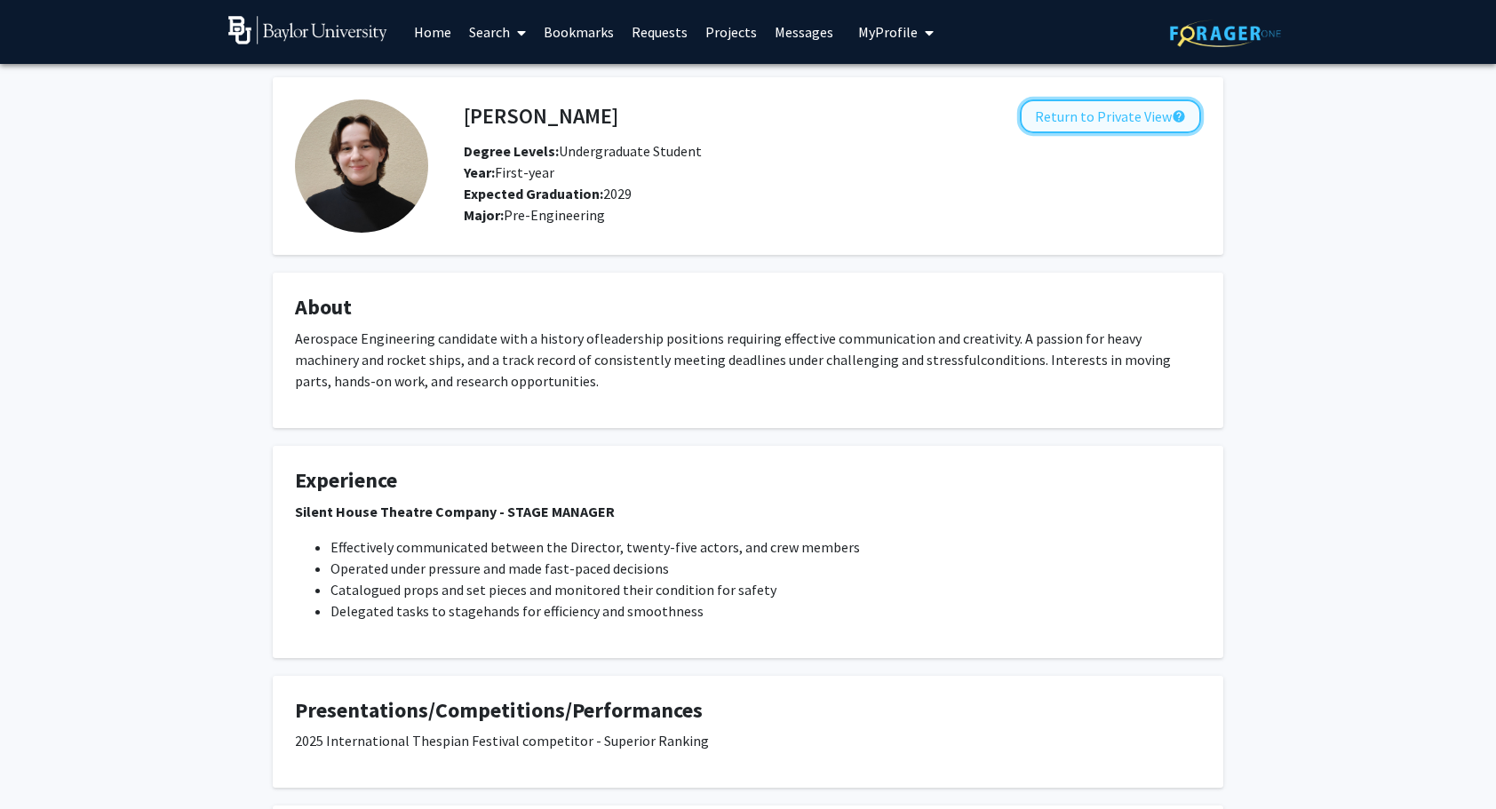
click at [1071, 109] on button "Return to Private View help" at bounding box center [1110, 116] width 181 height 34
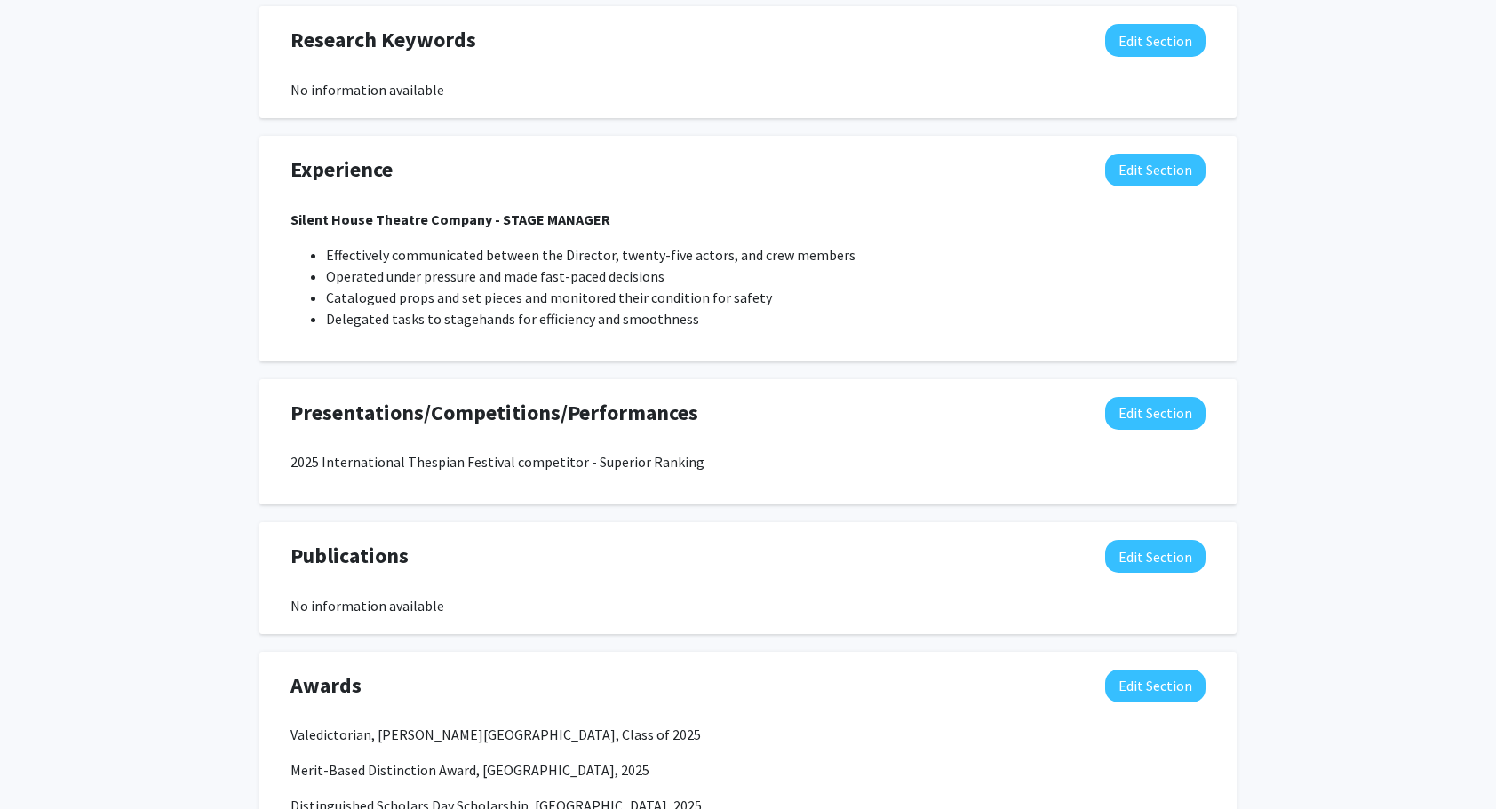
scroll to position [980, 0]
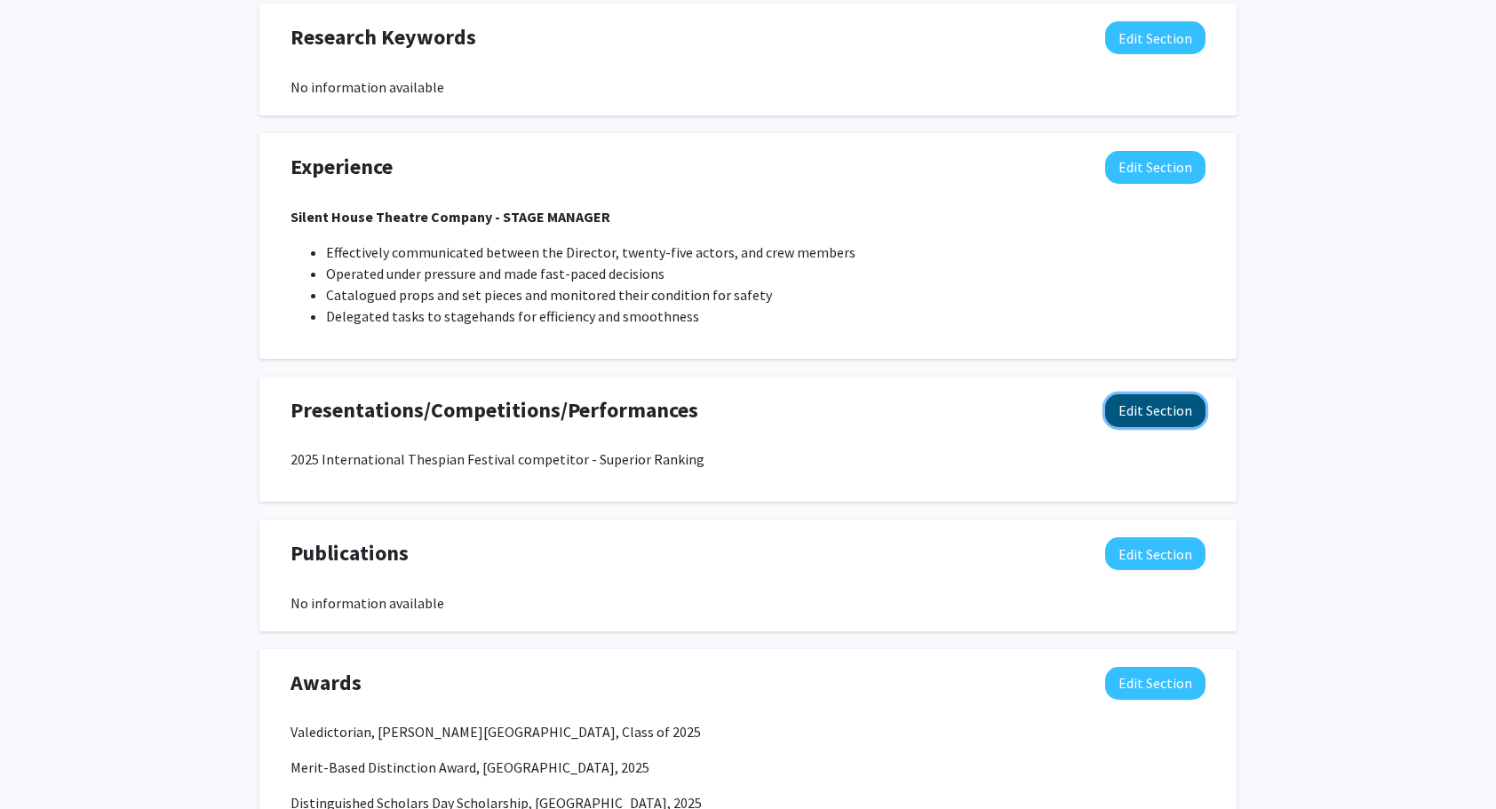
click at [1135, 401] on button "Edit Section" at bounding box center [1155, 410] width 100 height 33
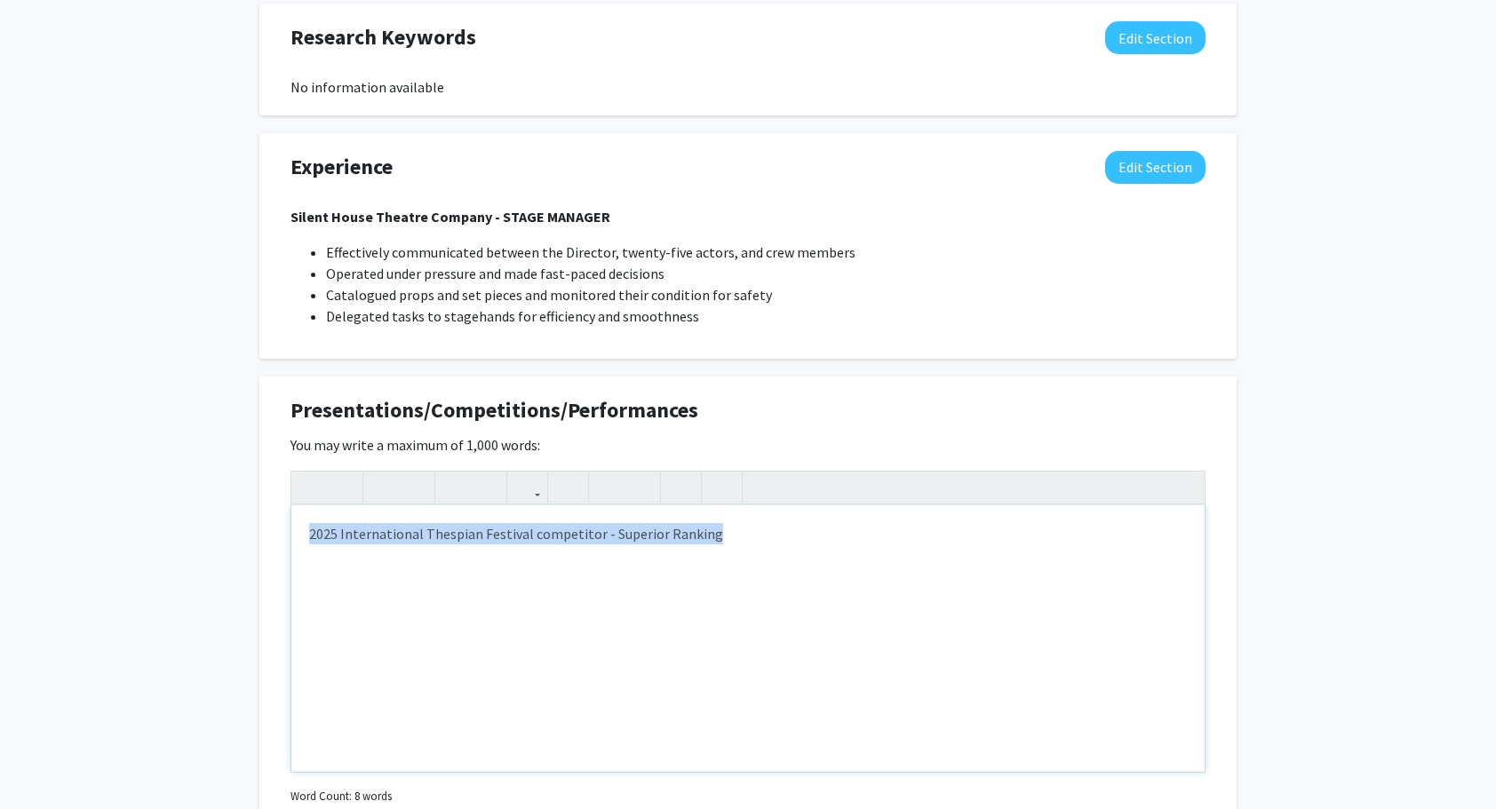
drag, startPoint x: 307, startPoint y: 535, endPoint x: 703, endPoint y: 521, distance: 395.5
click at [703, 521] on div "2025 International Thespian Festival competitor - Superior Ranking" at bounding box center [747, 638] width 913 height 266
copy p "2025 International Thespian Festival competitor - Superior Ranking"
click at [729, 533] on p "2025 International Thespian Festival competitor - Superior Ranking" at bounding box center [748, 533] width 878 height 21
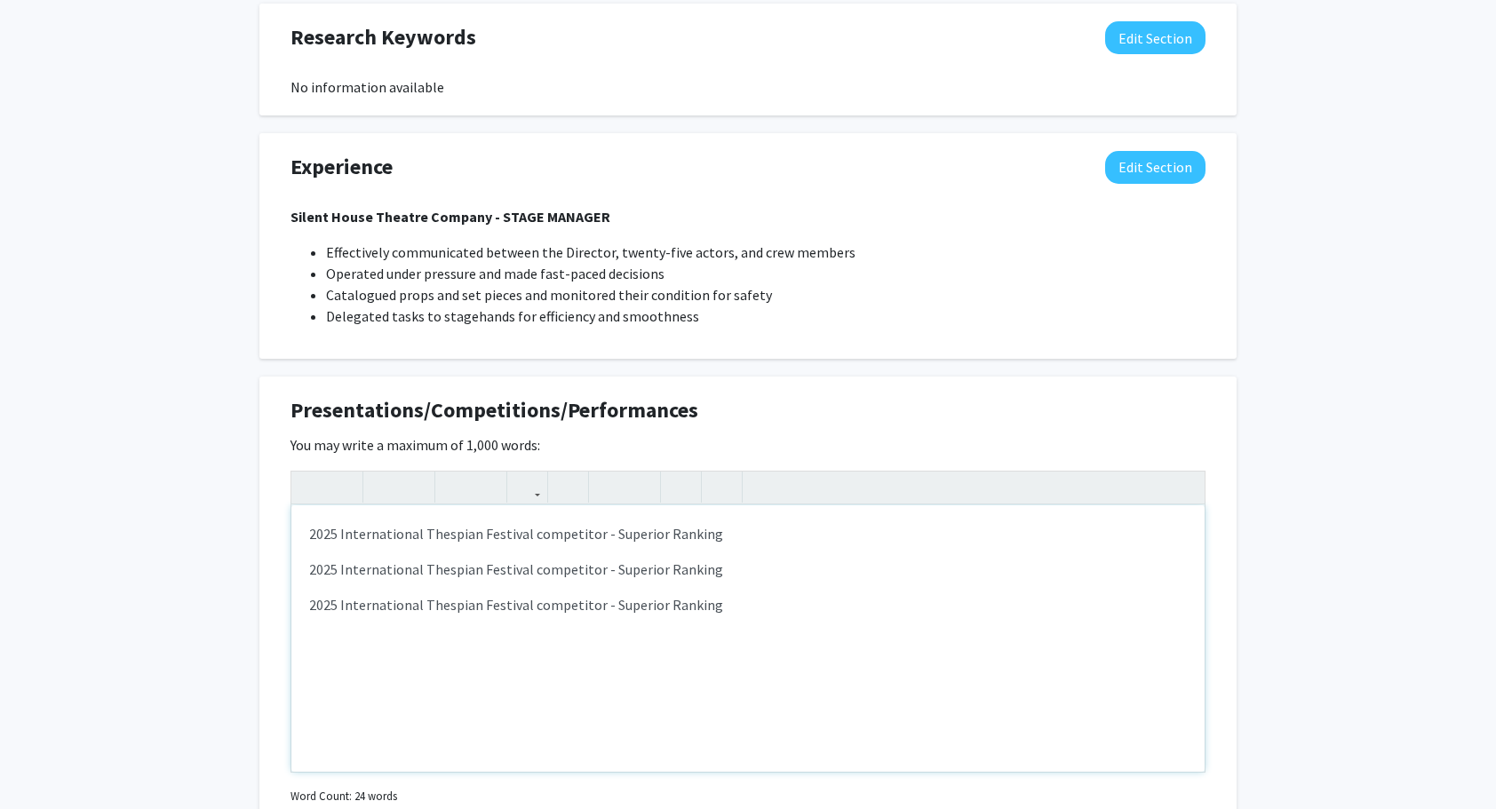
click at [336, 565] on p "2025 International Thespian Festival competitor - Superior Ranking" at bounding box center [748, 569] width 878 height 21
click at [336, 602] on p "2025 International Thespian Festival competitor - Superior Ranking" at bounding box center [748, 604] width 878 height 21
drag, startPoint x: 727, startPoint y: 543, endPoint x: 600, endPoint y: 537, distance: 126.3
click at [600, 537] on p "2025 International Thespian Festival competitor - Superior Ranking" at bounding box center [748, 533] width 878 height 21
type textarea "<p>2025 International Thespian Festival competitor - Perfect Score</p><p>2024 I…"
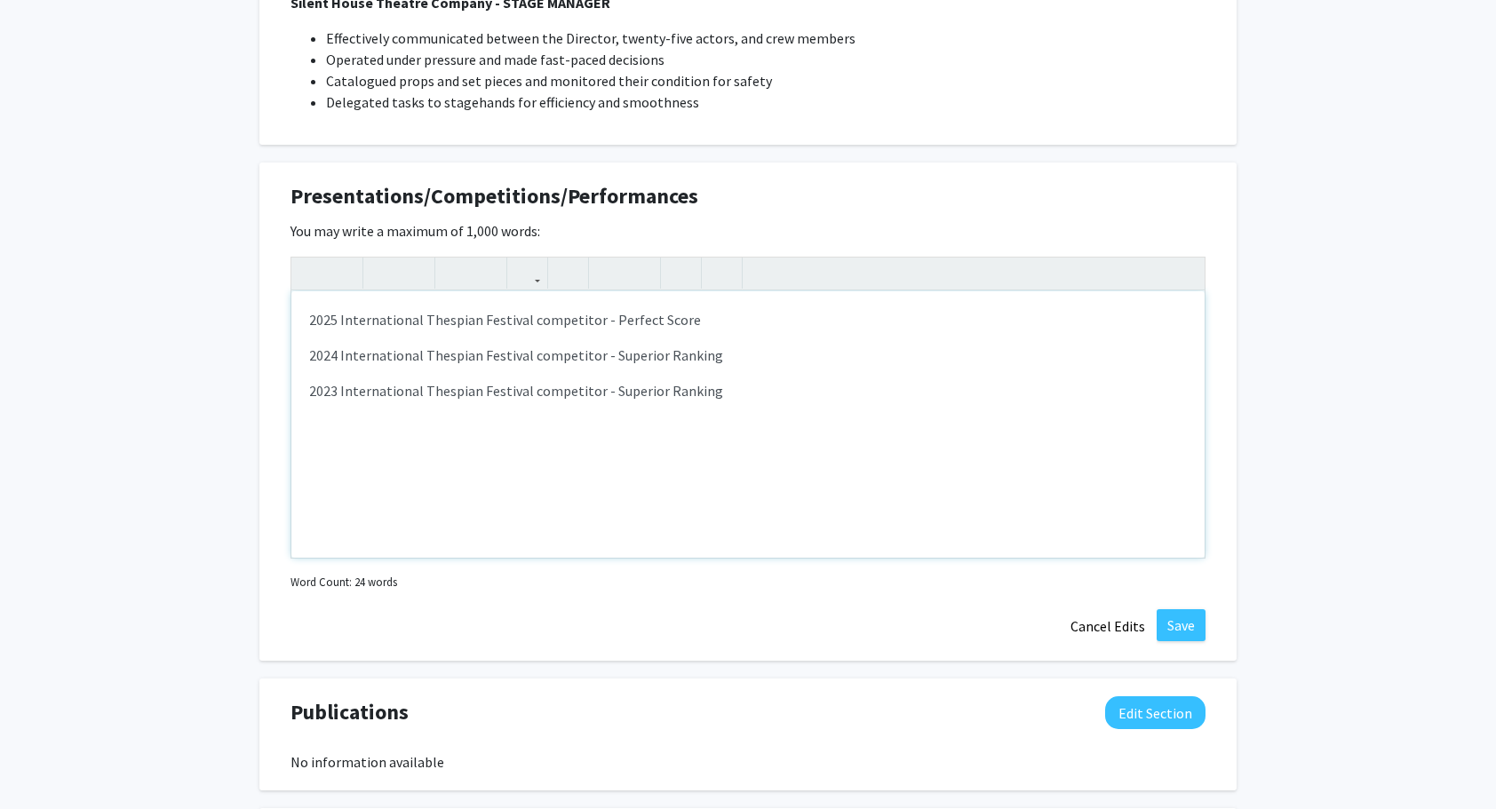
scroll to position [1195, 0]
click at [1178, 622] on button "Save" at bounding box center [1181, 624] width 49 height 32
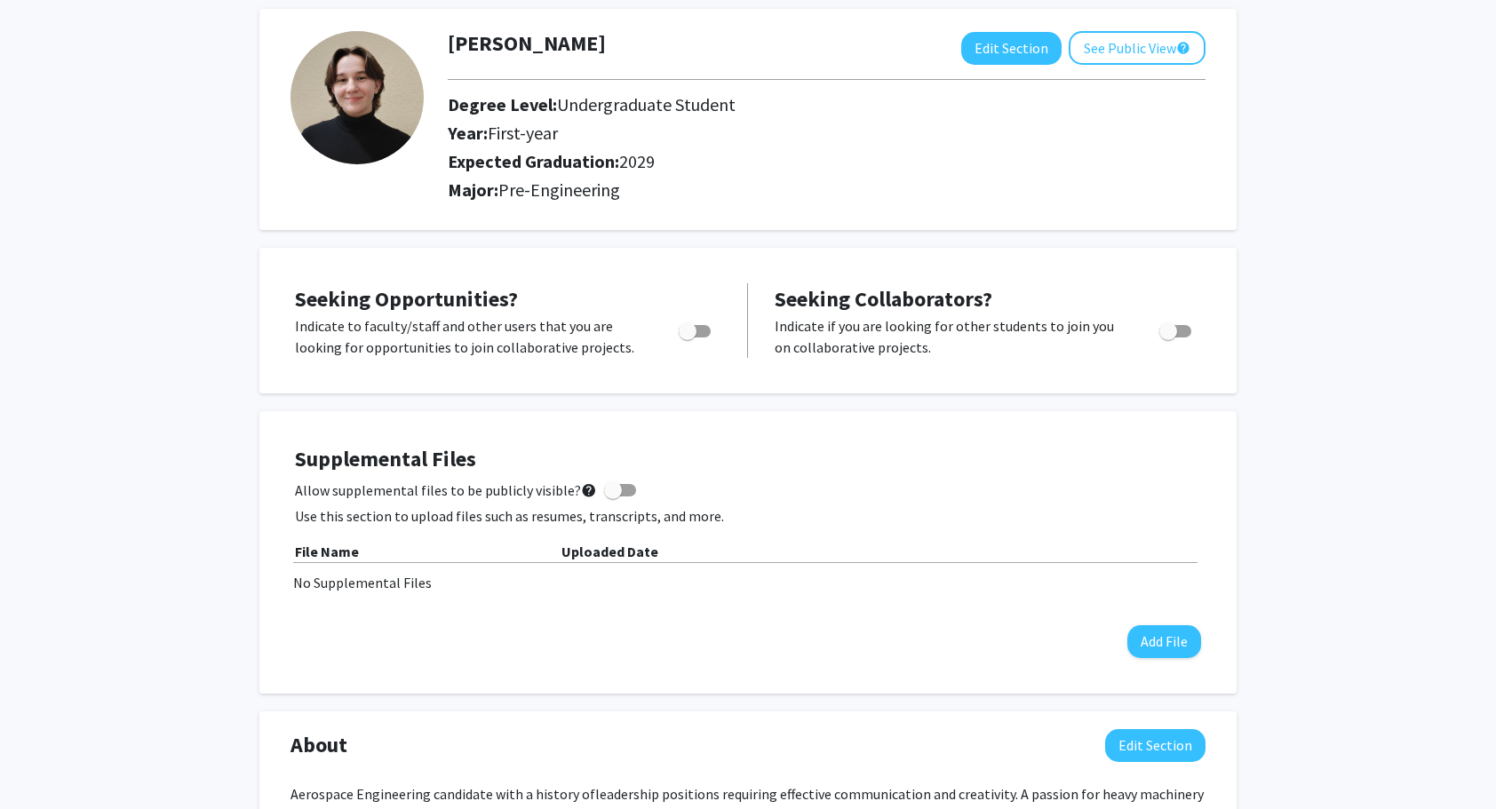
scroll to position [0, 0]
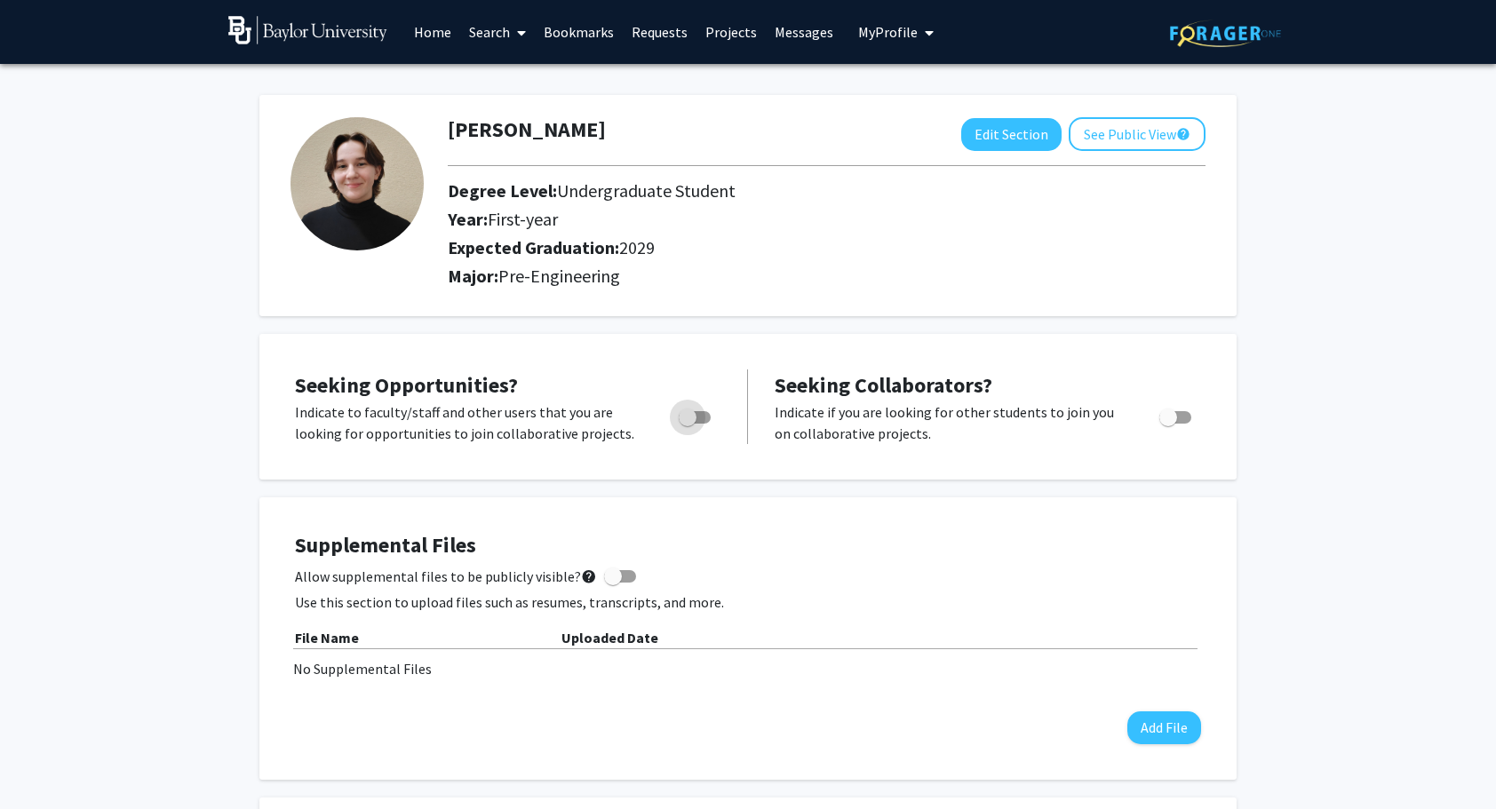
click at [697, 420] on span "Toggle" at bounding box center [695, 417] width 32 height 12
click at [688, 424] on input "Are you actively seeking opportunities?" at bounding box center [687, 424] width 1 height 1
checkbox input "true"
click at [1129, 146] on button "See Public View help" at bounding box center [1137, 134] width 137 height 34
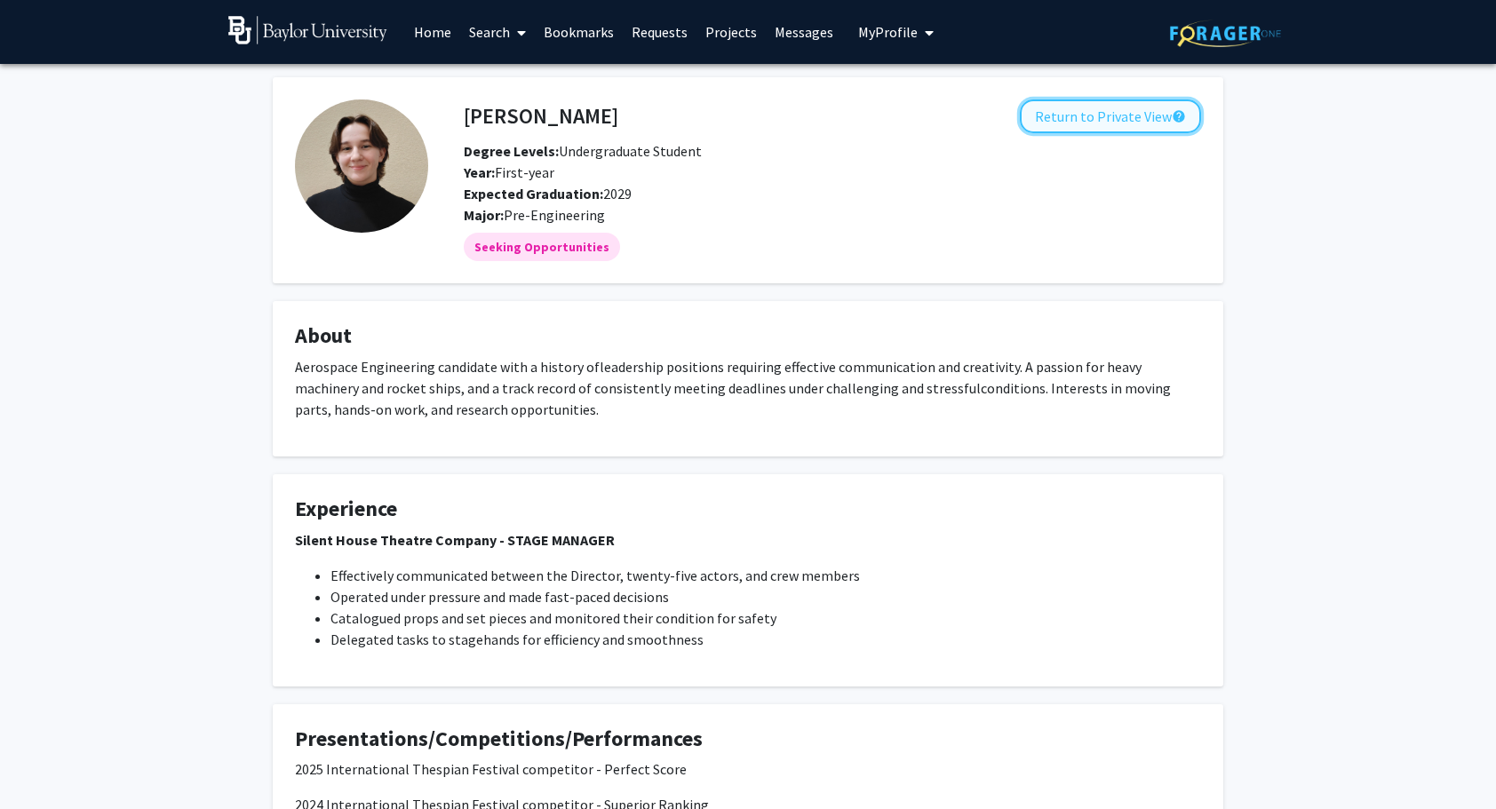
click at [1115, 126] on button "Return to Private View help" at bounding box center [1110, 116] width 181 height 34
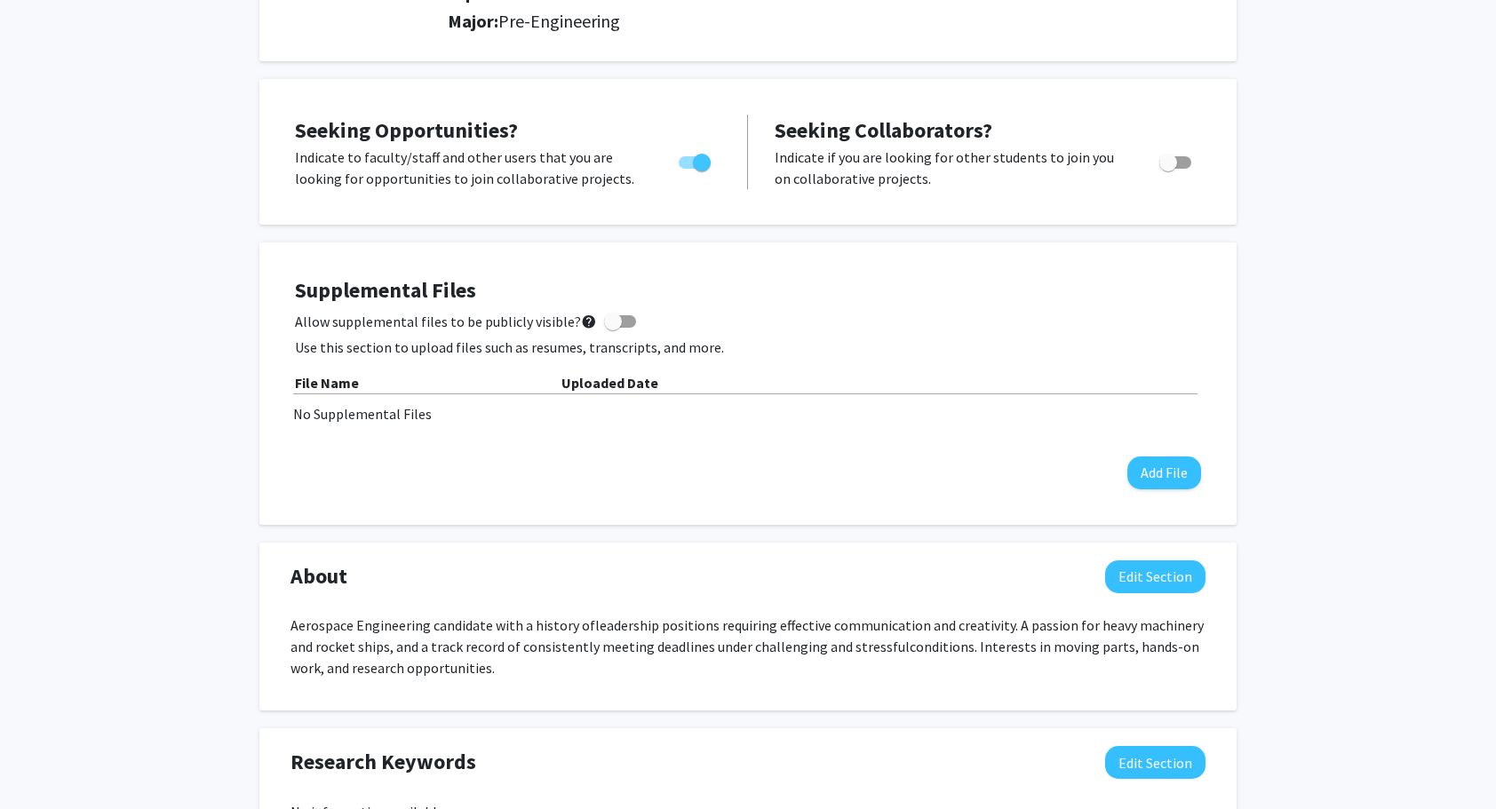
scroll to position [257, 0]
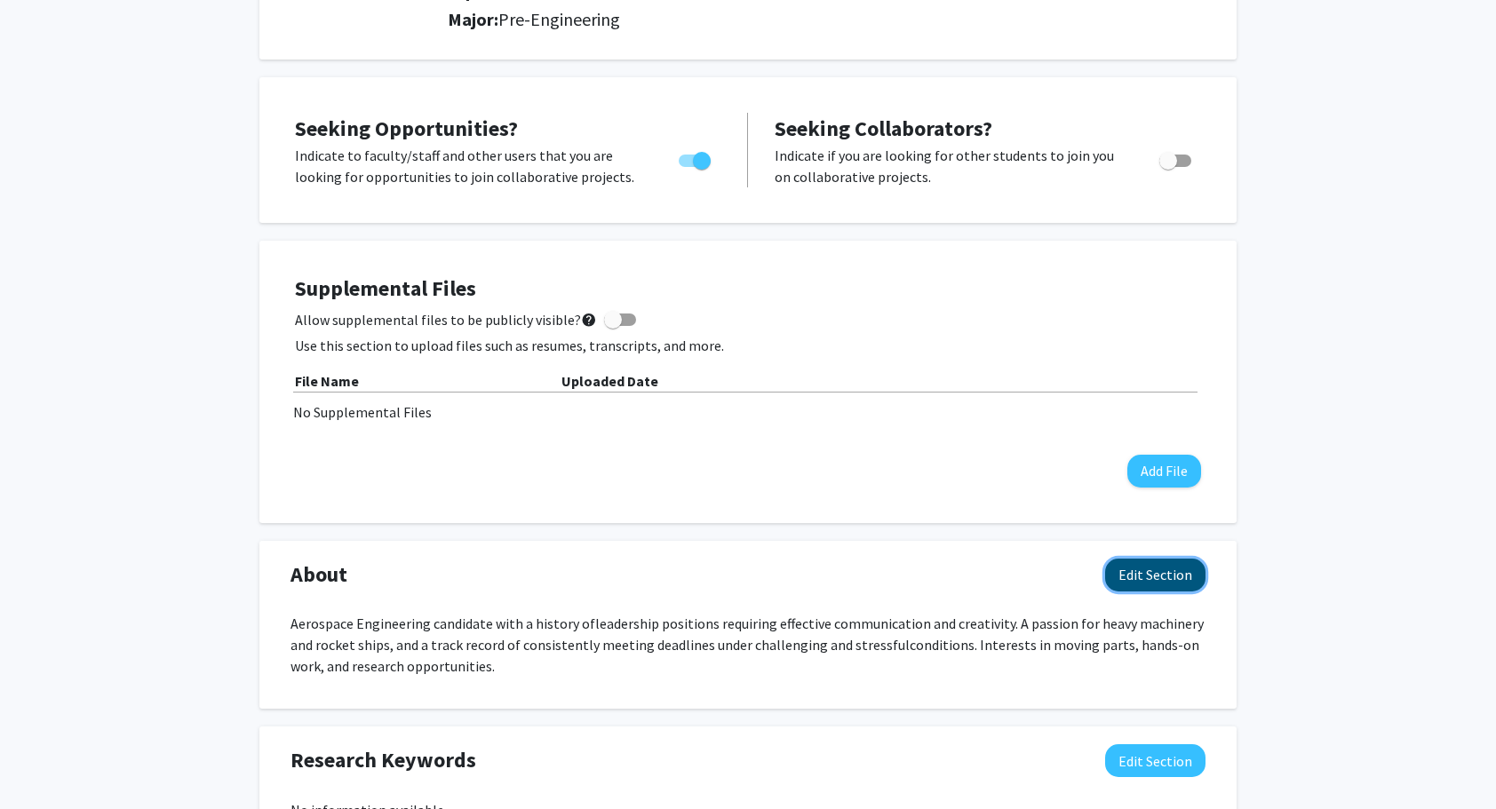
click at [1157, 568] on button "Edit Section" at bounding box center [1155, 575] width 100 height 33
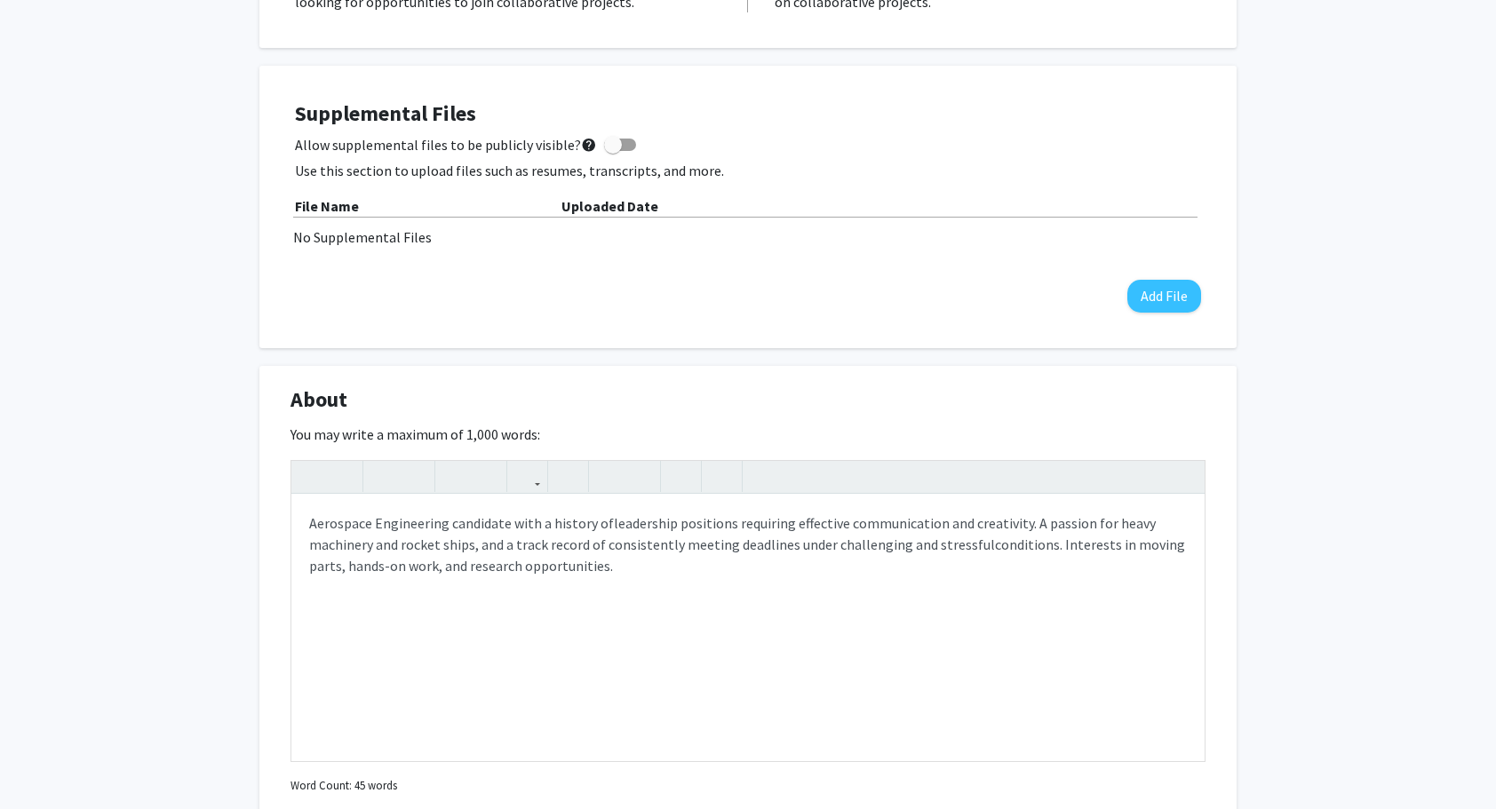
scroll to position [434, 0]
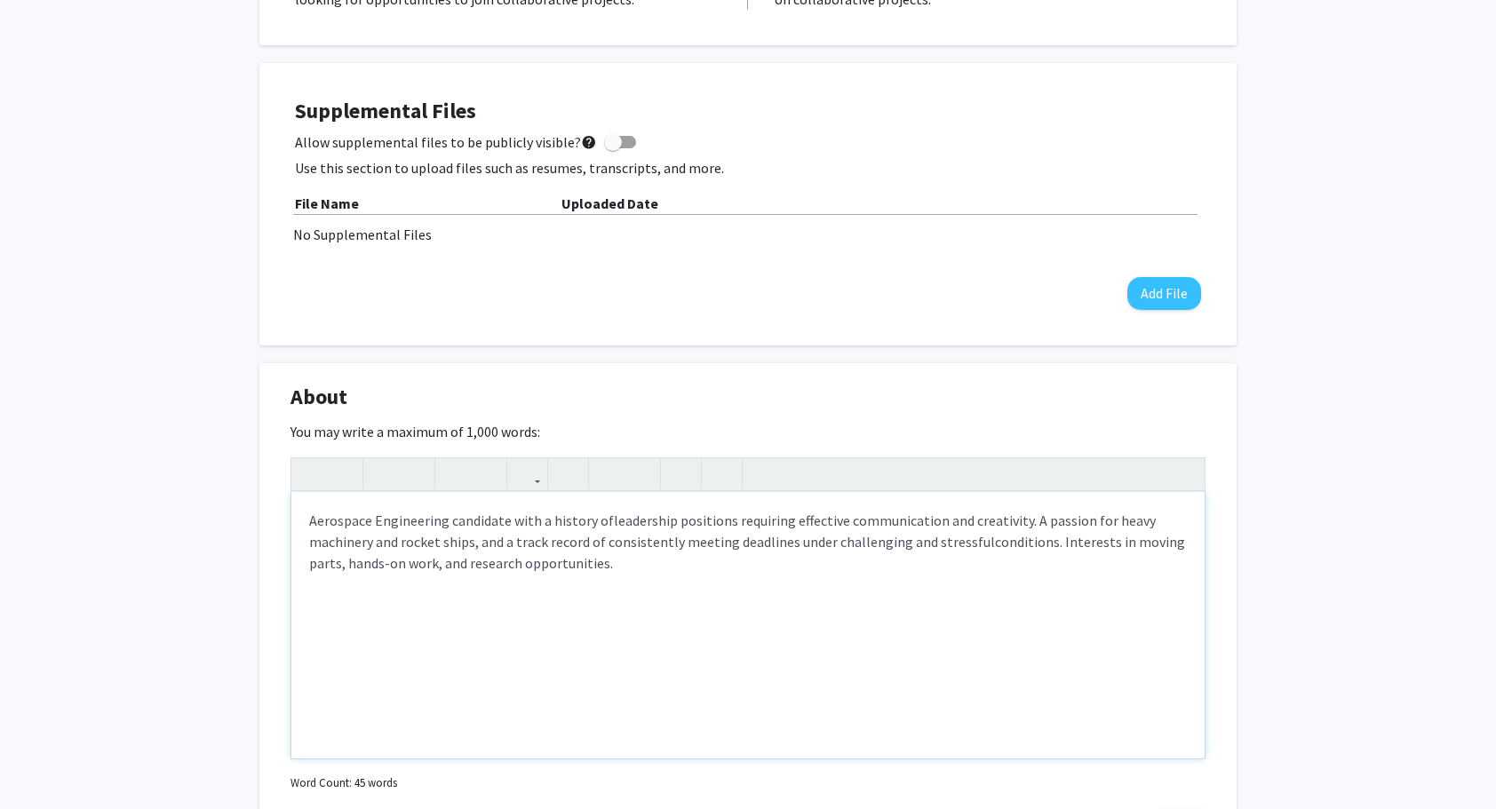
click at [1023, 522] on span "leadership positions requiring effective communication and creativity. A passio…" at bounding box center [732, 531] width 847 height 39
drag, startPoint x: 789, startPoint y: 540, endPoint x: 1041, endPoint y: 547, distance: 252.4
click at [1041, 547] on p "Aerospace Engineering candidate with a history of leadership positions requirin…" at bounding box center [748, 542] width 878 height 64
click at [946, 524] on span "leadership positions requiring effective communication and creativity. A passio…" at bounding box center [732, 531] width 847 height 39
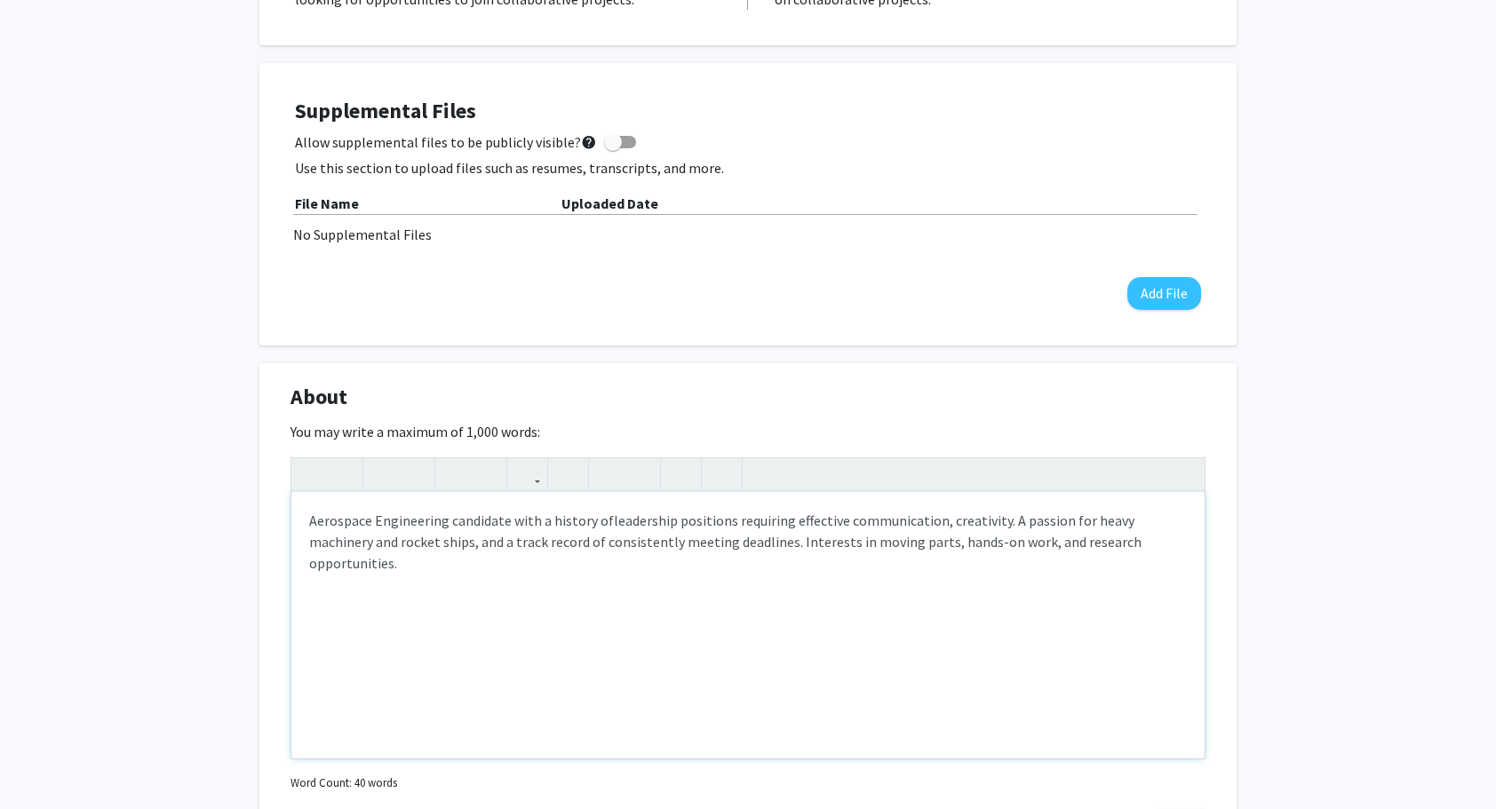
click at [994, 521] on span "leadership positions requiring effective communication, creativity. A passion f…" at bounding box center [721, 531] width 825 height 39
click at [938, 567] on p "Aerospace Engineering candidate with a history of leadership positions requirin…" at bounding box center [748, 542] width 878 height 64
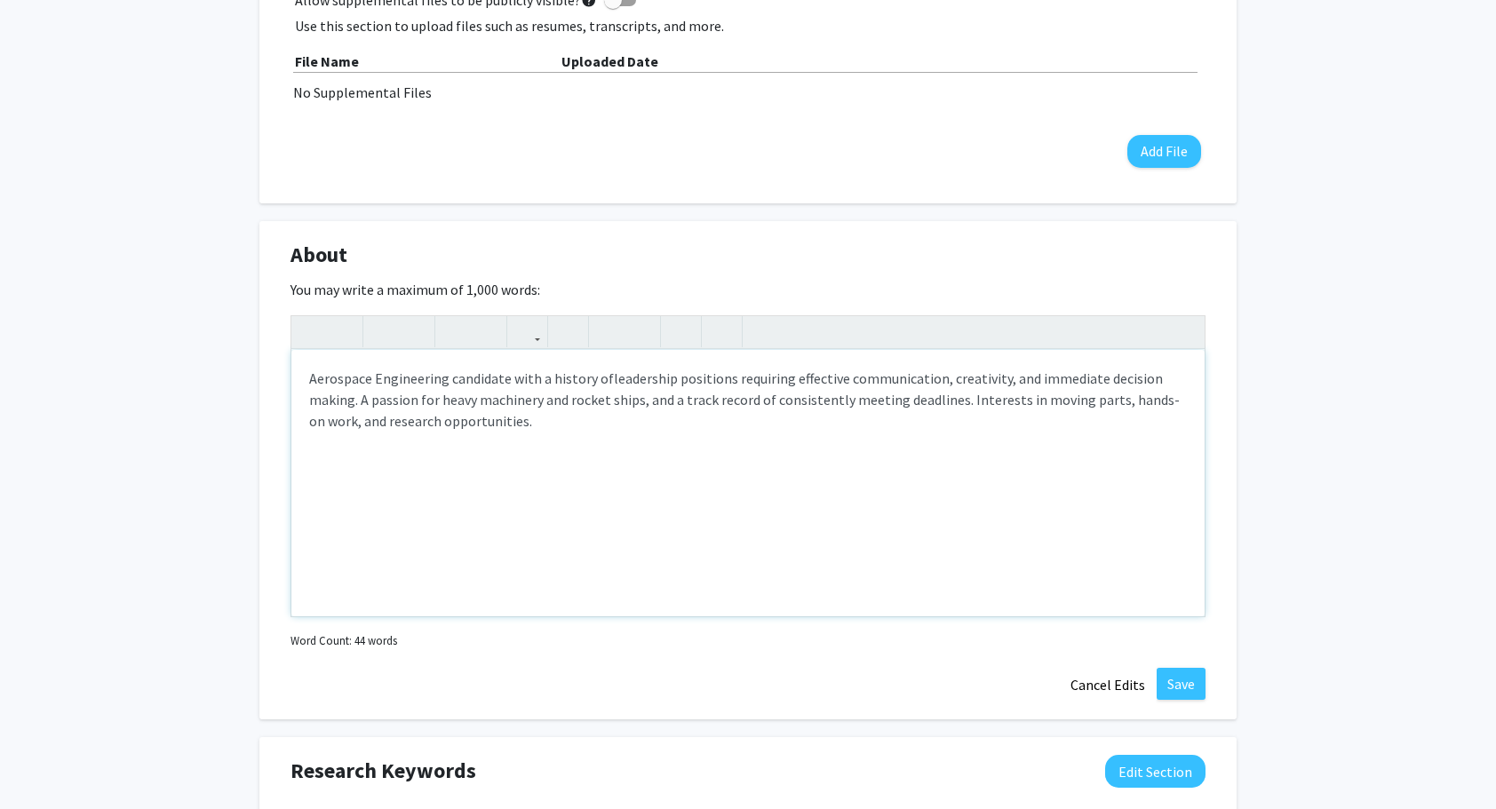
scroll to position [598, 0]
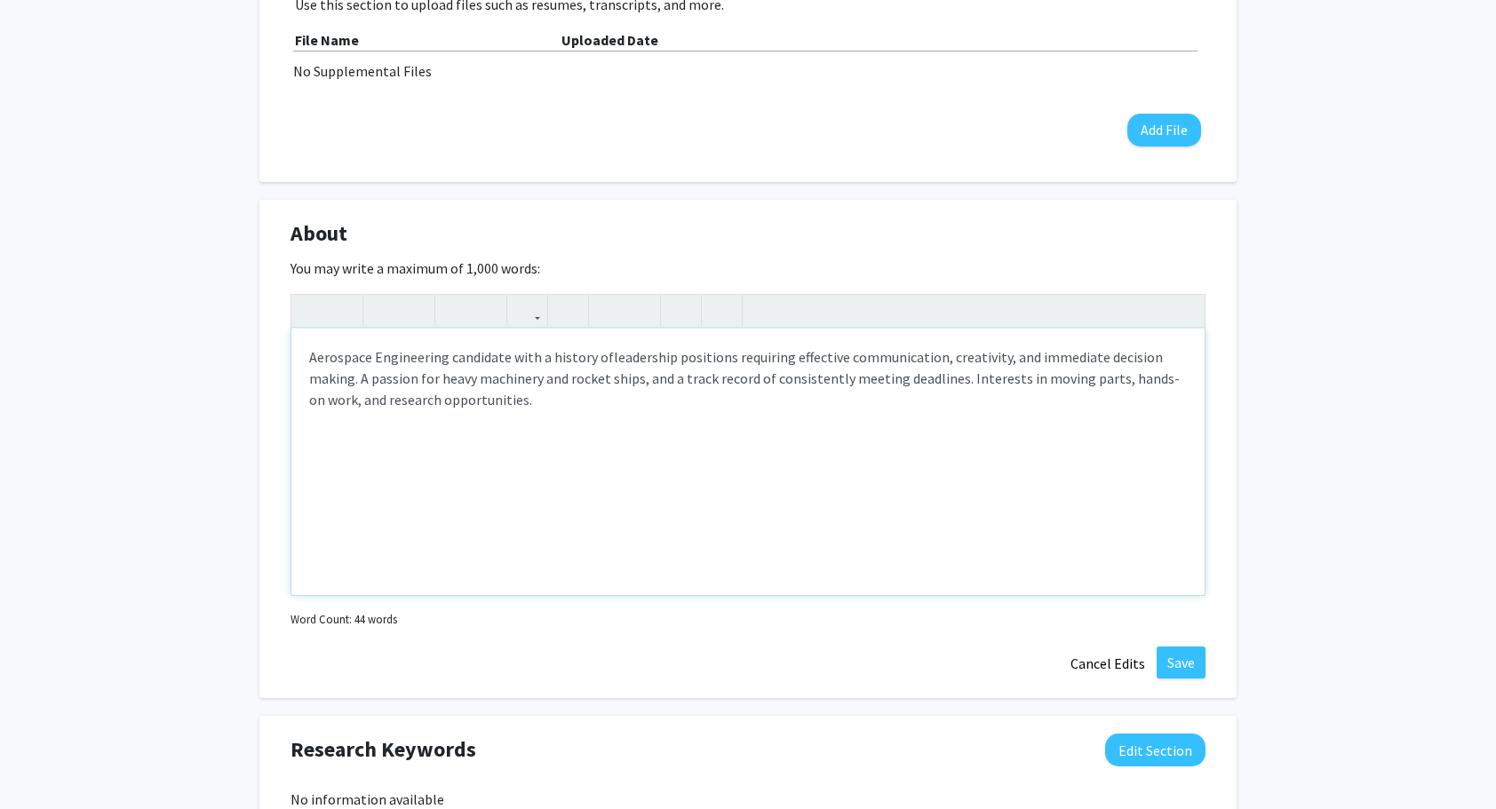
click at [1133, 350] on span "leadership positions requiring effective communication, creativity, and immedia…" at bounding box center [736, 367] width 854 height 39
click at [1135, 358] on span "leadership positions requiring effective communication, creativity, and immedia…" at bounding box center [736, 367] width 854 height 39
type textarea "<p><span>Aerospace Engineering candidate with a history of&nbsp;</span><span>le…"
click at [1076, 400] on p "Aerospace Engineering candidate with a history of leadership positions requirin…" at bounding box center [748, 378] width 878 height 64
click at [1191, 673] on button "Save" at bounding box center [1181, 663] width 49 height 32
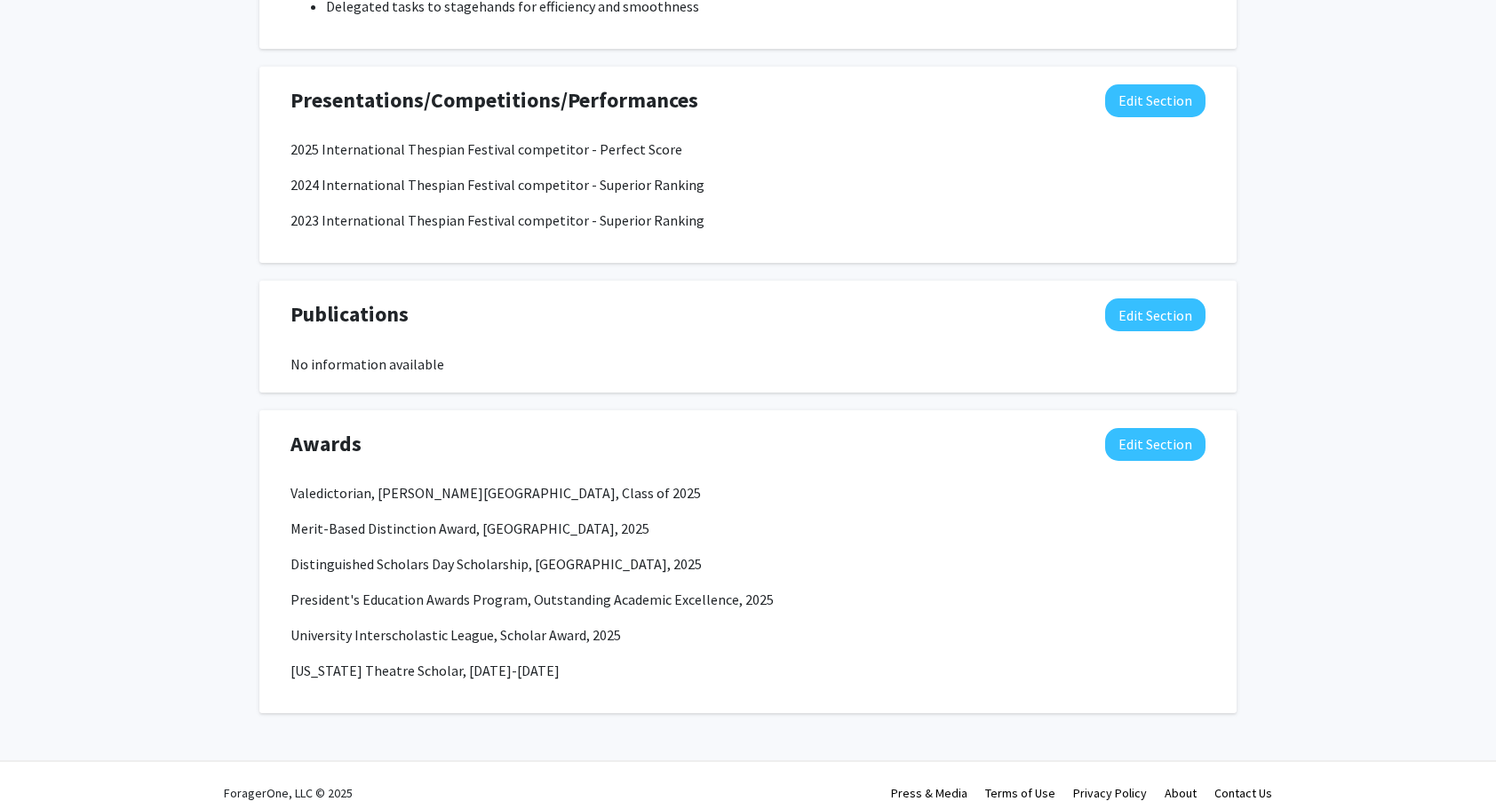
scroll to position [1304, 0]
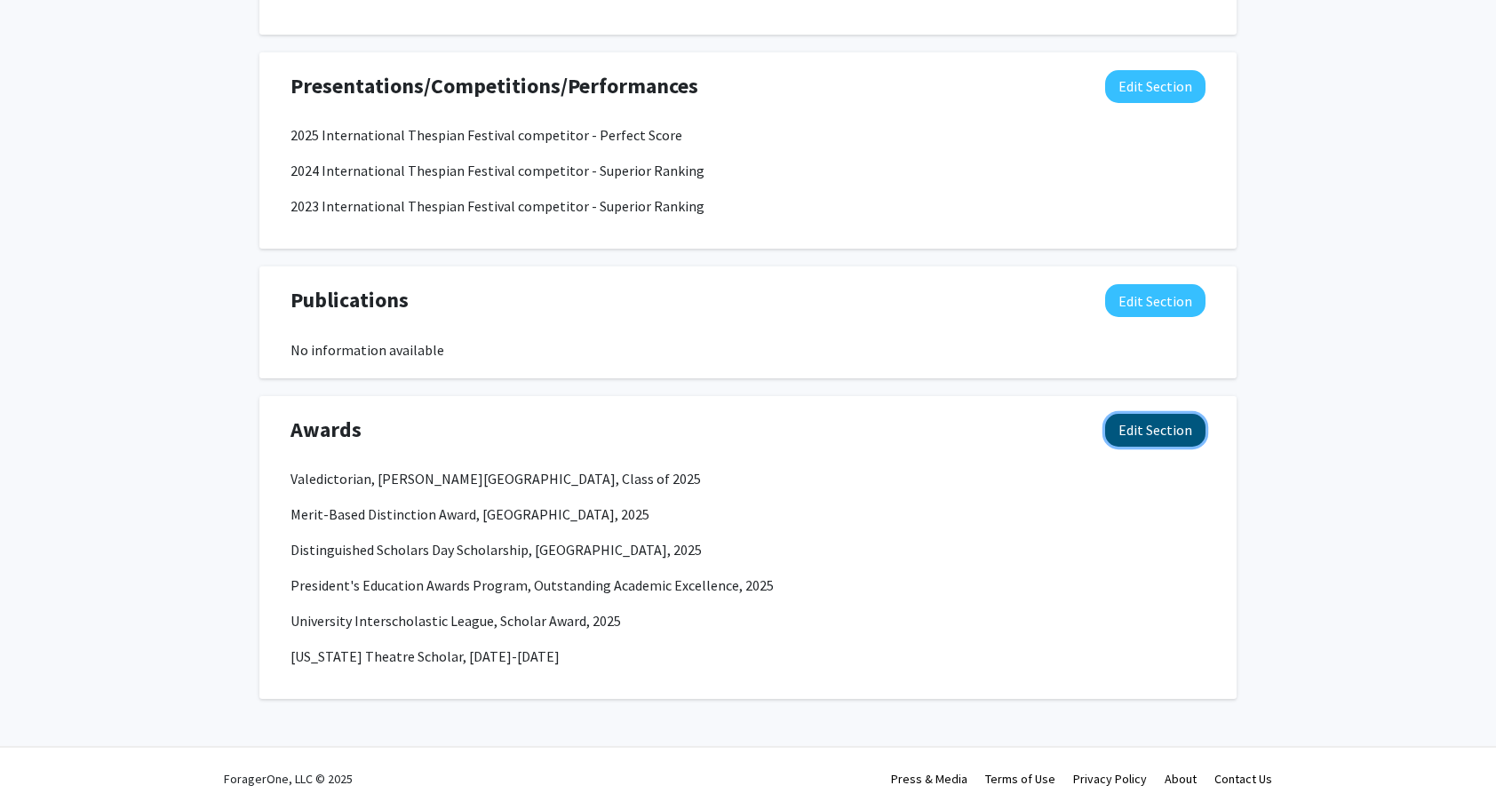
click at [1139, 426] on button "Edit Section" at bounding box center [1155, 430] width 100 height 33
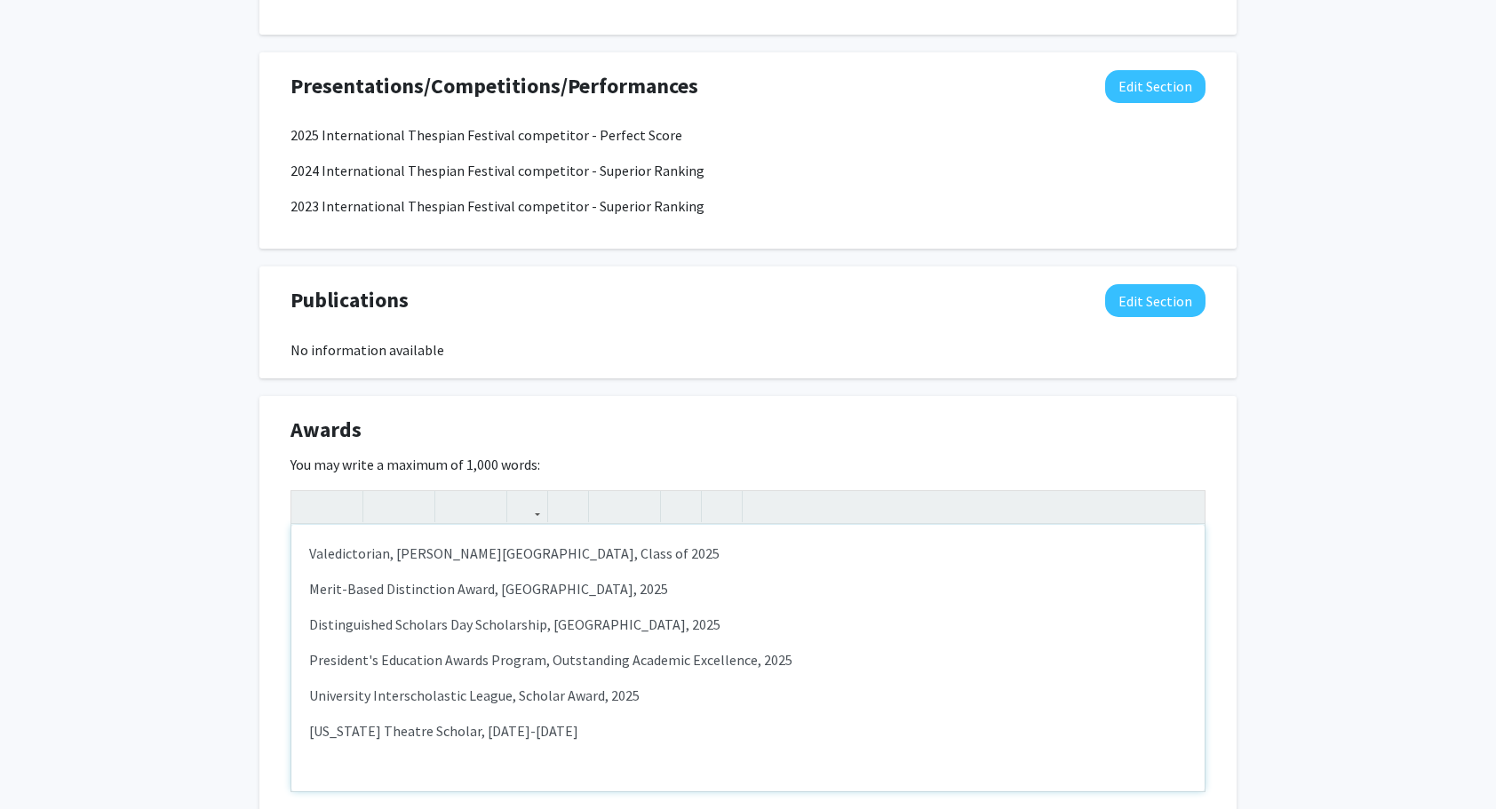
click at [602, 558] on p "Valedictorian, [PERSON_NAME][GEOGRAPHIC_DATA], Class of 2025" at bounding box center [748, 553] width 878 height 21
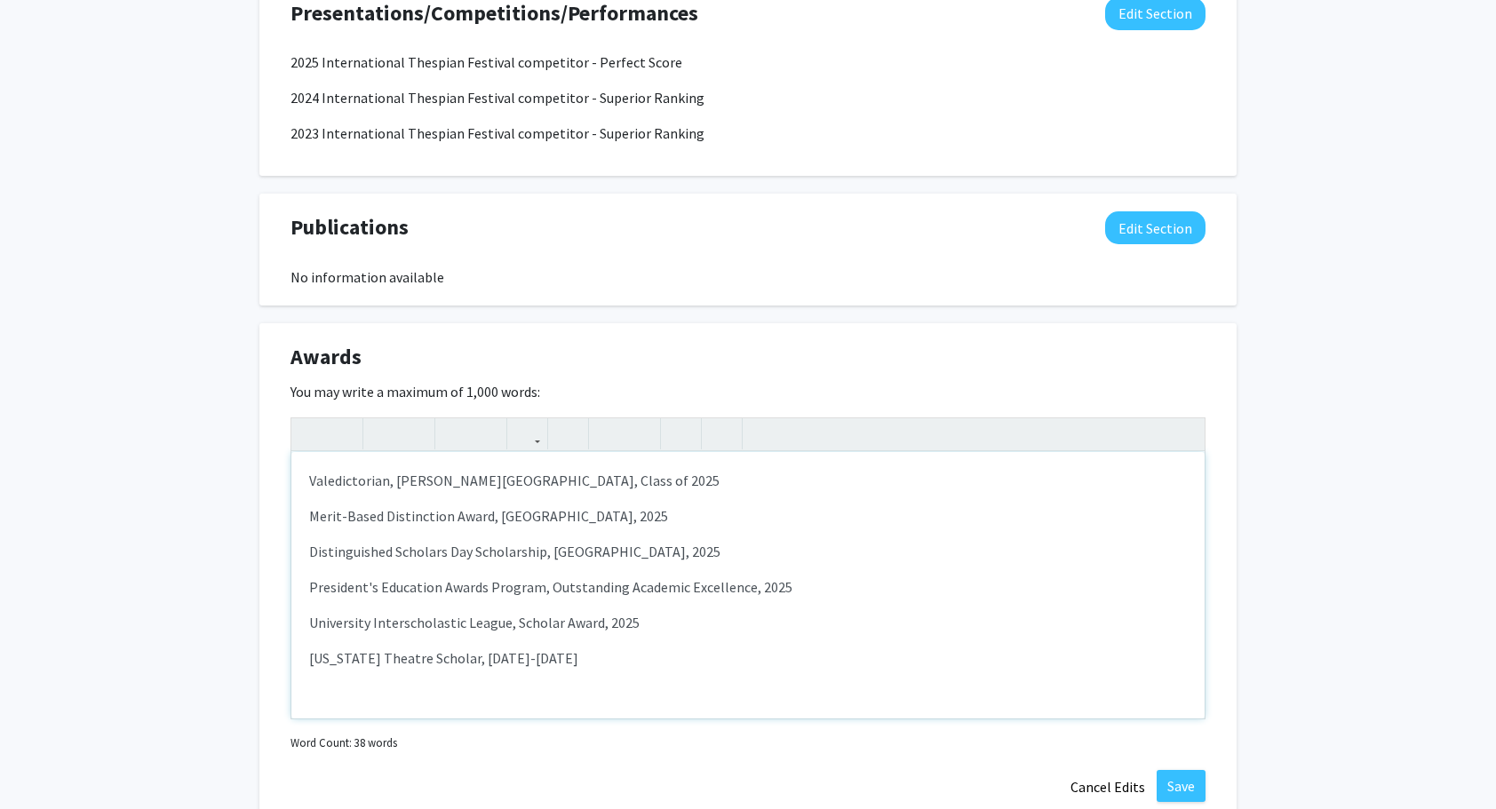
scroll to position [1499, 0]
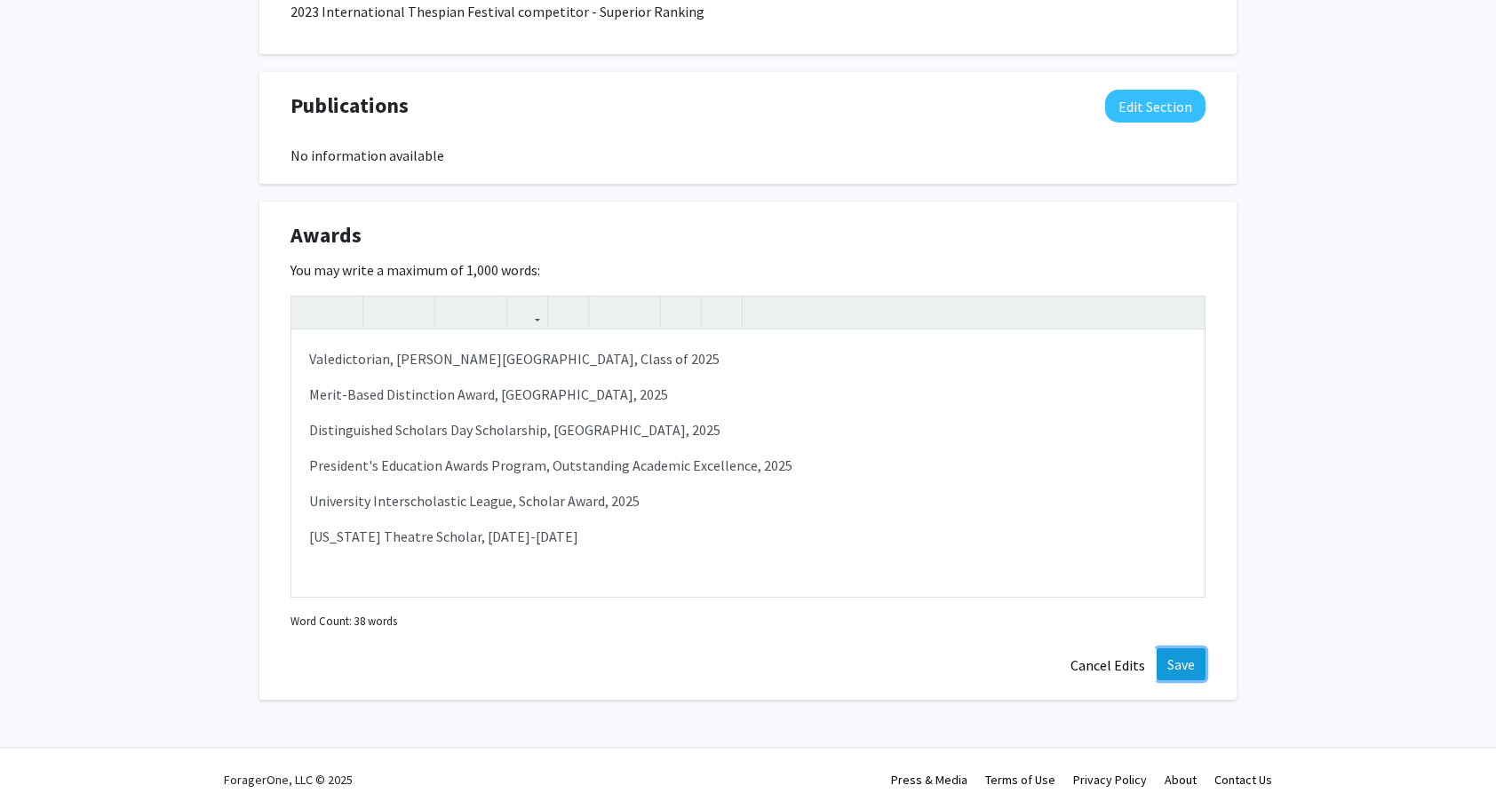
click at [1189, 650] on button "Save" at bounding box center [1181, 664] width 49 height 32
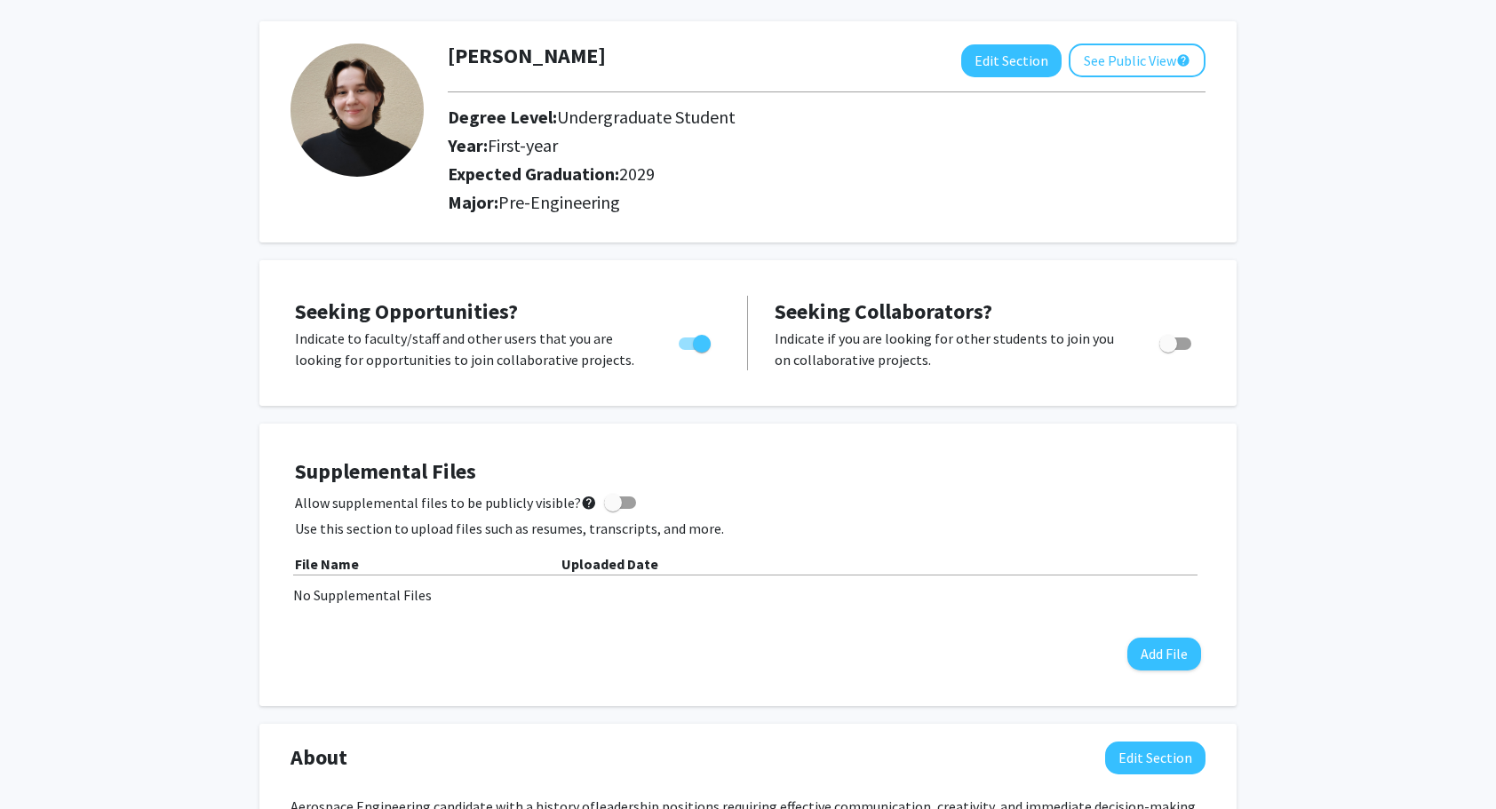
scroll to position [0, 0]
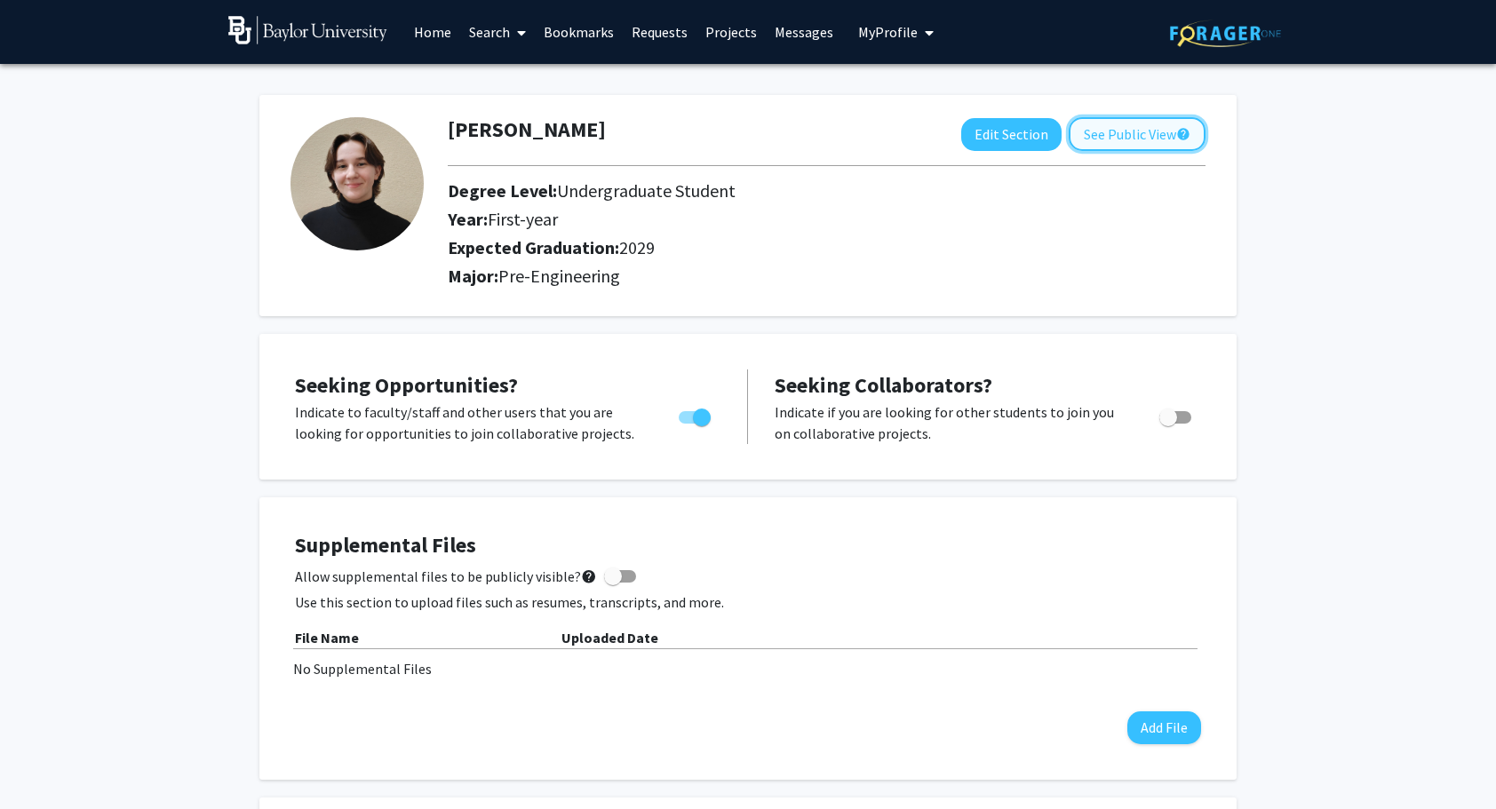
click at [1117, 117] on button "See Public View help" at bounding box center [1137, 134] width 137 height 34
